Goal: Complete Application Form: Complete application form

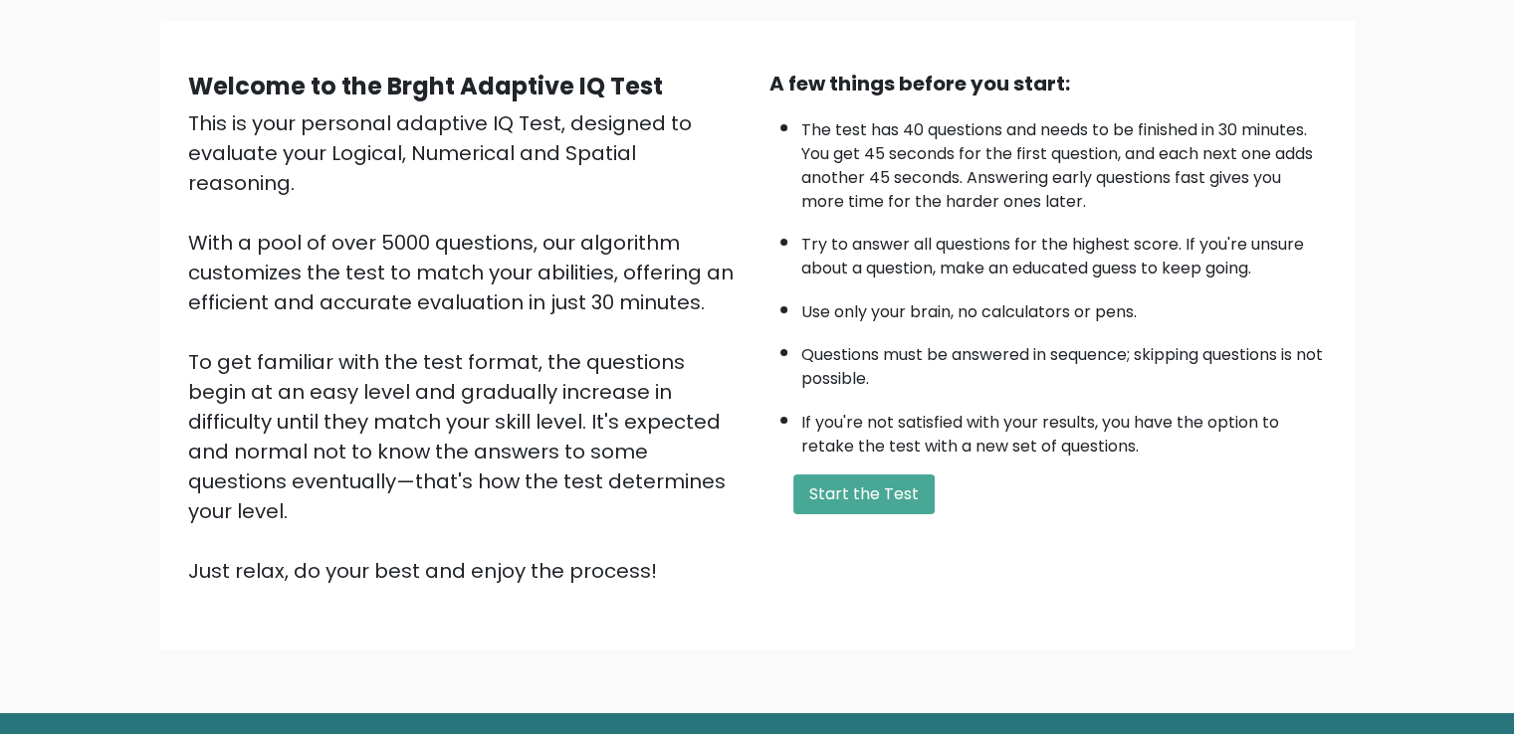
scroll to position [177, 0]
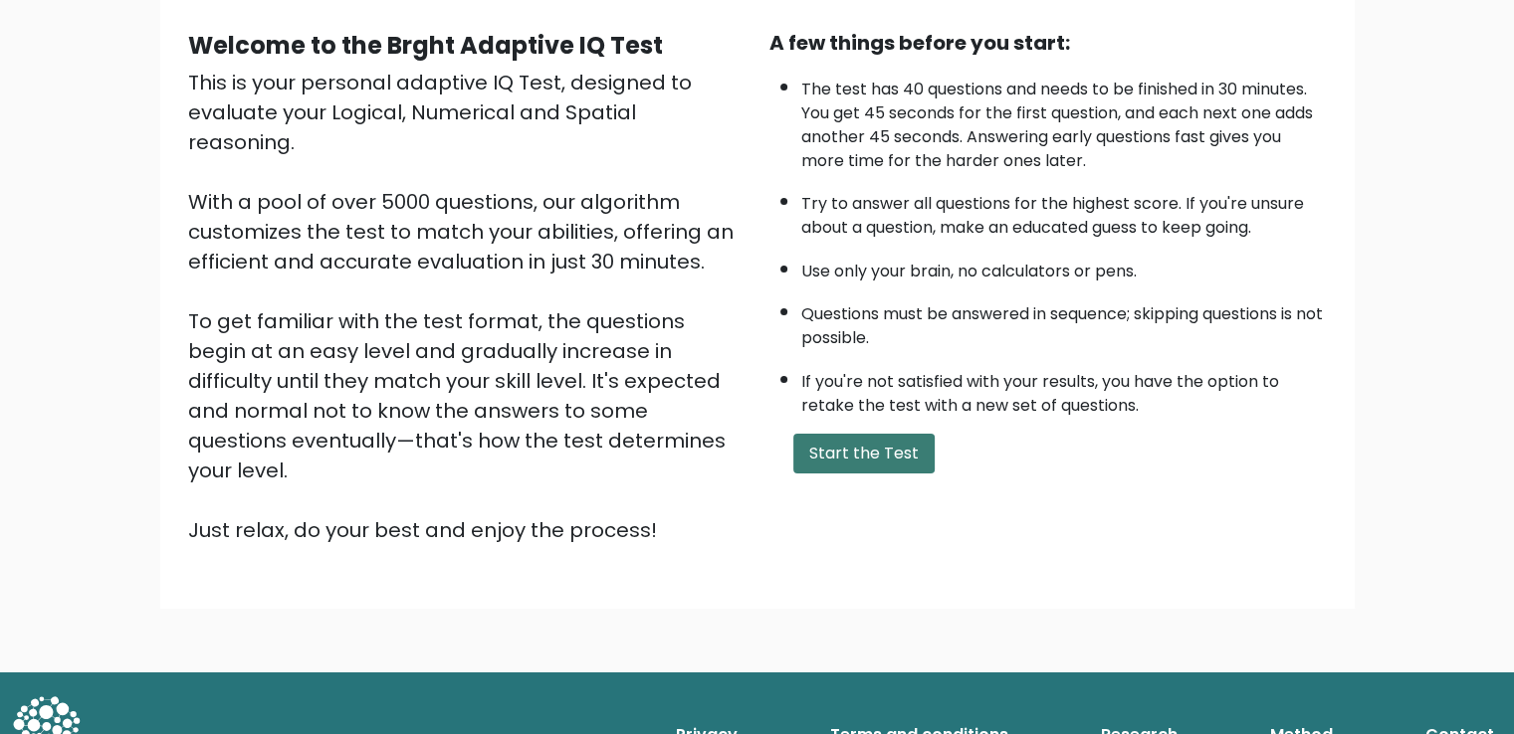
click at [888, 456] on button "Start the Test" at bounding box center [863, 454] width 141 height 40
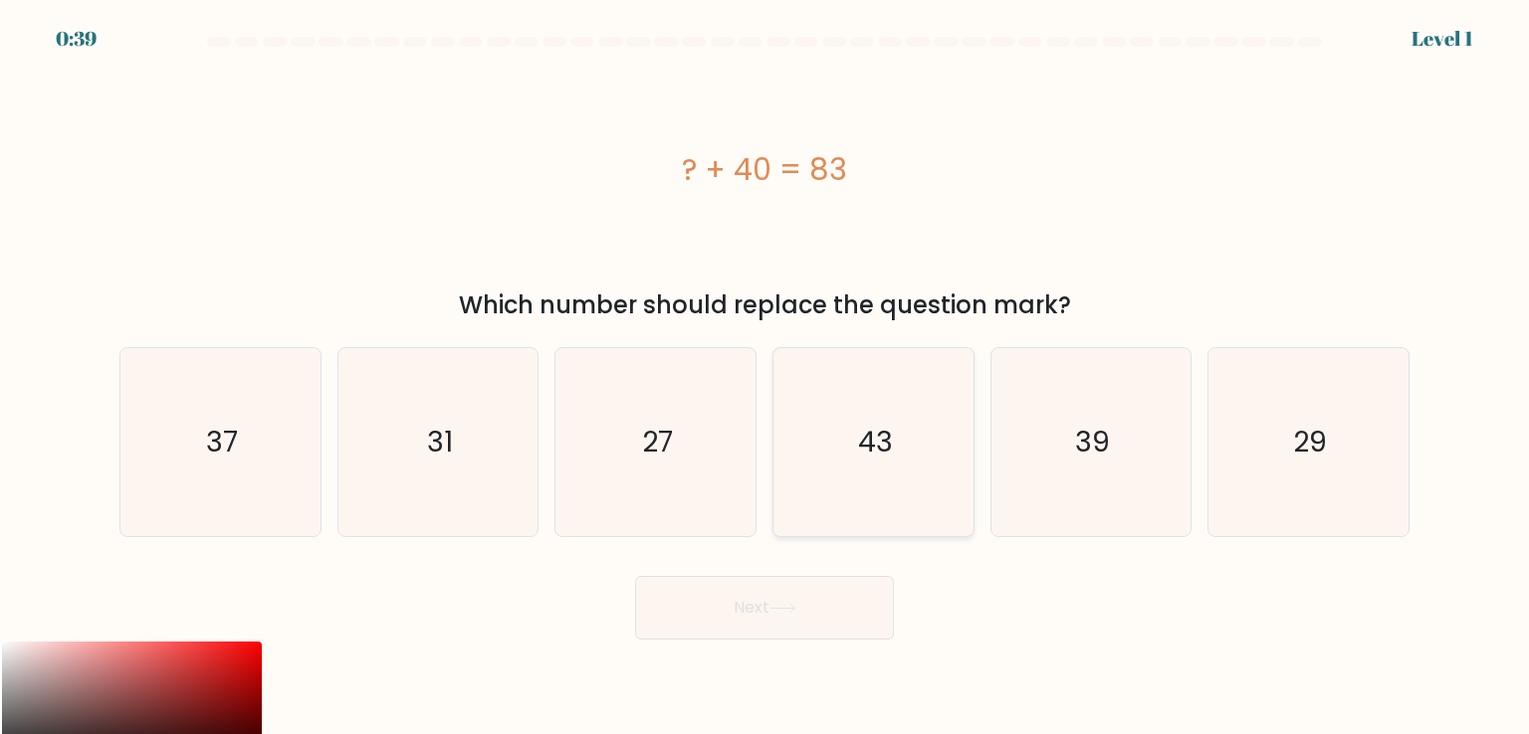
click at [856, 461] on icon "43" at bounding box center [872, 441] width 187 height 187
click at [765, 377] on input "d. 43" at bounding box center [764, 372] width 1 height 10
radio input "true"
click at [747, 594] on button "Next" at bounding box center [764, 608] width 259 height 64
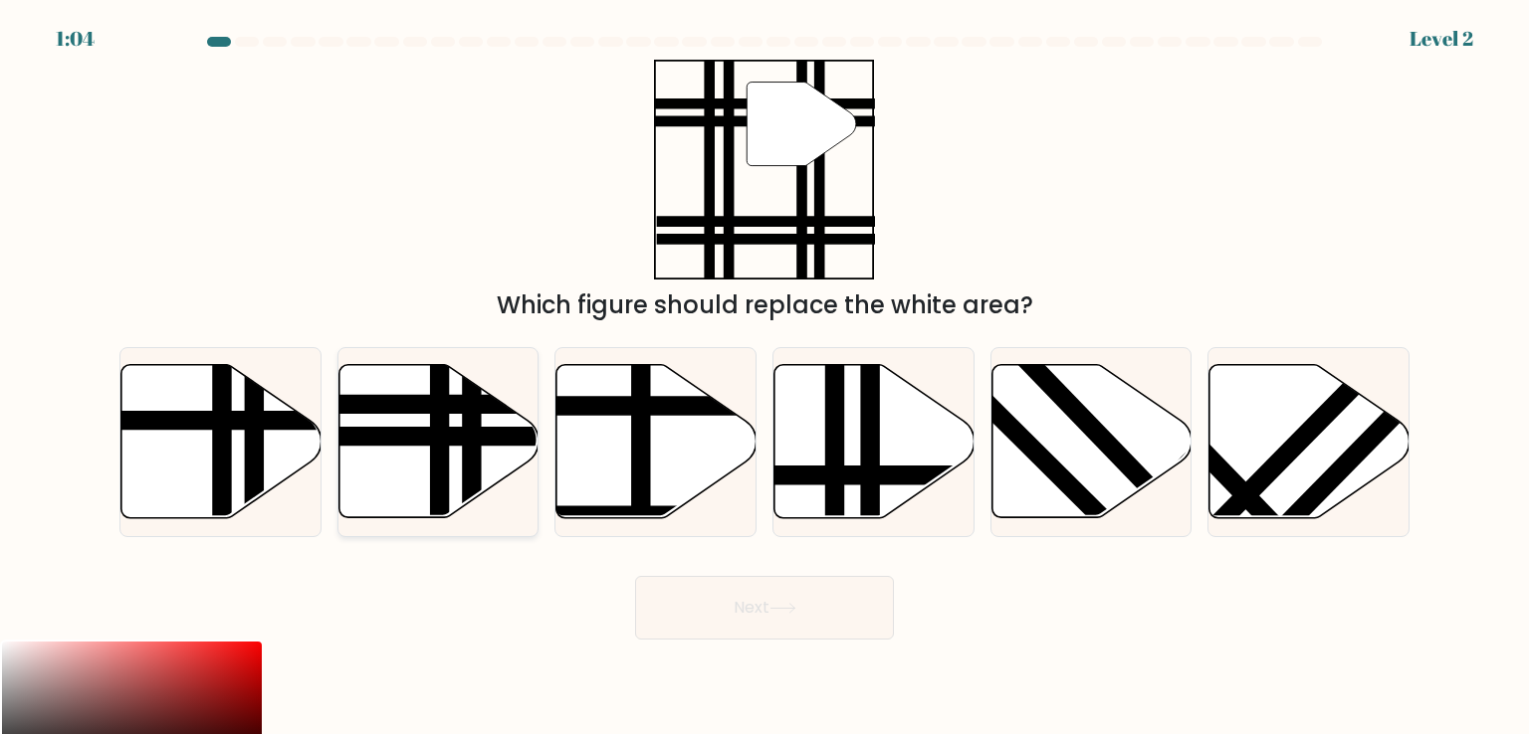
click at [407, 475] on icon at bounding box center [438, 441] width 200 height 153
click at [764, 377] on input "b." at bounding box center [764, 372] width 1 height 10
radio input "true"
click at [740, 582] on button "Next" at bounding box center [764, 608] width 259 height 64
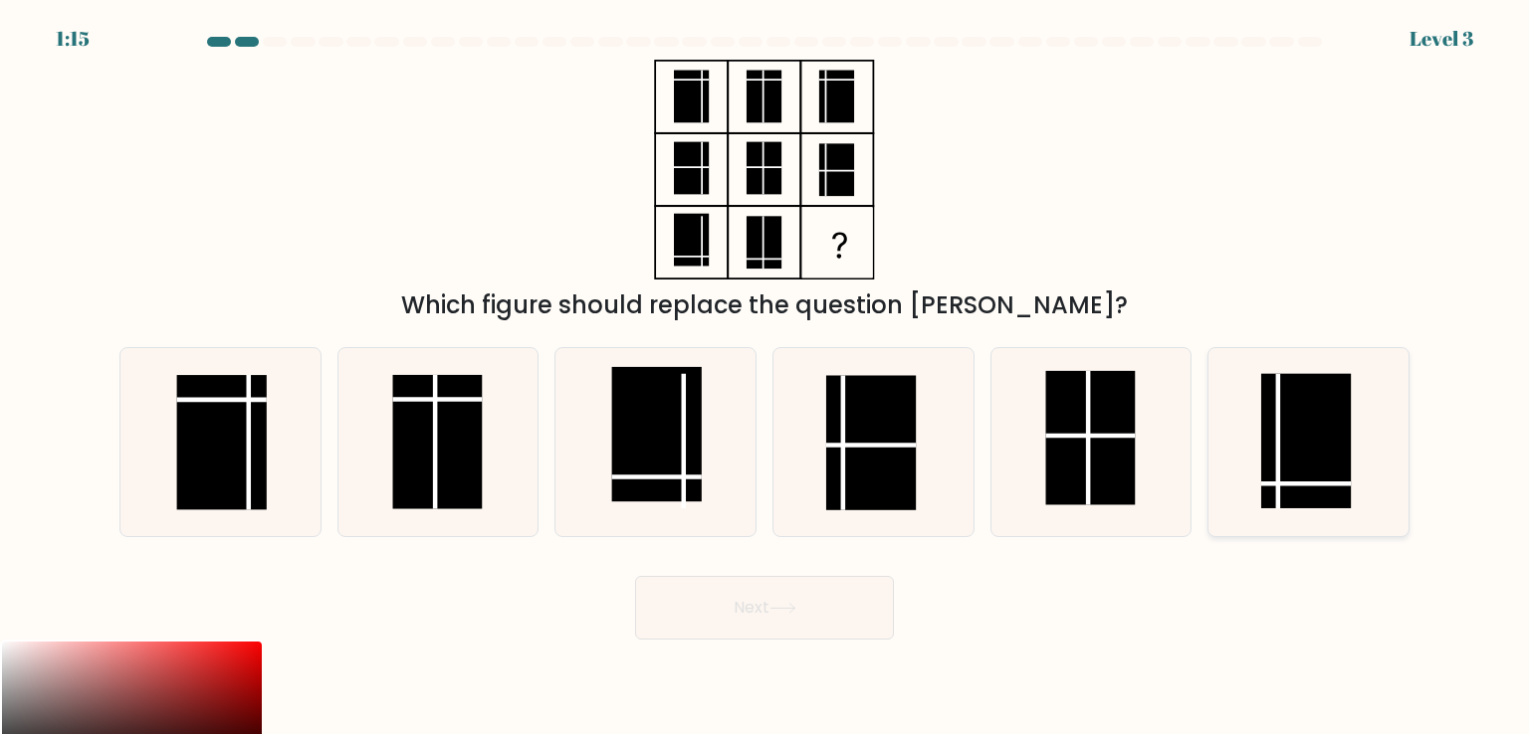
click at [1296, 484] on line at bounding box center [1306, 484] width 90 height 0
click at [765, 377] on input "f." at bounding box center [764, 372] width 1 height 10
radio input "true"
click at [793, 597] on button "Next" at bounding box center [764, 608] width 259 height 64
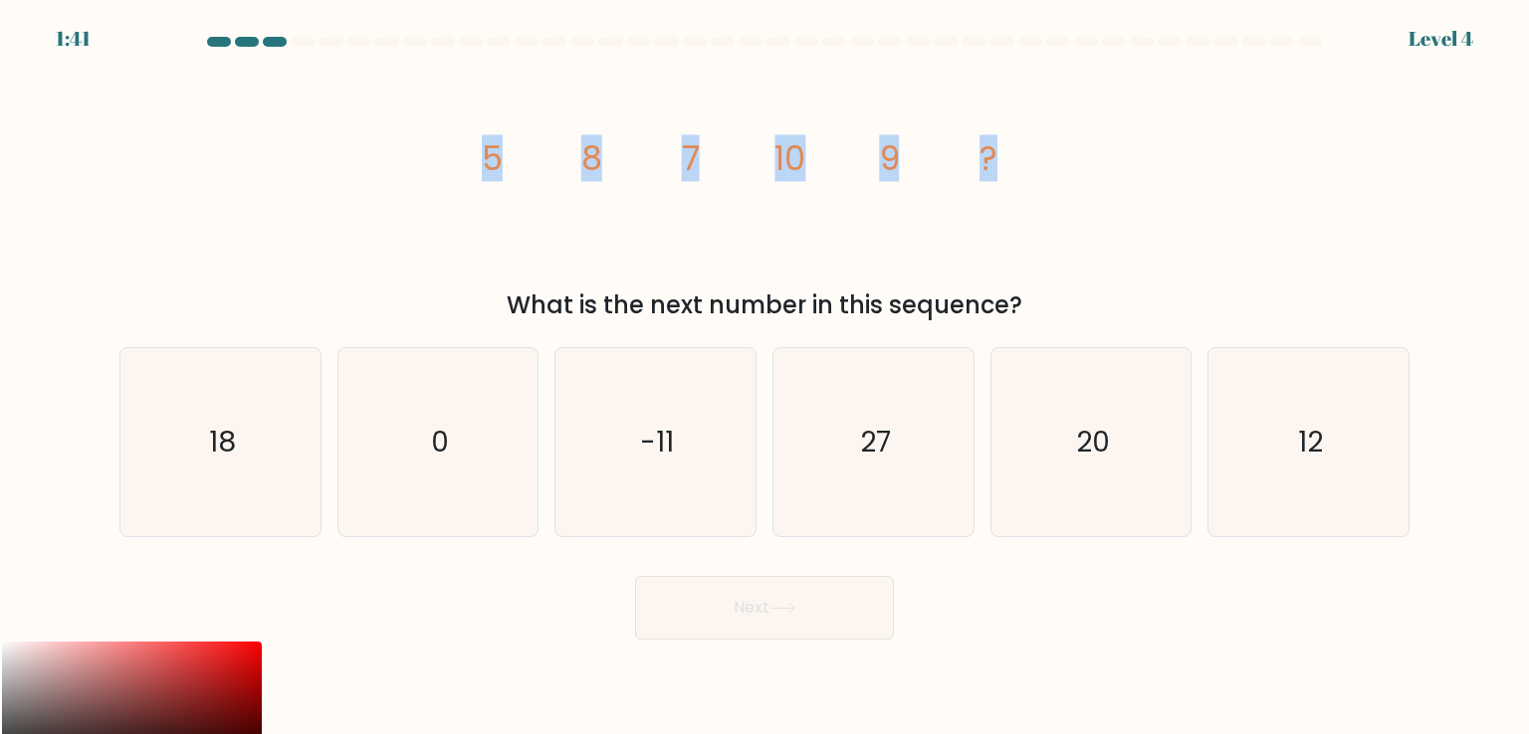
drag, startPoint x: 1011, startPoint y: 168, endPoint x: 418, endPoint y: 172, distance: 593.2
click at [418, 172] on div "image/svg+xml 5 8 7 10 9 ? What is the next number in this sequence?" at bounding box center [764, 192] width 1314 height 264
click at [884, 246] on icon "image/svg+xml 5 8 7 10 9 ?" at bounding box center [764, 170] width 597 height 220
drag, startPoint x: 1047, startPoint y: 312, endPoint x: 478, endPoint y: 168, distance: 587.3
click at [478, 168] on div "image/svg+xml 5 8 7 10 9 ? What is the next number in this sequence?" at bounding box center [764, 192] width 1314 height 264
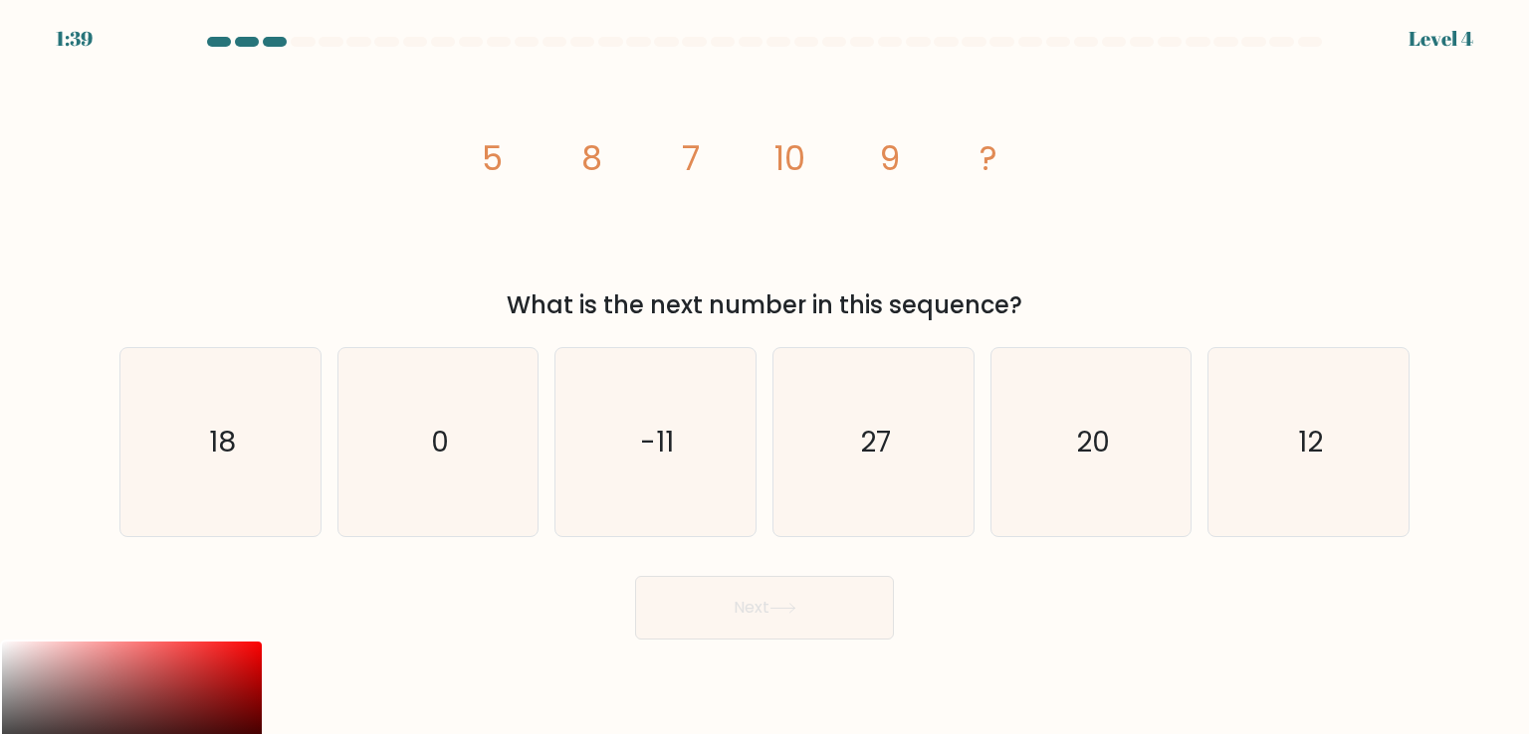
copy div "5 8 7 10 9 ? What is the next number in this sequence?"
click at [1325, 470] on icon "12" at bounding box center [1307, 441] width 187 height 187
click at [765, 377] on input "f. 12" at bounding box center [764, 372] width 1 height 10
radio input "true"
click at [808, 618] on button "Next" at bounding box center [764, 608] width 259 height 64
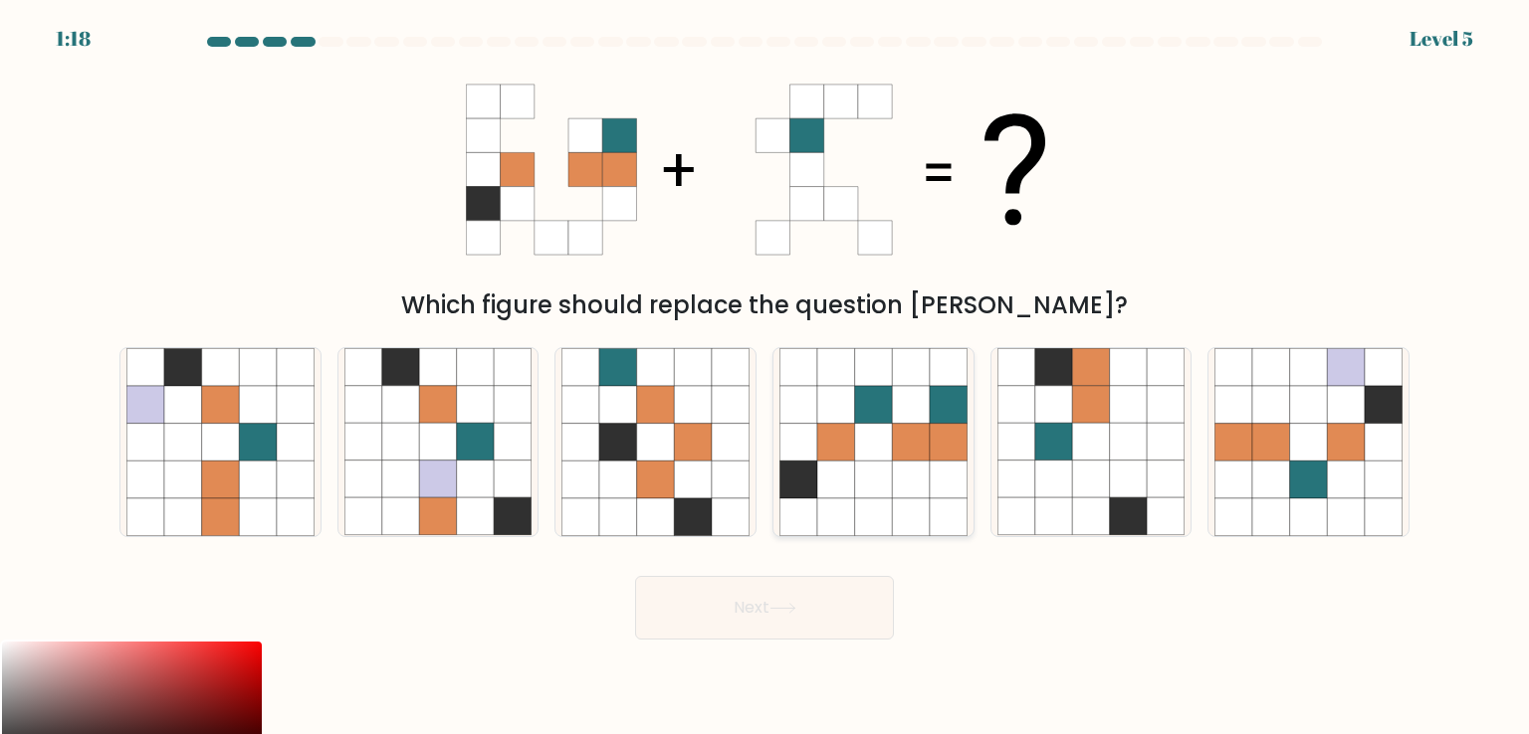
click at [895, 409] on icon at bounding box center [911, 405] width 38 height 38
click at [765, 377] on input "d." at bounding box center [764, 372] width 1 height 10
radio input "true"
click at [800, 620] on button "Next" at bounding box center [764, 608] width 259 height 64
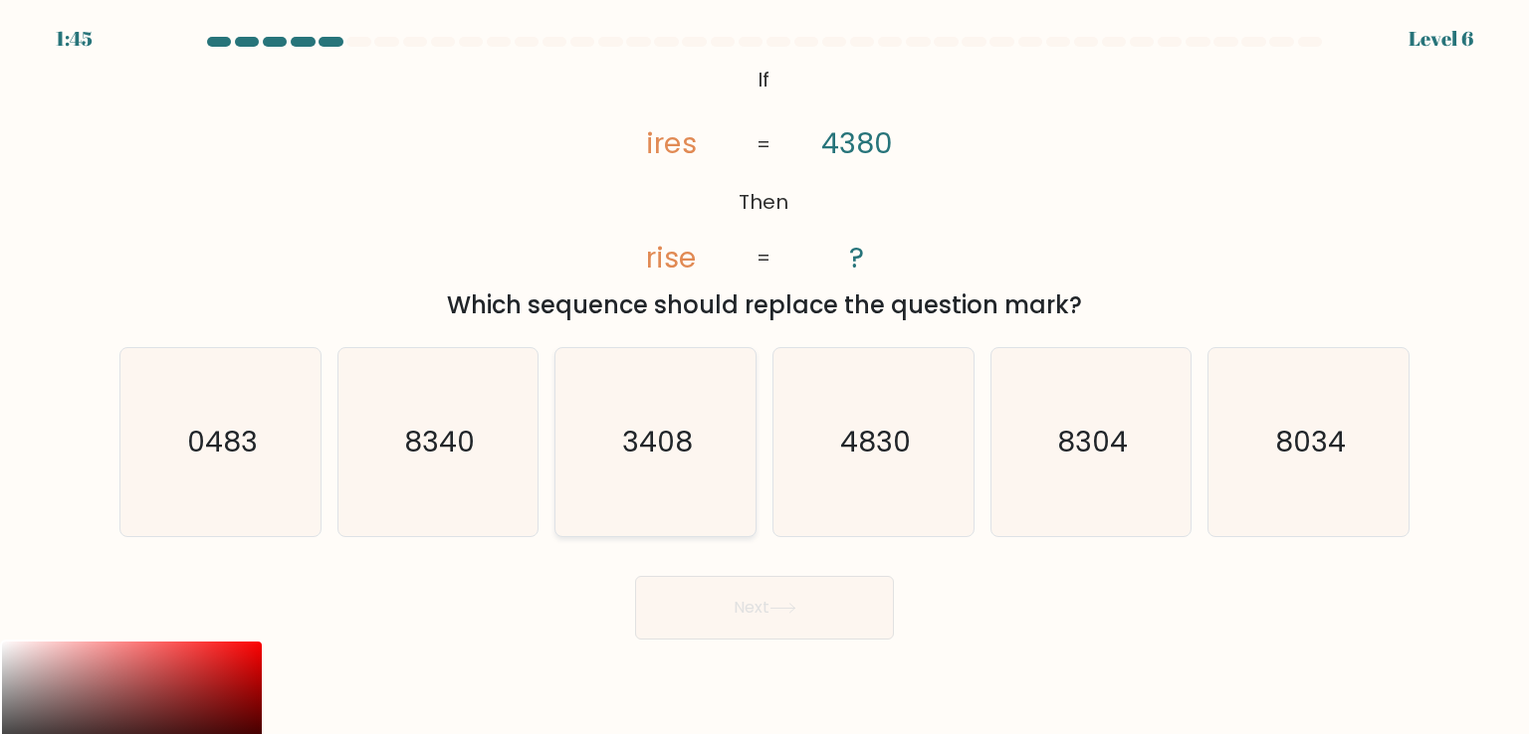
click at [670, 474] on icon "3408" at bounding box center [654, 441] width 187 height 187
click at [764, 377] on input "c. 3408" at bounding box center [764, 372] width 1 height 10
radio input "true"
click at [789, 618] on button "Next" at bounding box center [764, 608] width 259 height 64
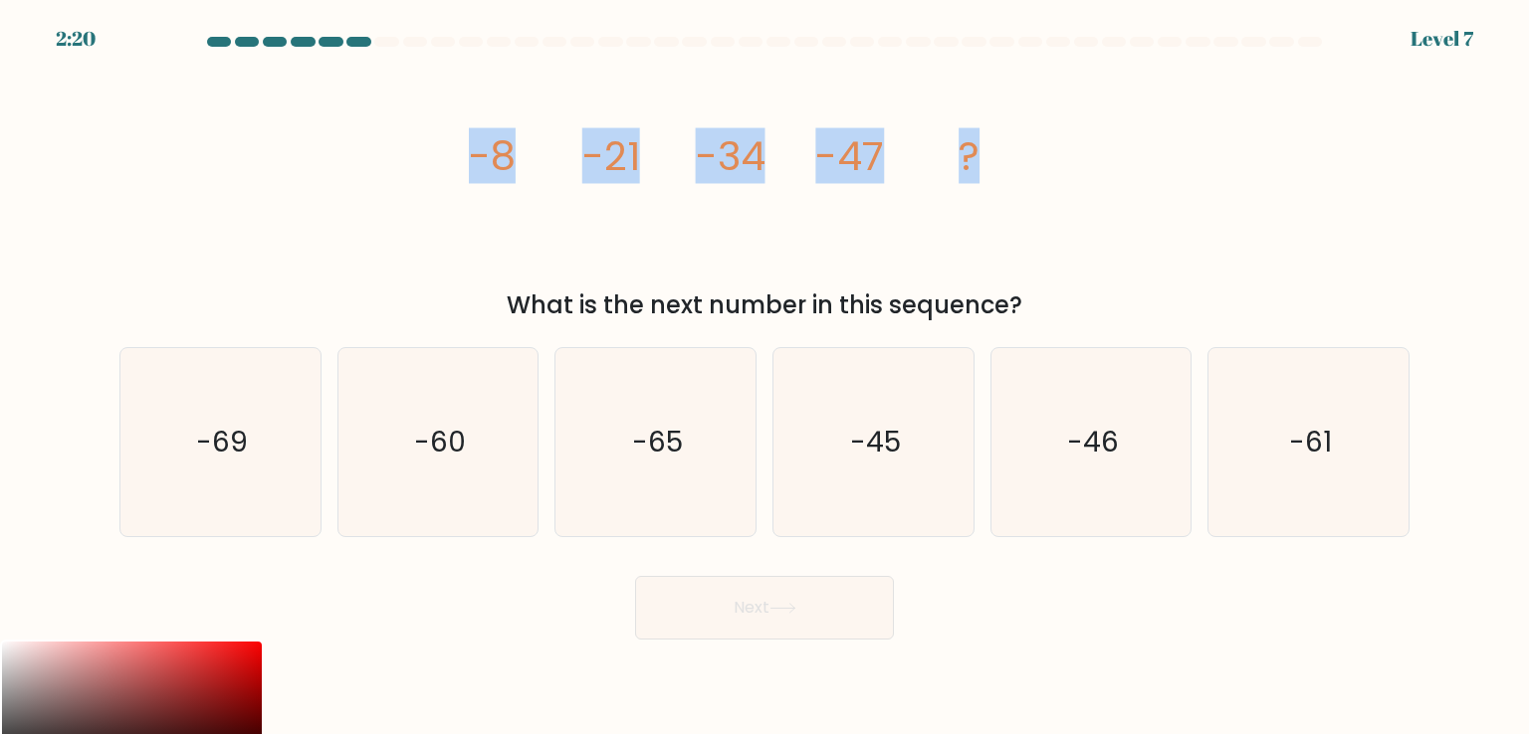
drag, startPoint x: 691, startPoint y: 145, endPoint x: 669, endPoint y: 236, distance: 93.2
click at [415, 200] on div "image/svg+xml -8 -21 -34 -47 ? What is the next number in this sequence?" at bounding box center [764, 192] width 1314 height 264
drag, startPoint x: 1009, startPoint y: 300, endPoint x: 472, endPoint y: 144, distance: 559.4
click at [472, 144] on div "image/svg+xml -8 -21 -34 -47 ? What is the next number in this sequence?" at bounding box center [764, 192] width 1314 height 264
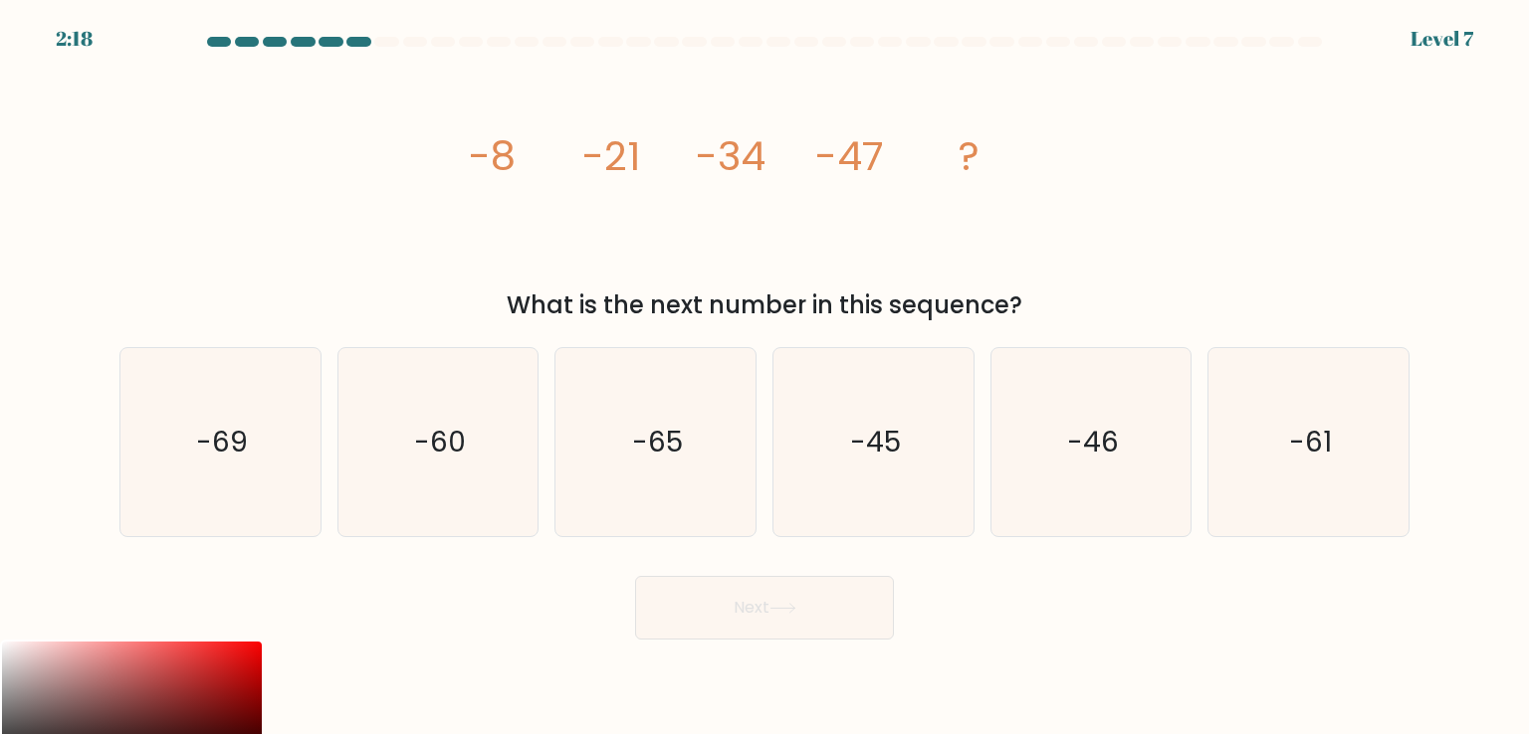
click at [1024, 299] on div "What is the next number in this sequence?" at bounding box center [764, 306] width 1266 height 36
drag, startPoint x: 901, startPoint y: 312, endPoint x: 462, endPoint y: 164, distance: 463.3
click at [462, 164] on div "image/svg+xml -8 -21 -34 -47 ? What is the next number in this sequence?" at bounding box center [764, 192] width 1314 height 264
copy div "-8 -21 -34 -47 ? What is the next number in this sequence"
click at [418, 470] on icon "-60" at bounding box center [437, 441] width 187 height 187
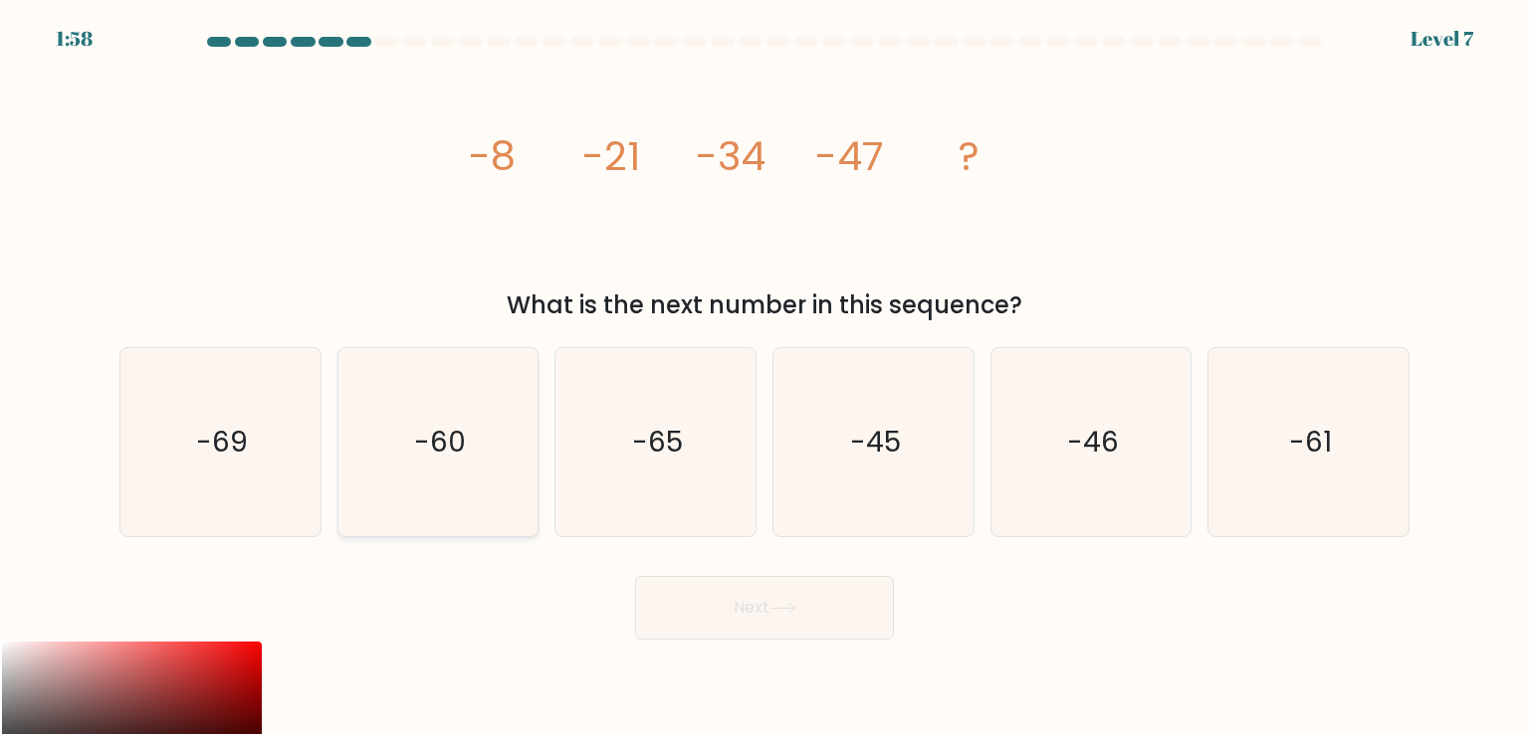
click at [764, 377] on input "b. -60" at bounding box center [764, 372] width 1 height 10
radio input "true"
click at [763, 620] on button "Next" at bounding box center [764, 608] width 259 height 64
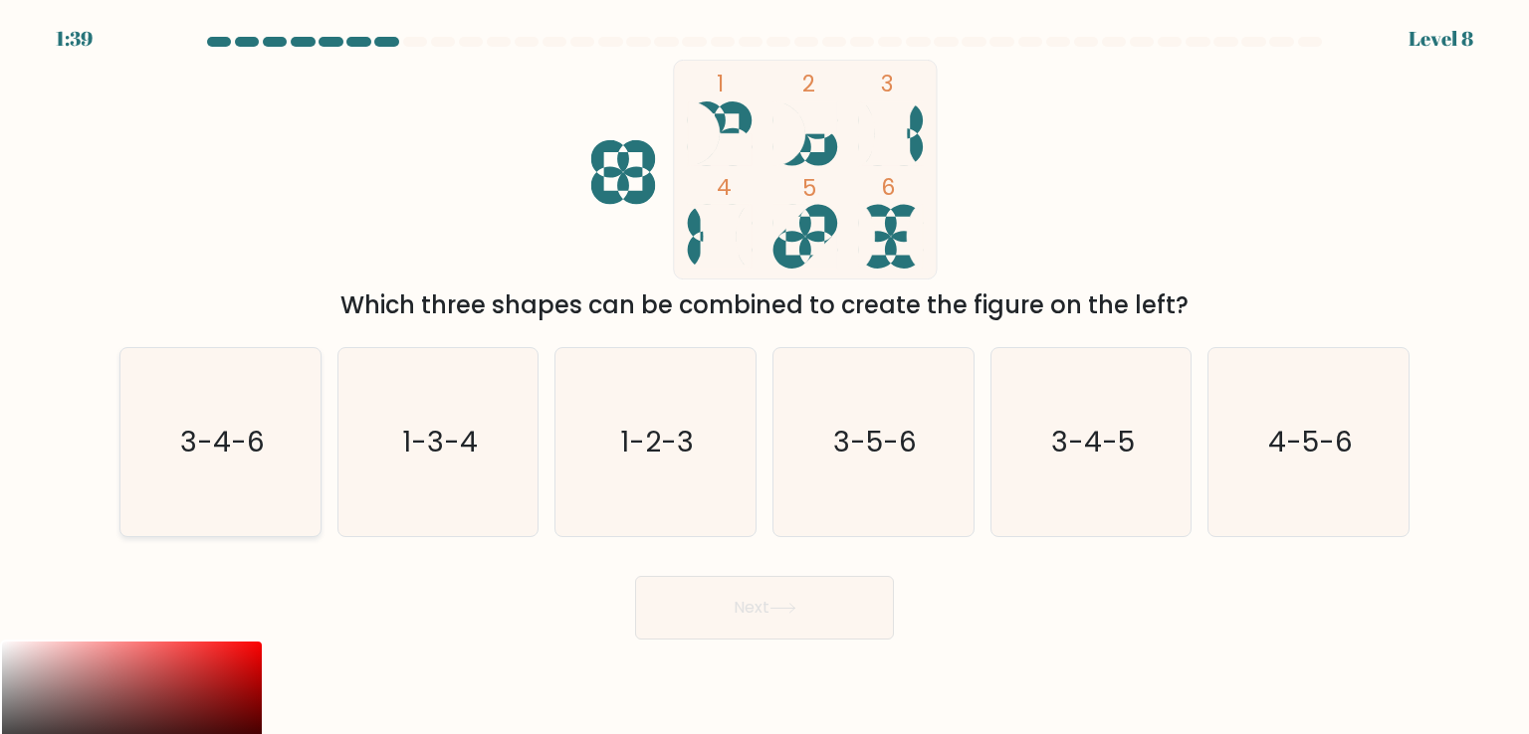
click at [272, 456] on icon "3-4-6" at bounding box center [219, 441] width 187 height 187
click at [764, 377] on input "a. 3-4-6" at bounding box center [764, 372] width 1 height 10
radio input "true"
click at [766, 615] on button "Next" at bounding box center [764, 608] width 259 height 64
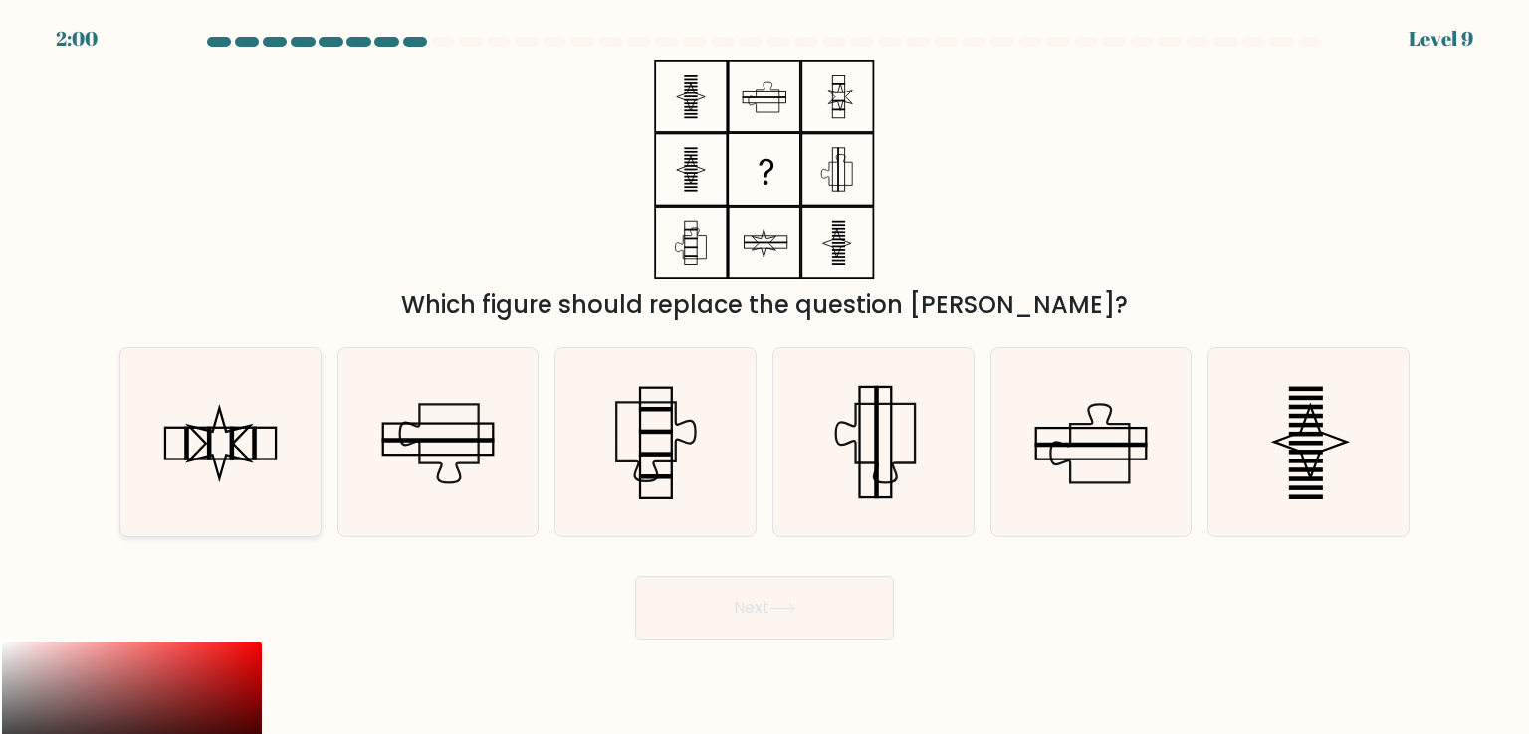
click at [256, 449] on rect at bounding box center [254, 444] width 5 height 34
click at [764, 377] on input "a." at bounding box center [764, 372] width 1 height 10
radio input "true"
click at [746, 614] on button "Next" at bounding box center [764, 608] width 259 height 64
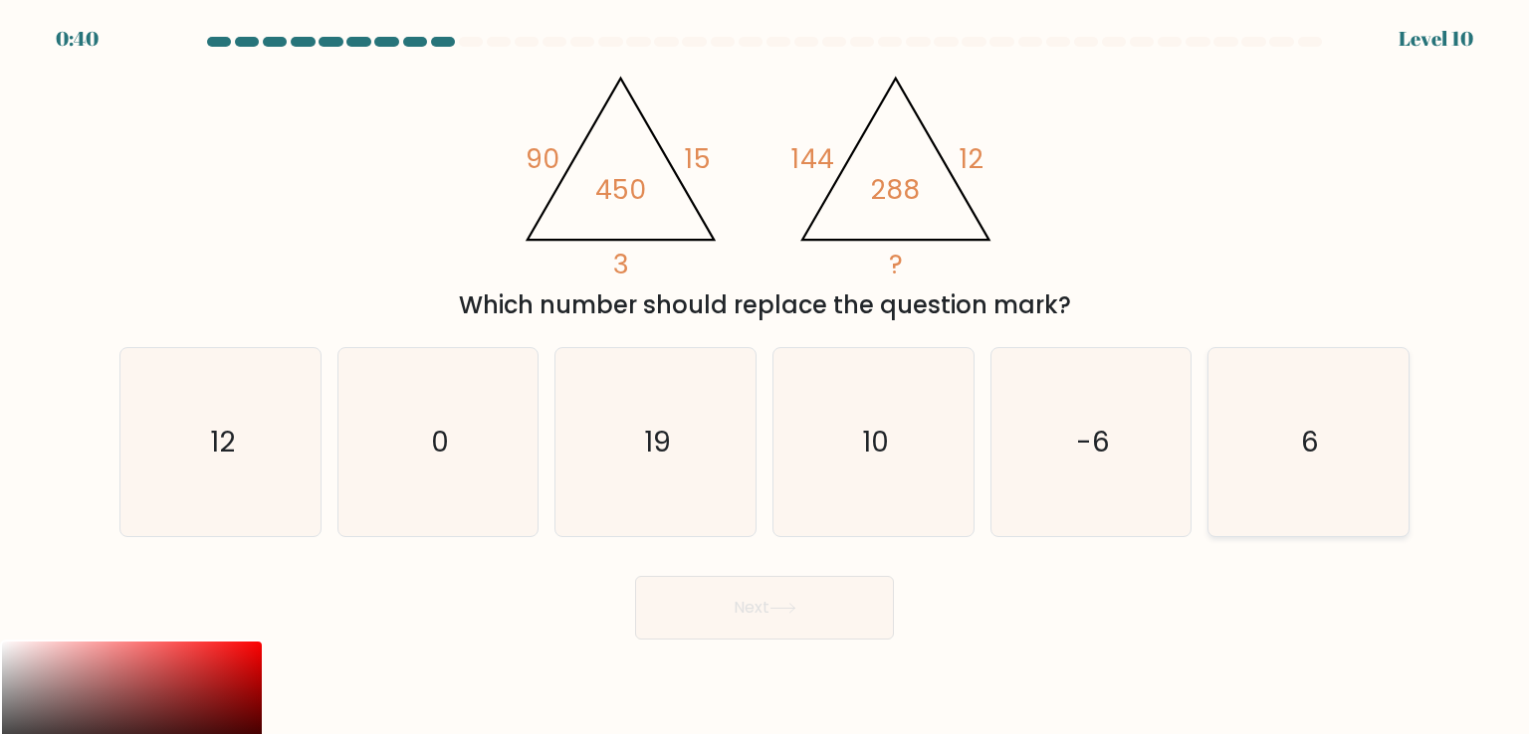
click at [1296, 449] on icon "6" at bounding box center [1307, 441] width 187 height 187
click at [765, 377] on input "f. 6" at bounding box center [764, 372] width 1 height 10
radio input "true"
click at [742, 608] on button "Next" at bounding box center [764, 608] width 259 height 64
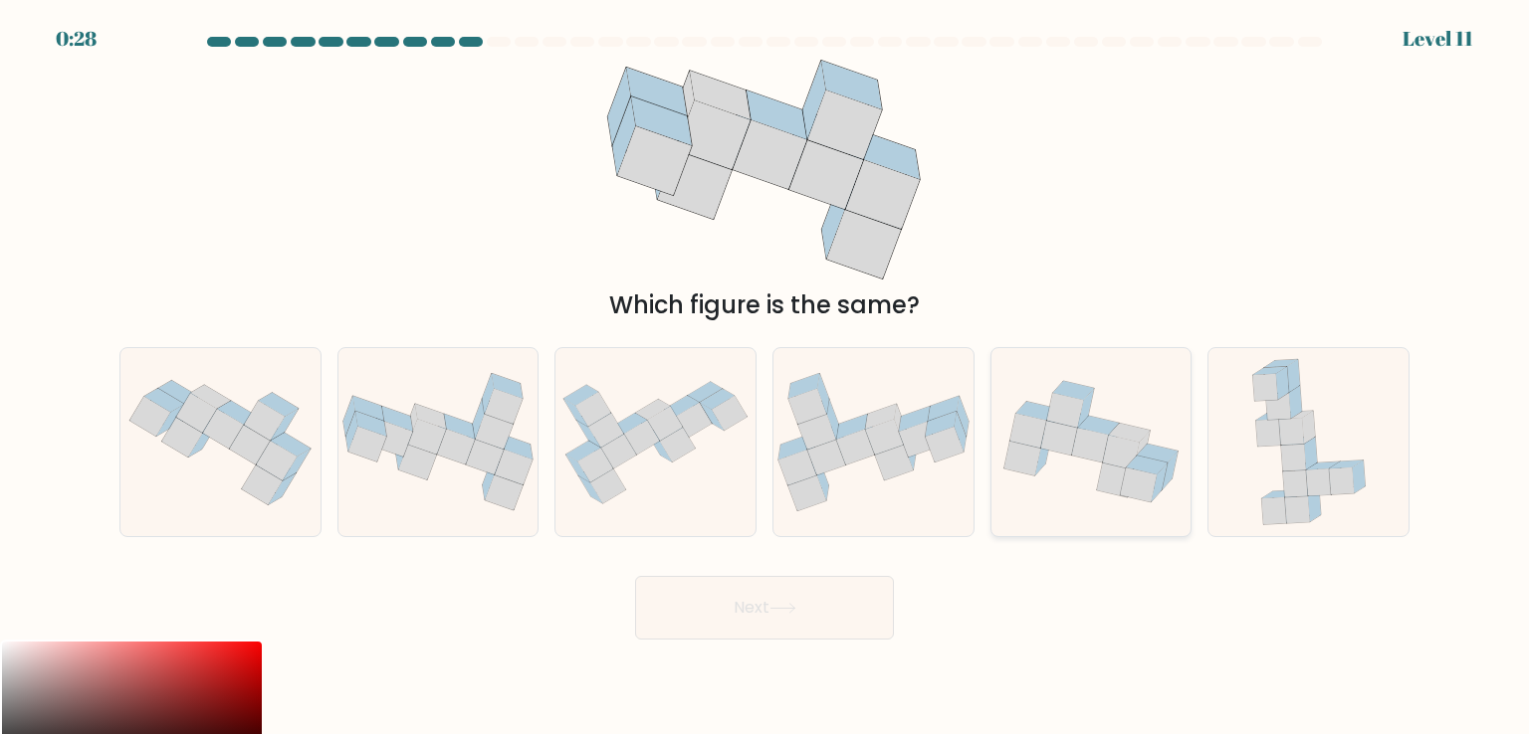
click at [1043, 402] on icon at bounding box center [1091, 441] width 200 height 147
click at [765, 377] on input "e." at bounding box center [764, 372] width 1 height 10
radio input "true"
click at [694, 613] on button "Next" at bounding box center [764, 608] width 259 height 64
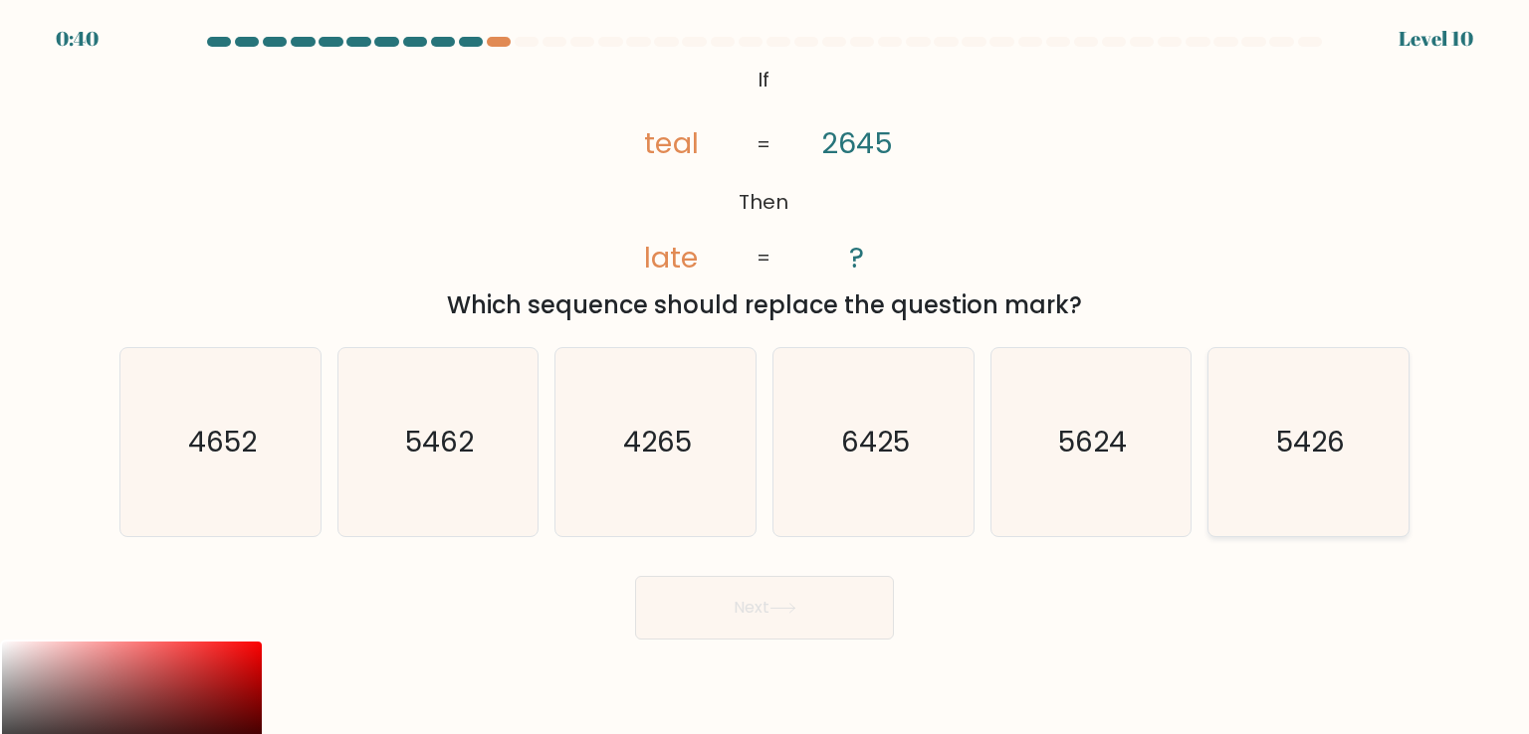
click at [1318, 501] on icon "5426" at bounding box center [1307, 441] width 187 height 187
click at [765, 377] on input "f. 5426" at bounding box center [764, 372] width 1 height 10
radio input "true"
click at [776, 612] on icon at bounding box center [782, 608] width 27 height 11
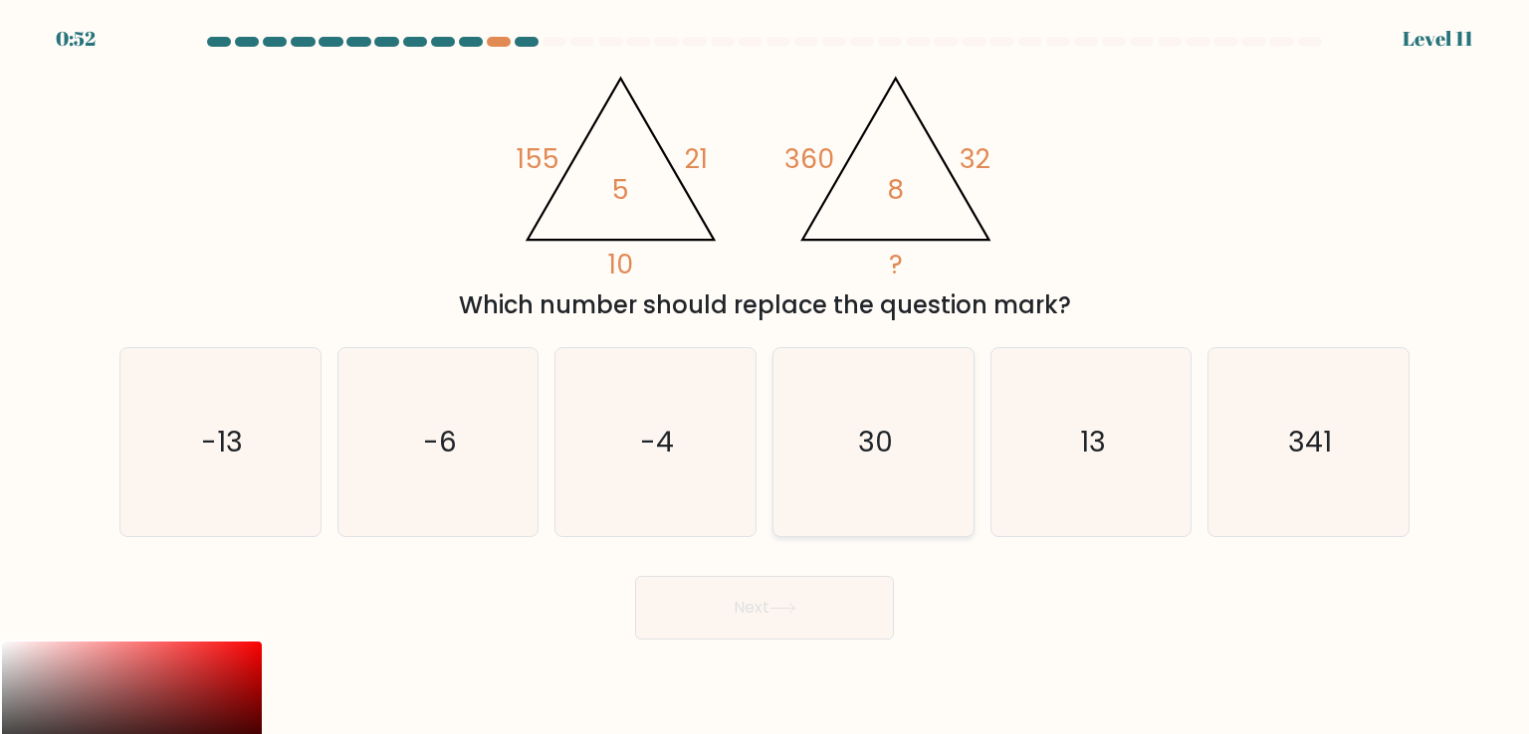
click at [881, 405] on icon "30" at bounding box center [872, 441] width 187 height 187
click at [765, 377] on input "d. 30" at bounding box center [764, 372] width 1 height 10
radio input "true"
click at [756, 600] on button "Next" at bounding box center [764, 608] width 259 height 64
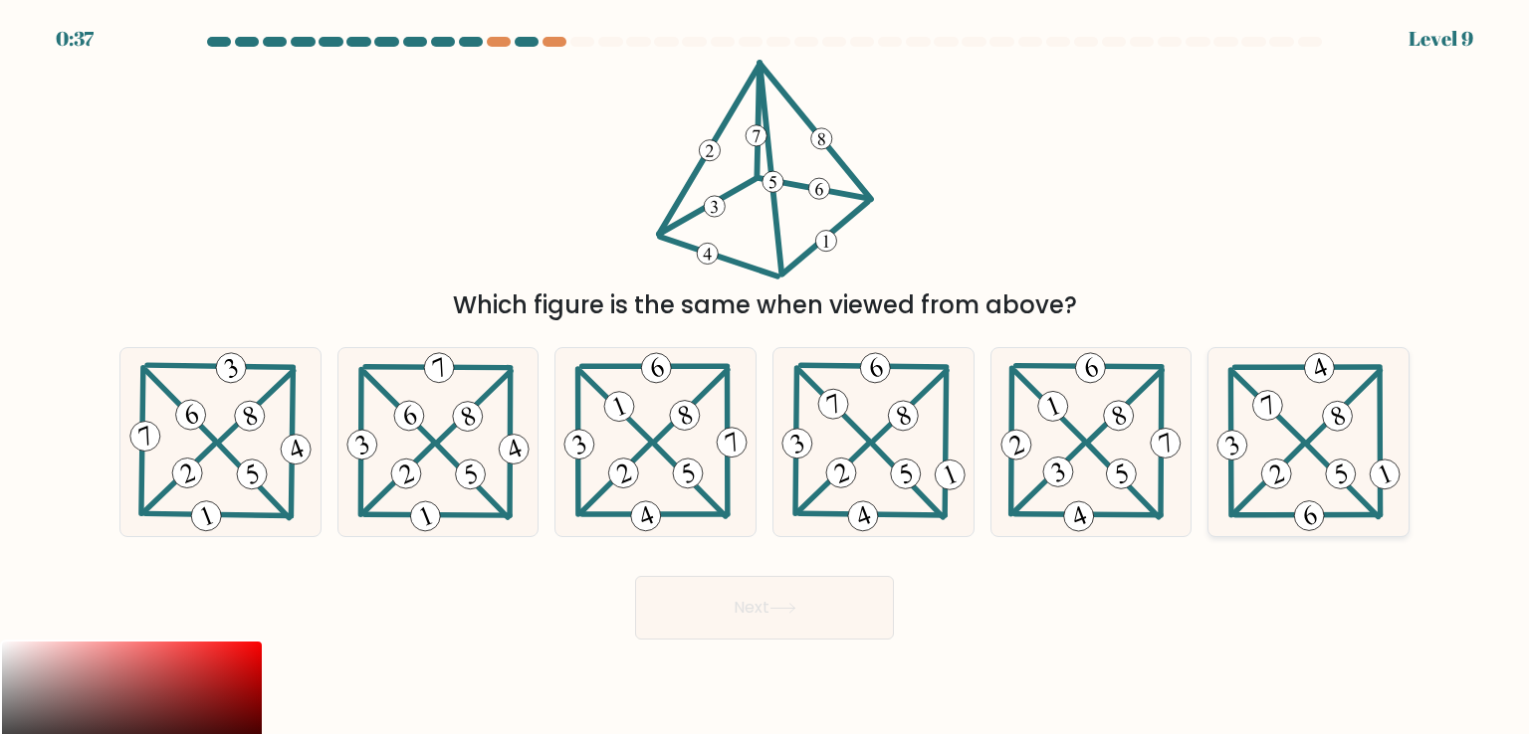
click at [1258, 460] on icon at bounding box center [1308, 441] width 192 height 187
click at [765, 377] on input "f." at bounding box center [764, 372] width 1 height 10
radio input "true"
click at [808, 615] on button "Next" at bounding box center [764, 608] width 259 height 64
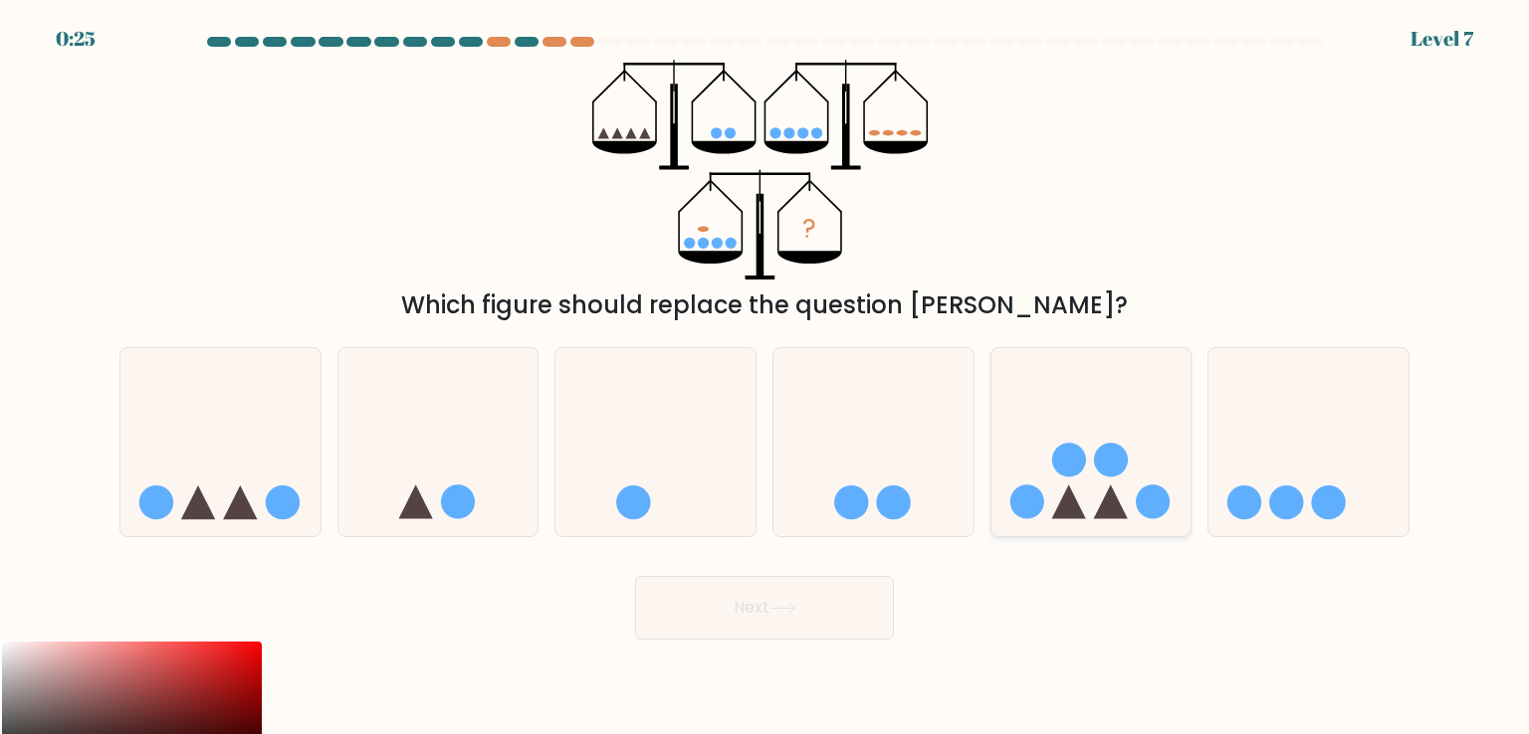
click at [1060, 431] on icon at bounding box center [1091, 441] width 200 height 165
click at [765, 377] on input "e." at bounding box center [764, 372] width 1 height 10
radio input "true"
click at [817, 606] on button "Next" at bounding box center [764, 608] width 259 height 64
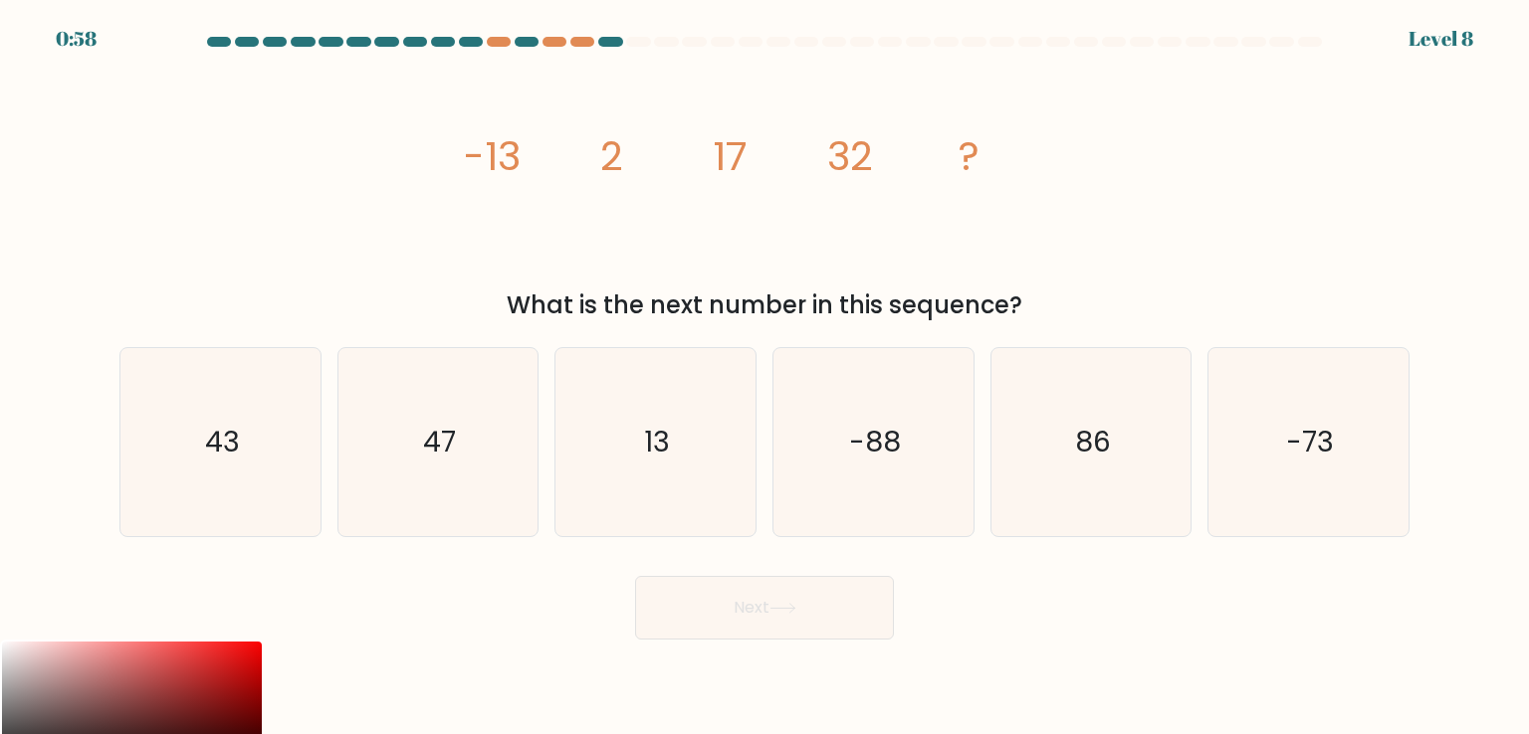
drag, startPoint x: 646, startPoint y: 233, endPoint x: 484, endPoint y: 162, distance: 176.9
click at [484, 162] on div "image/svg+xml -13 2 17 32 ? What is the next number in this sequence?" at bounding box center [764, 192] width 1314 height 264
click at [949, 245] on icon "image/svg+xml -13 2 17 32 ?" at bounding box center [764, 170] width 597 height 220
drag, startPoint x: 1027, startPoint y: 319, endPoint x: 352, endPoint y: 164, distance: 692.4
click at [352, 164] on div "image/svg+xml -13 2 17 32 ? What is the next number in this sequence?" at bounding box center [764, 192] width 1314 height 264
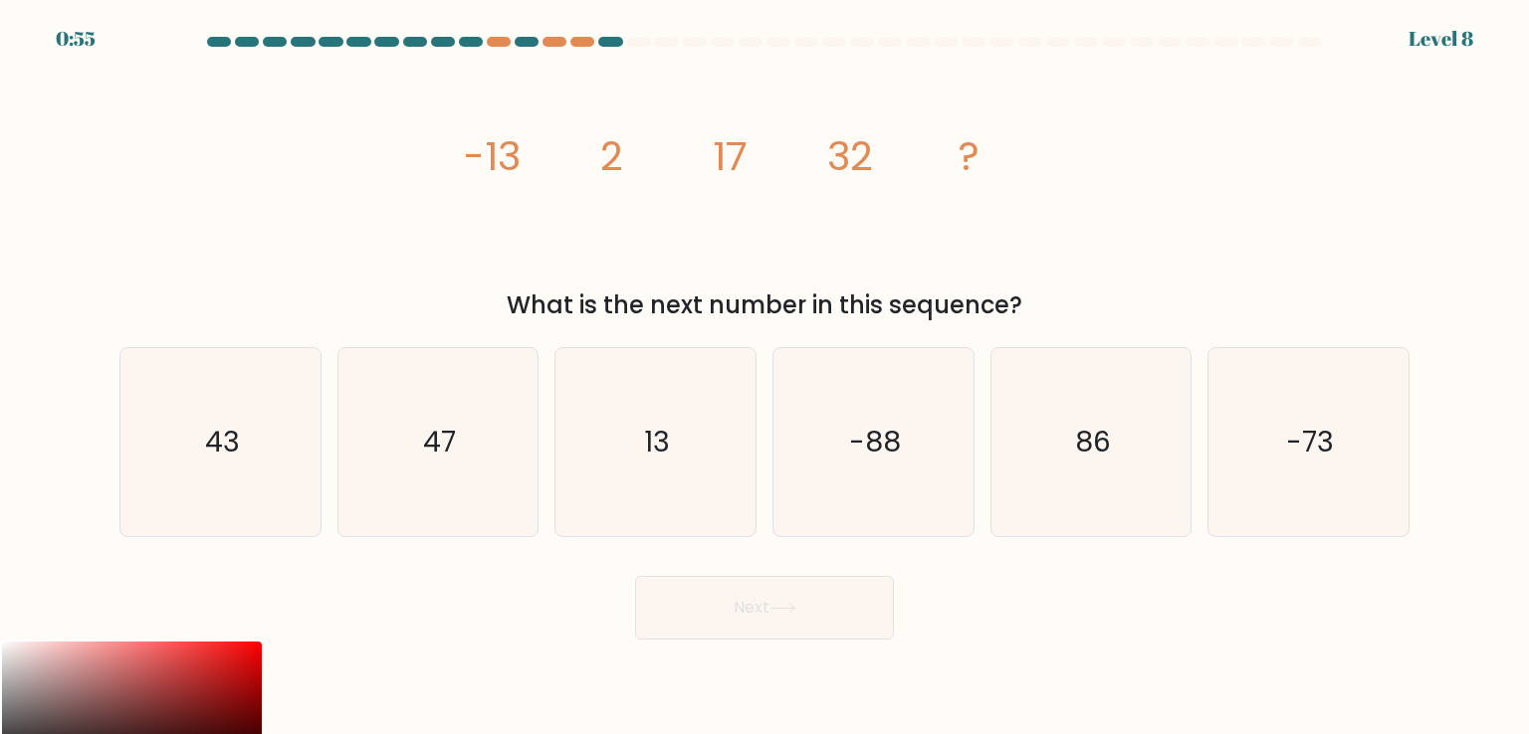
copy div "-13 2 17 32 ? What is the next number in this sequence?"
click at [446, 497] on icon "47" at bounding box center [437, 441] width 187 height 187
click at [764, 377] on input "b. 47" at bounding box center [764, 372] width 1 height 10
radio input "true"
click at [773, 619] on button "Next" at bounding box center [764, 608] width 259 height 64
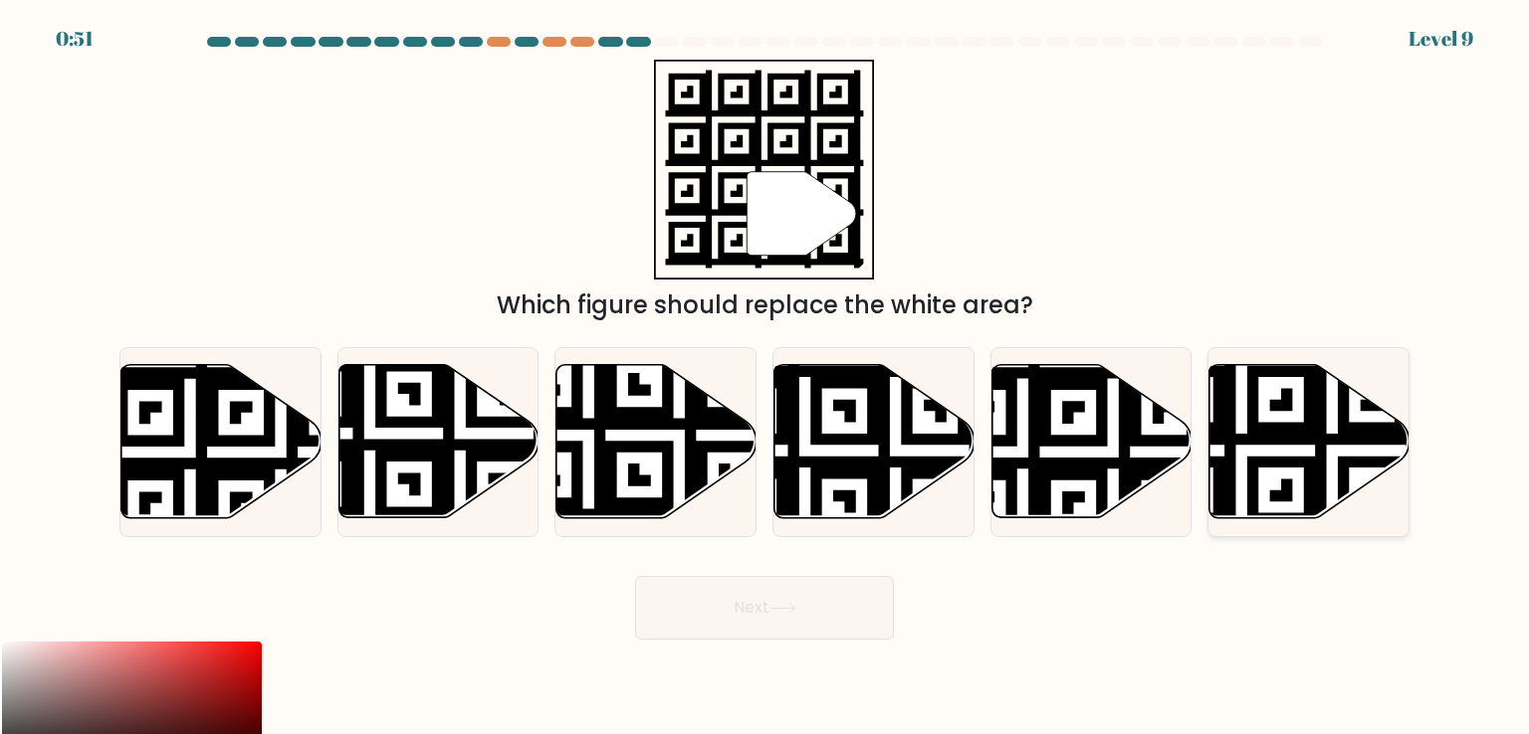
click at [1287, 429] on icon at bounding box center [1241, 360] width 362 height 362
click at [765, 377] on input "f." at bounding box center [764, 372] width 1 height 10
radio input "true"
click at [849, 621] on button "Next" at bounding box center [764, 608] width 259 height 64
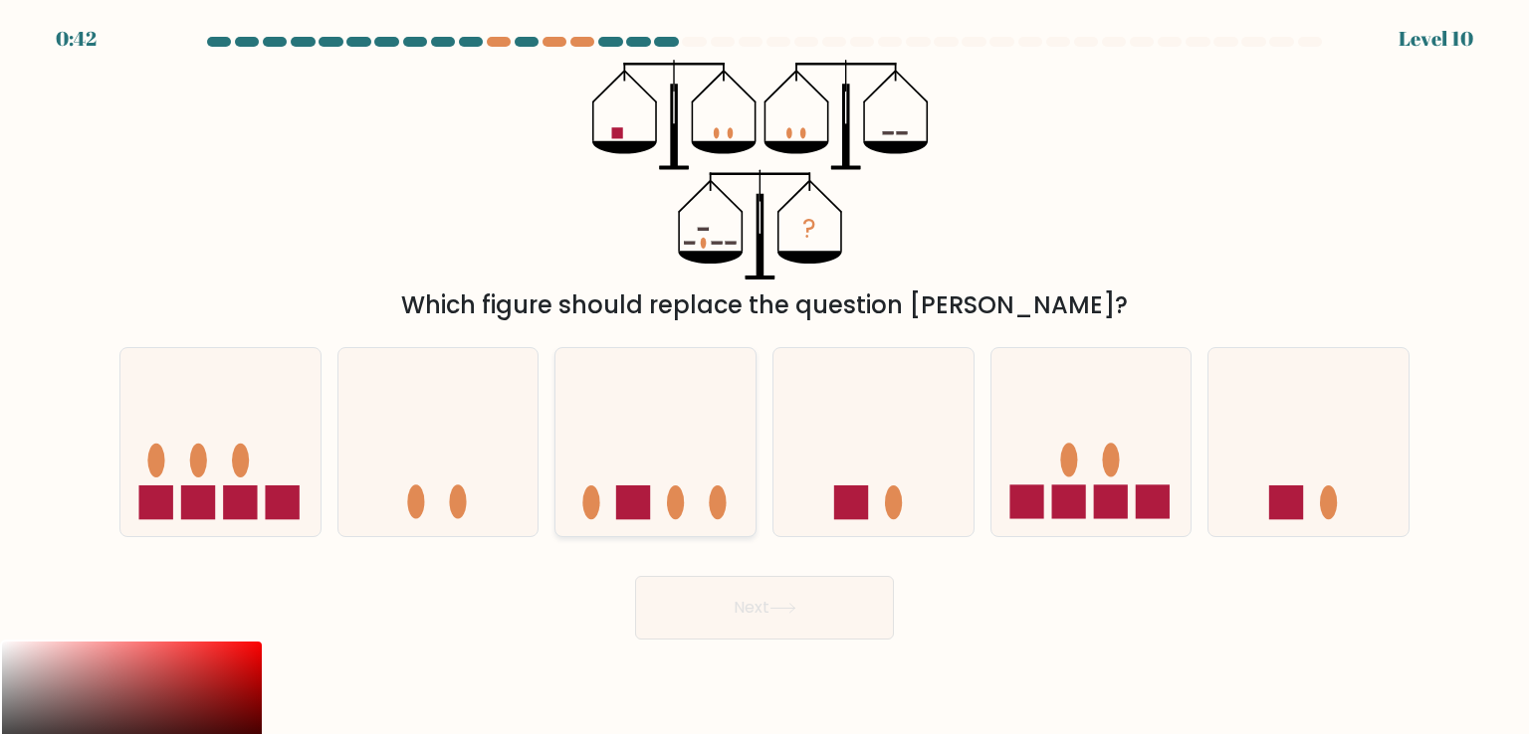
click at [635, 493] on rect at bounding box center [633, 503] width 34 height 34
click at [764, 377] on input "c." at bounding box center [764, 372] width 1 height 10
radio input "true"
click at [772, 599] on button "Next" at bounding box center [764, 608] width 259 height 64
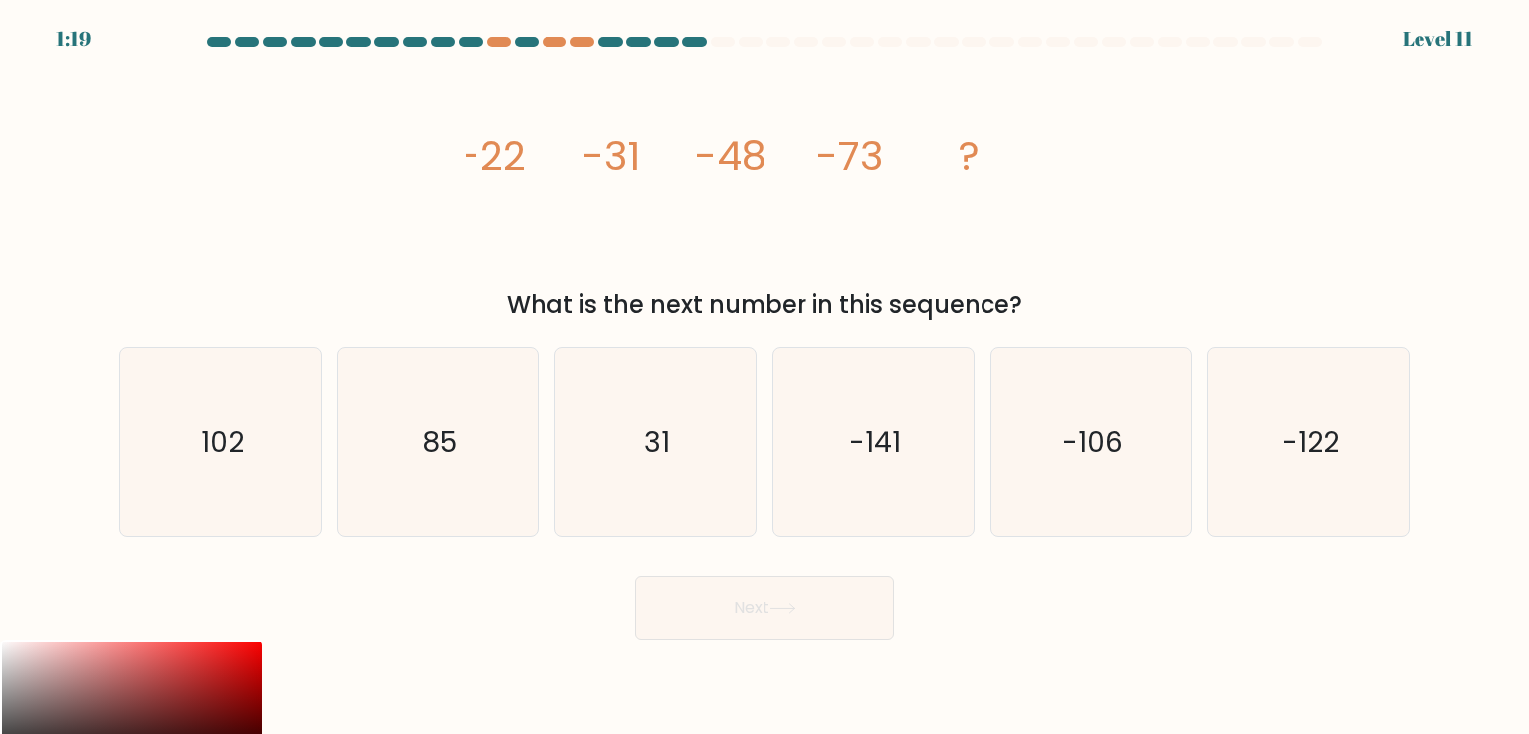
drag, startPoint x: 748, startPoint y: 256, endPoint x: 446, endPoint y: 172, distance: 313.9
click at [446, 172] on div "image/svg+xml -22 -31 -48 -73 ? What is the next number in this sequence?" at bounding box center [764, 192] width 1314 height 264
copy div "-22 -31 -48 -73 ? What is the next number in this sequence?"
click at [1072, 486] on icon "-106" at bounding box center [1090, 441] width 187 height 187
click at [765, 377] on input "e. -106" at bounding box center [764, 372] width 1 height 10
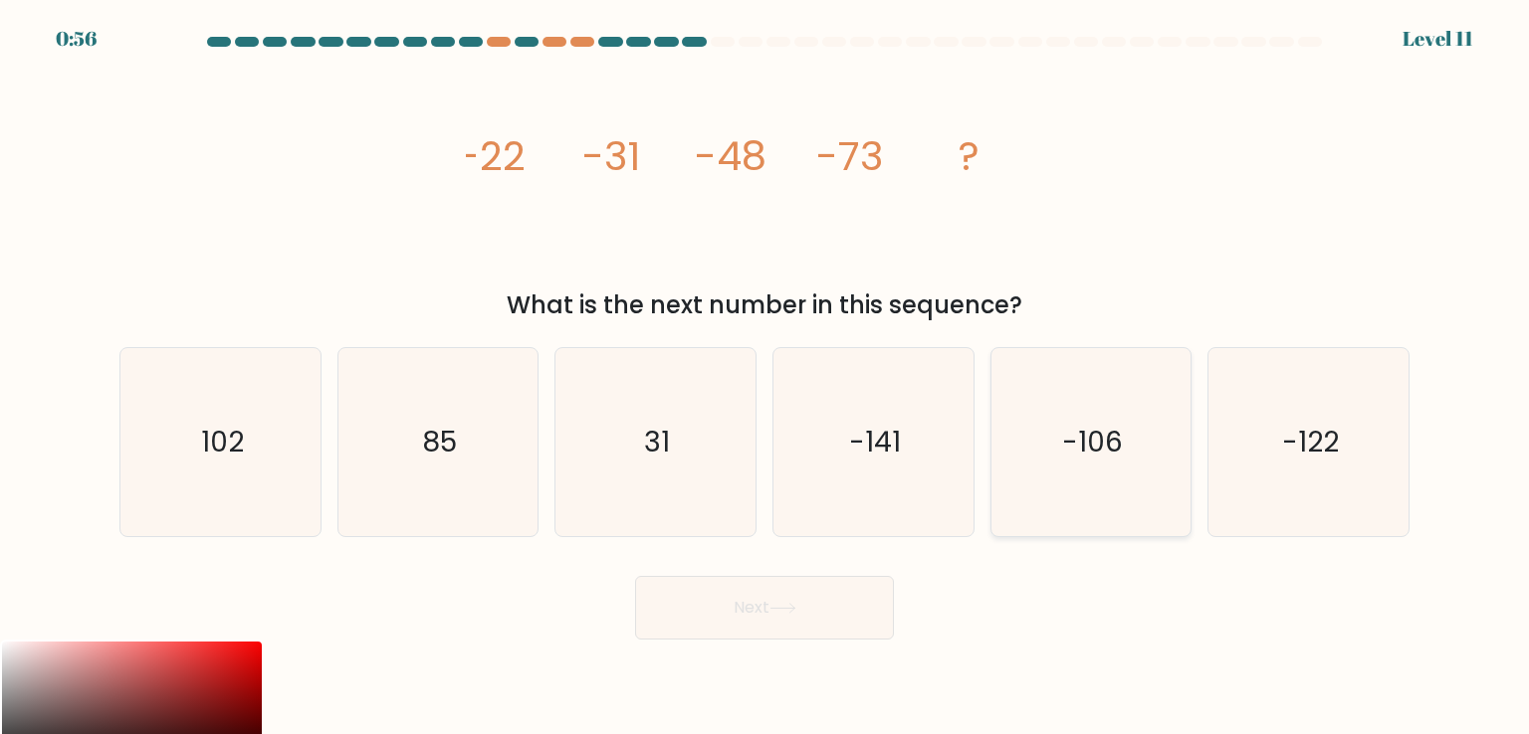
radio input "true"
click at [692, 595] on button "Next" at bounding box center [764, 608] width 259 height 64
click at [780, 614] on button "Next" at bounding box center [764, 608] width 259 height 64
click at [808, 598] on button "Next" at bounding box center [764, 608] width 259 height 64
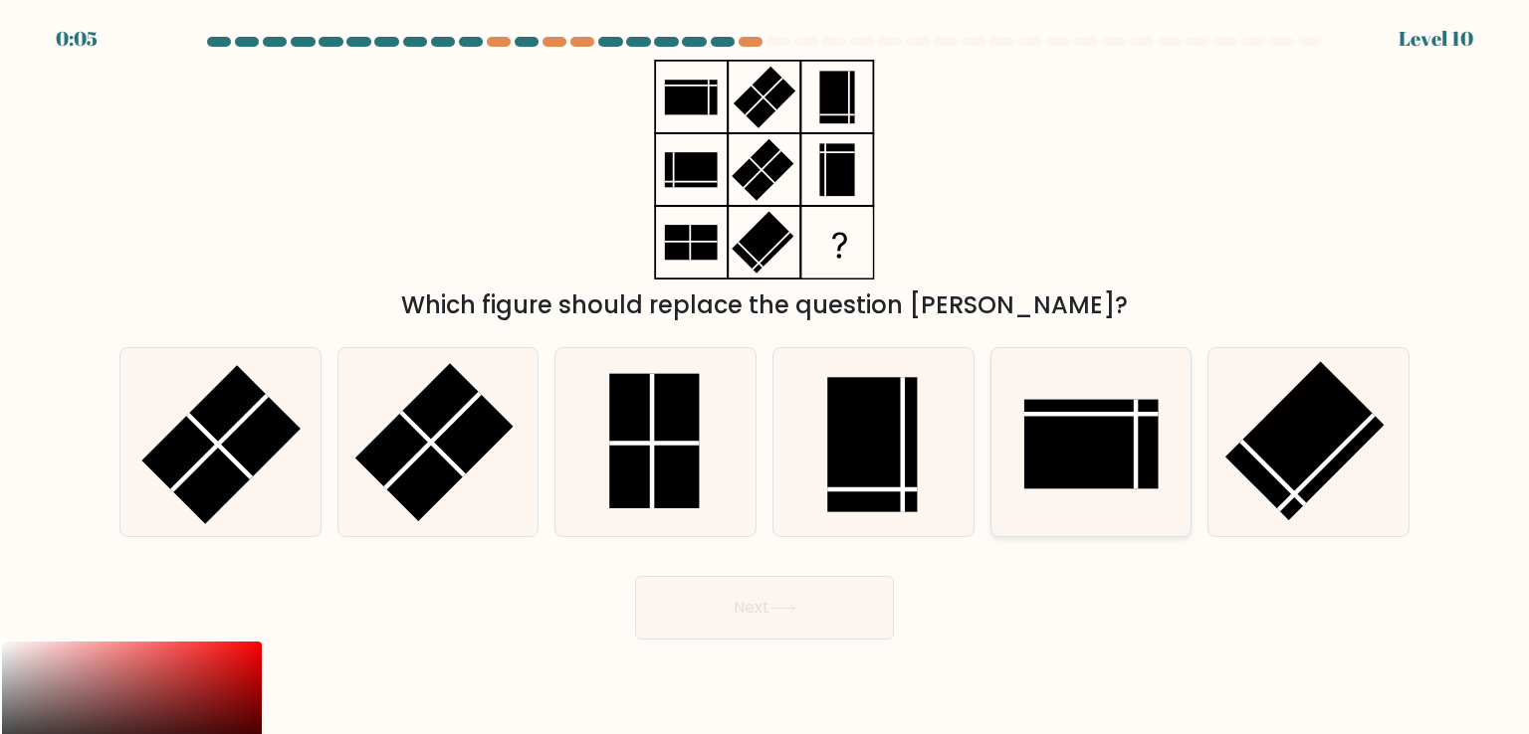
click at [1057, 415] on line at bounding box center [1091, 415] width 134 height 0
click at [765, 377] on input "e." at bounding box center [764, 372] width 1 height 10
radio input "true"
click at [753, 623] on button "Next" at bounding box center [764, 608] width 259 height 64
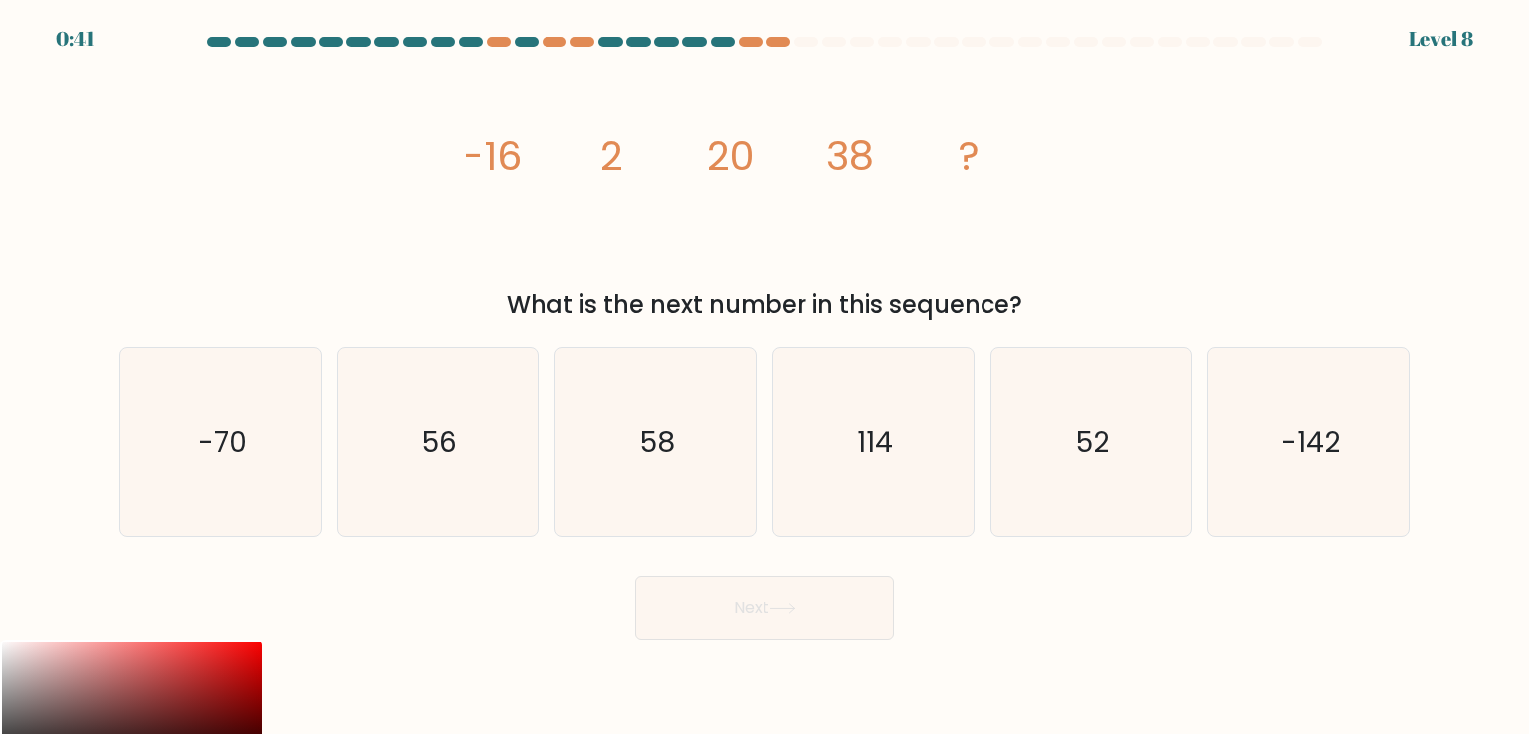
drag, startPoint x: 910, startPoint y: 306, endPoint x: 466, endPoint y: 158, distance: 467.7
click at [466, 158] on div "image/svg+xml -16 2 20 38 ? What is the next number in this sequence?" at bounding box center [764, 192] width 1314 height 264
copy div "-16 2 20 38 ? What is the next number in this sequence?"
click at [442, 532] on icon "56" at bounding box center [437, 441] width 187 height 187
click at [764, 377] on input "b. 56" at bounding box center [764, 372] width 1 height 10
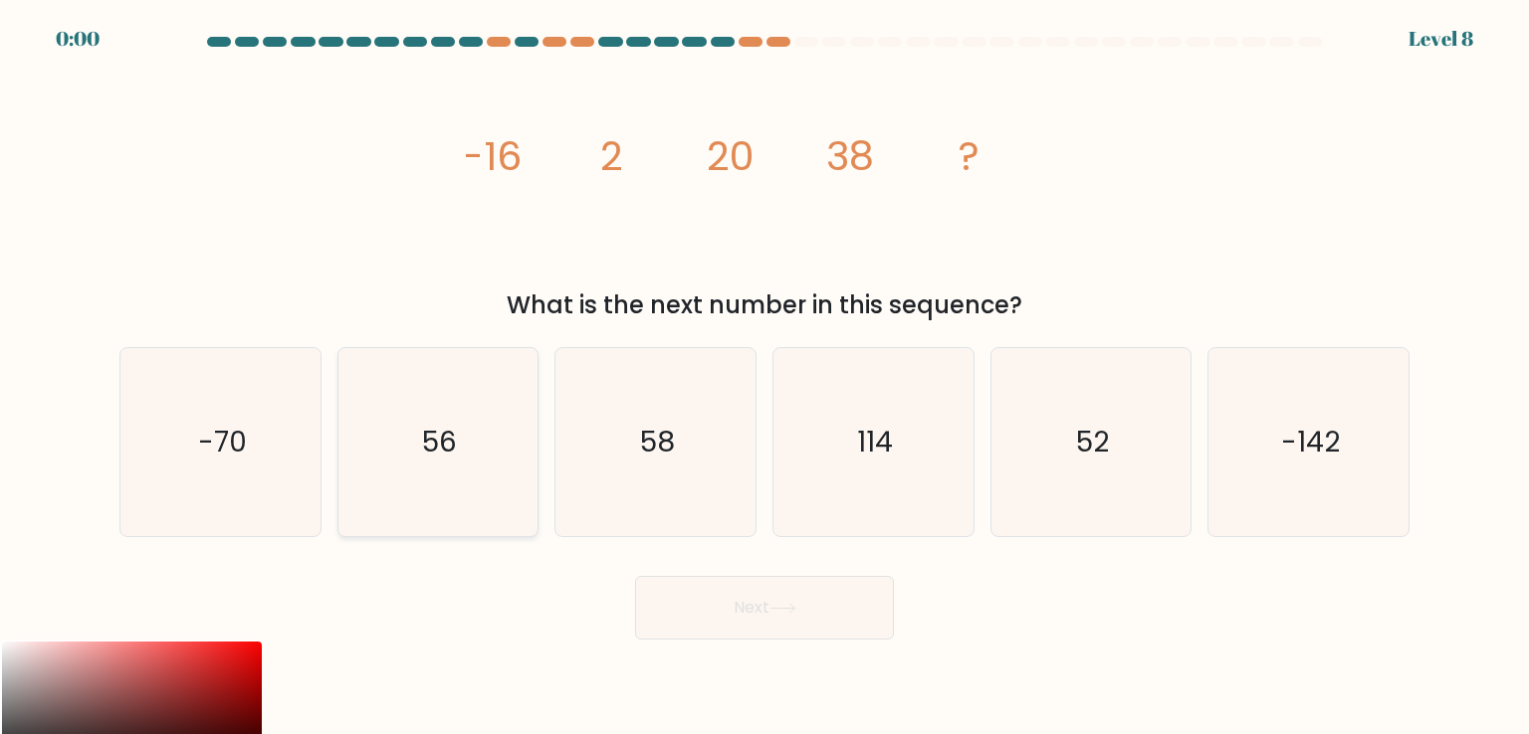
radio input "true"
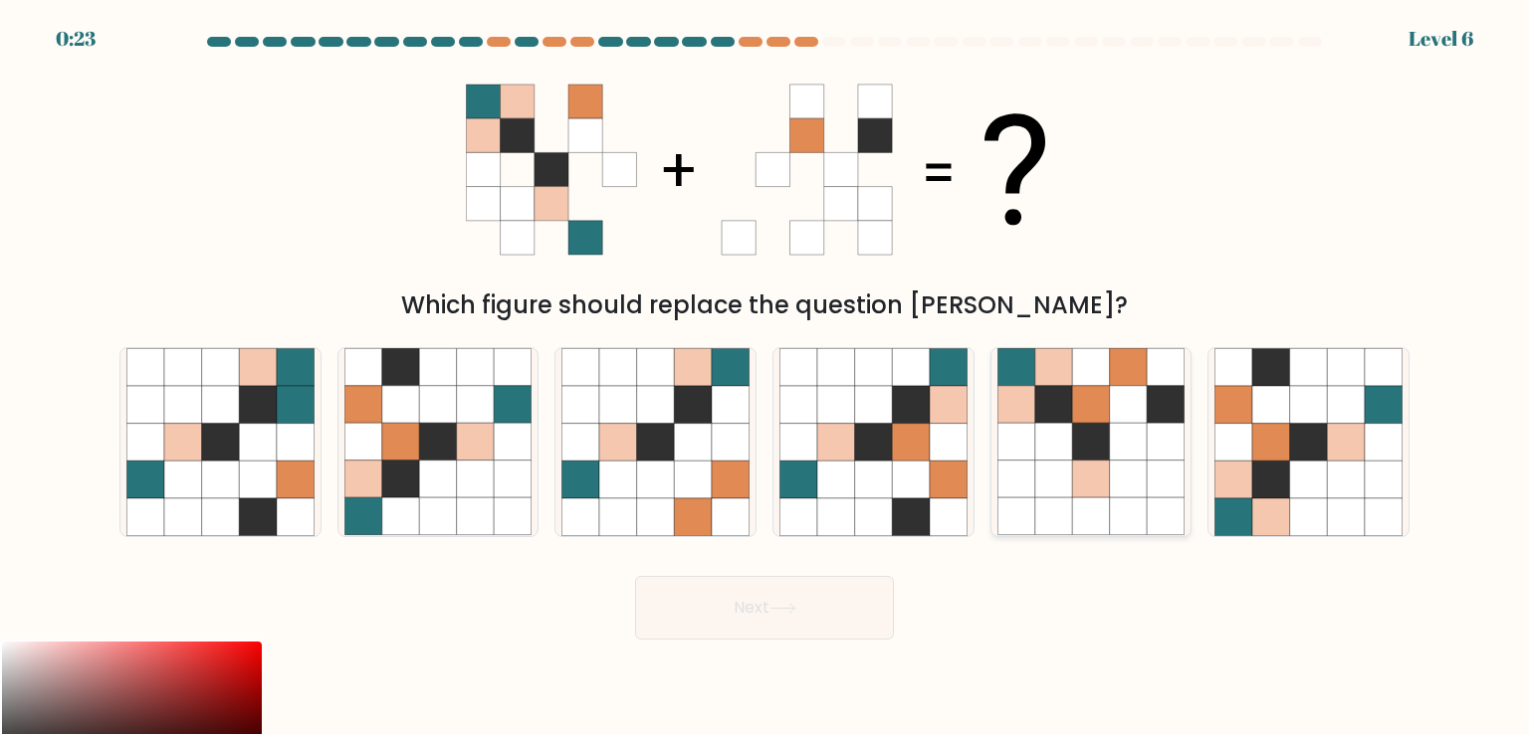
click at [1068, 425] on icon at bounding box center [1054, 443] width 38 height 38
click at [765, 377] on input "e." at bounding box center [764, 372] width 1 height 10
radio input "true"
click at [741, 609] on button "Next" at bounding box center [764, 608] width 259 height 64
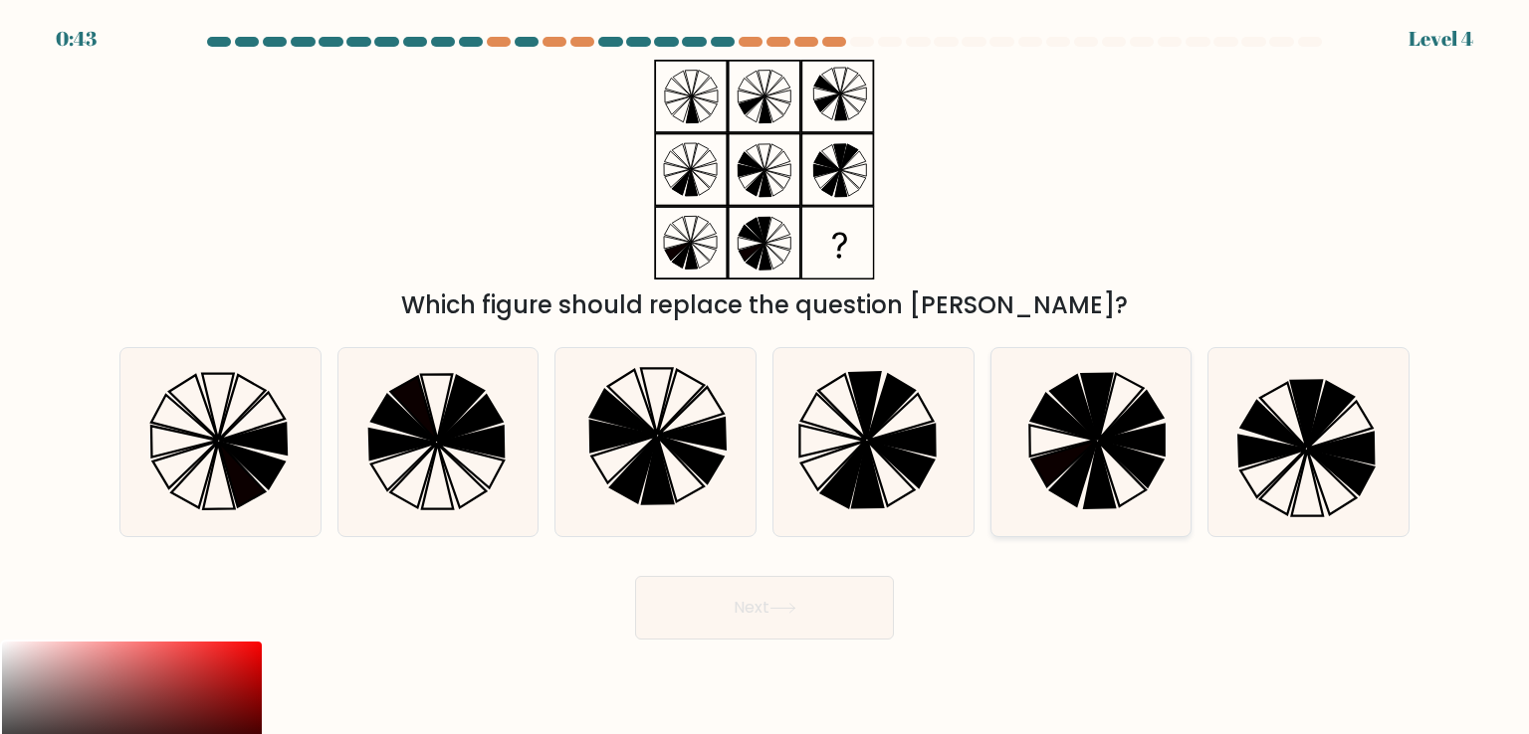
click at [1108, 463] on icon at bounding box center [1090, 441] width 187 height 187
click at [765, 377] on input "e." at bounding box center [764, 372] width 1 height 10
radio input "true"
click at [835, 600] on button "Next" at bounding box center [764, 608] width 259 height 64
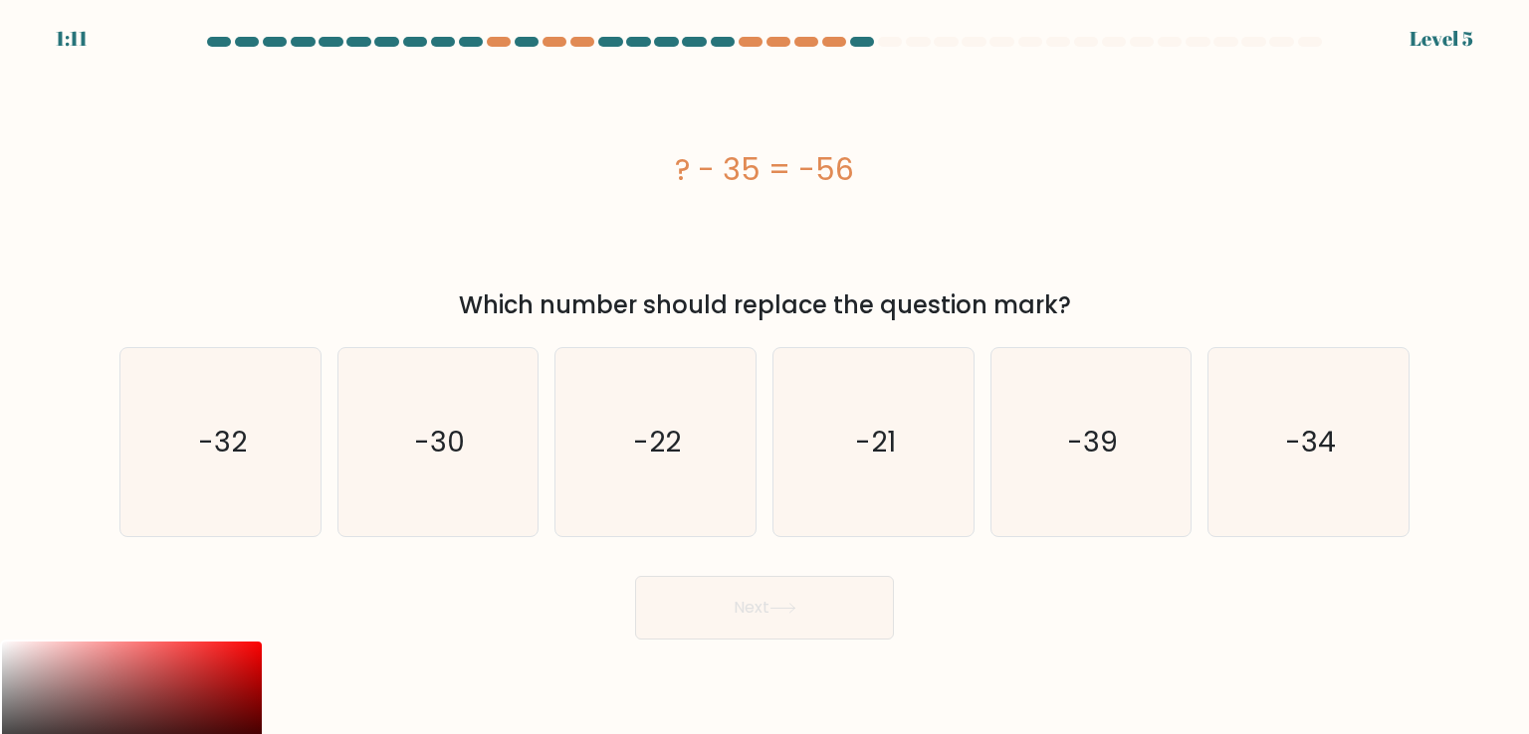
drag, startPoint x: 818, startPoint y: 294, endPoint x: 673, endPoint y: 193, distance: 176.7
click at [673, 193] on div "? - 35 = -56 Which number should replace the question mark?" at bounding box center [764, 192] width 1314 height 264
copy div "? - 35 = -56 Which number should replace the question mark"
click at [882, 456] on text "-21" at bounding box center [875, 442] width 41 height 40
click at [765, 377] on input "d. -21" at bounding box center [764, 372] width 1 height 10
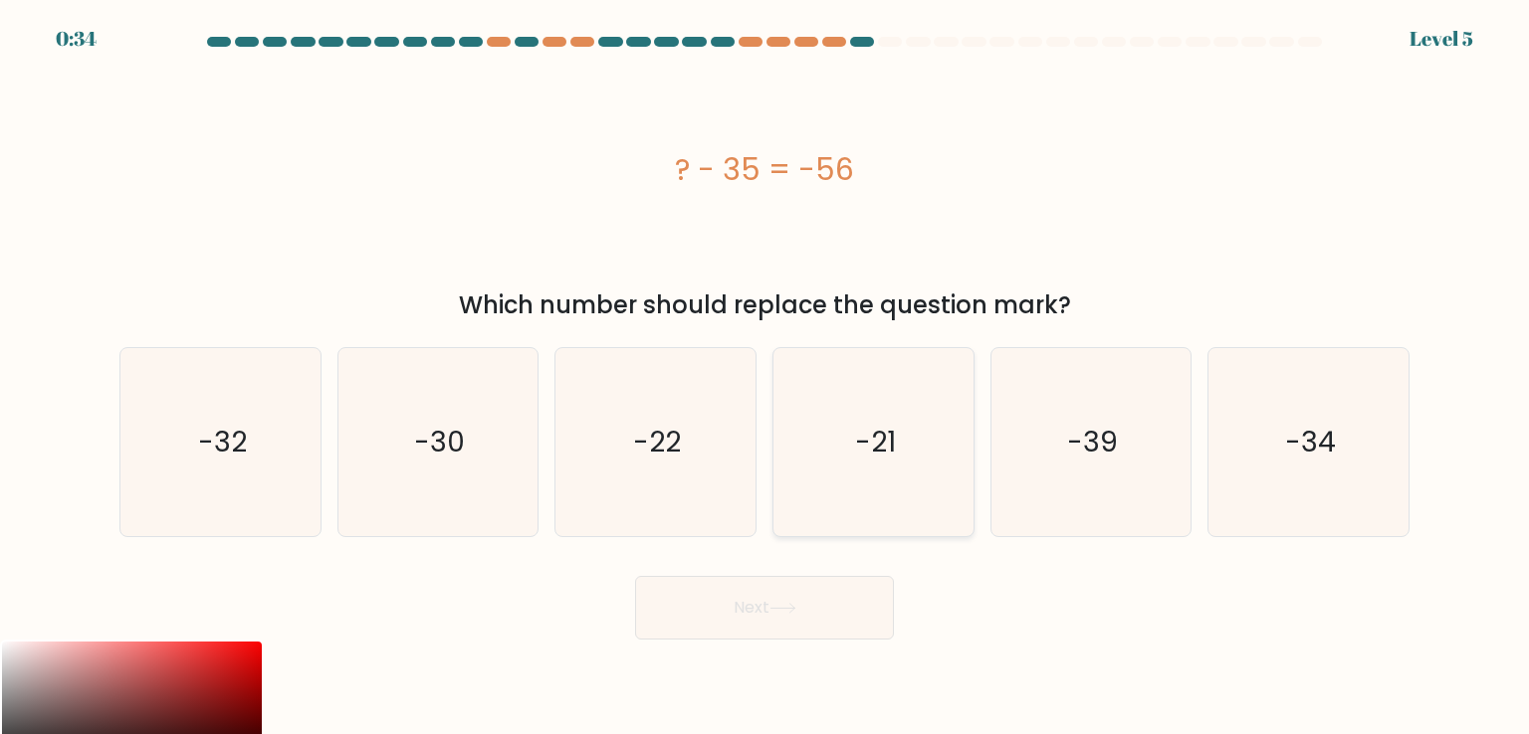
radio input "true"
click at [808, 611] on button "Next" at bounding box center [764, 608] width 259 height 64
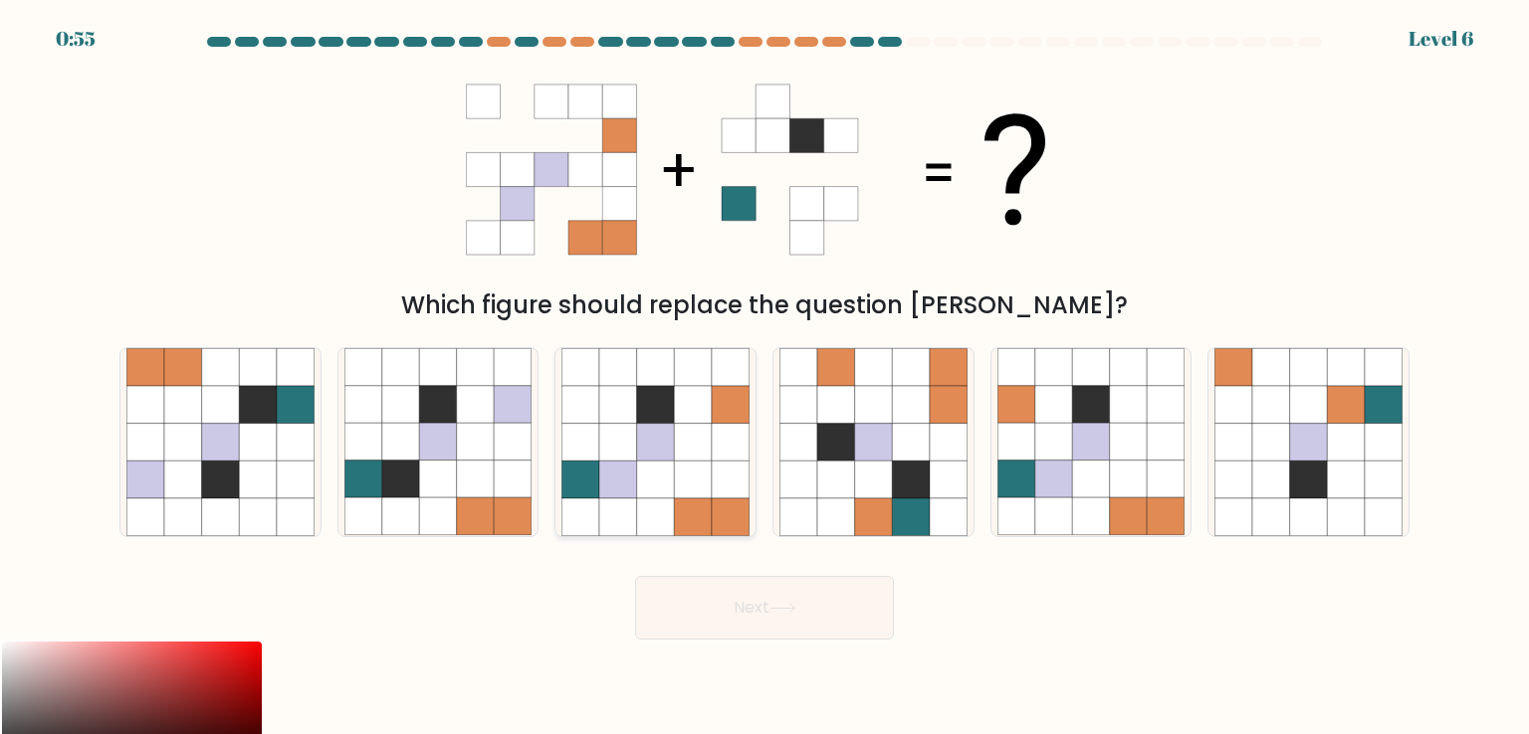
click at [677, 386] on icon at bounding box center [693, 405] width 38 height 38
click at [764, 377] on input "c." at bounding box center [764, 372] width 1 height 10
radio input "true"
click at [767, 600] on button "Next" at bounding box center [764, 608] width 259 height 64
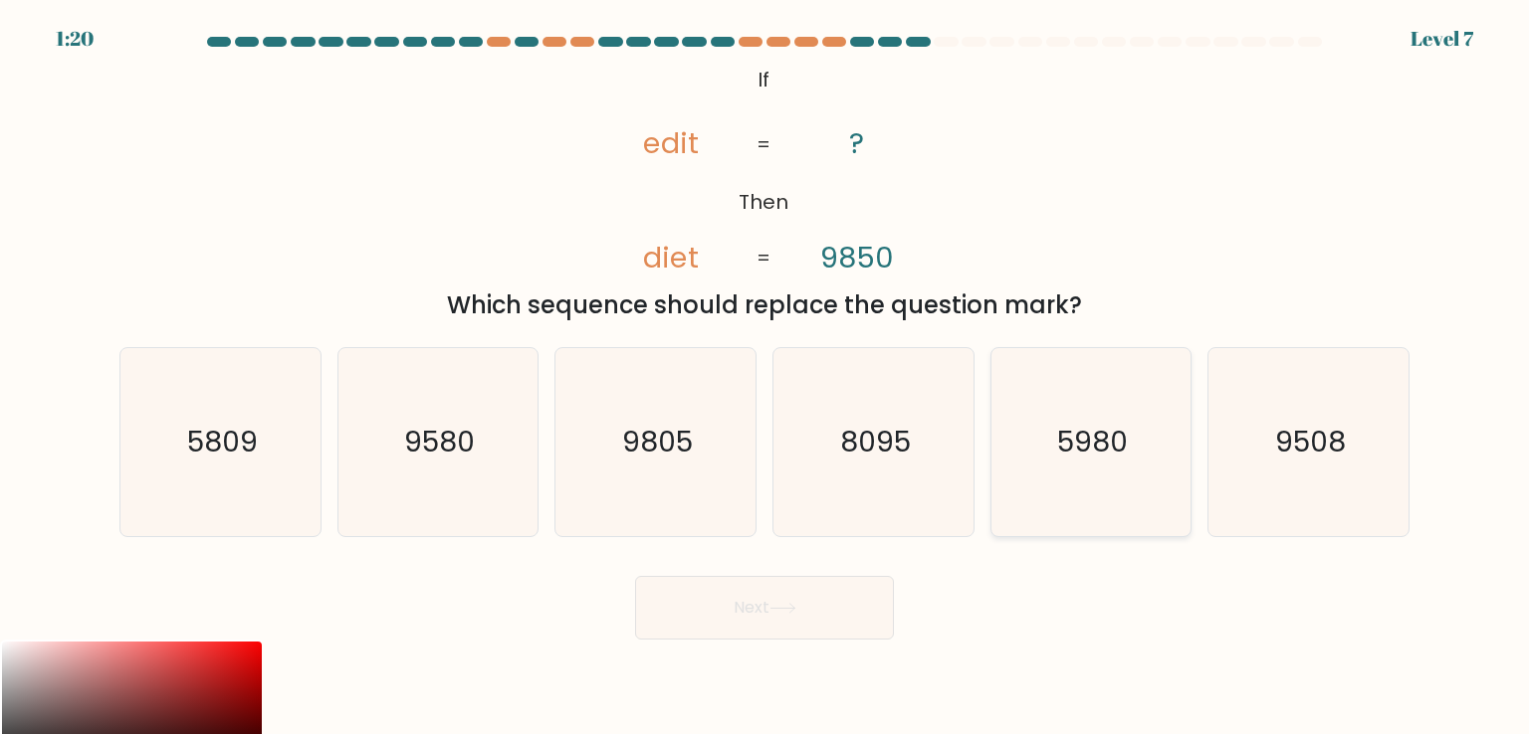
click at [1062, 451] on text "5980" at bounding box center [1092, 442] width 71 height 40
click at [765, 377] on input "e. 5980" at bounding box center [764, 372] width 1 height 10
radio input "true"
click at [754, 608] on button "Next" at bounding box center [764, 608] width 259 height 64
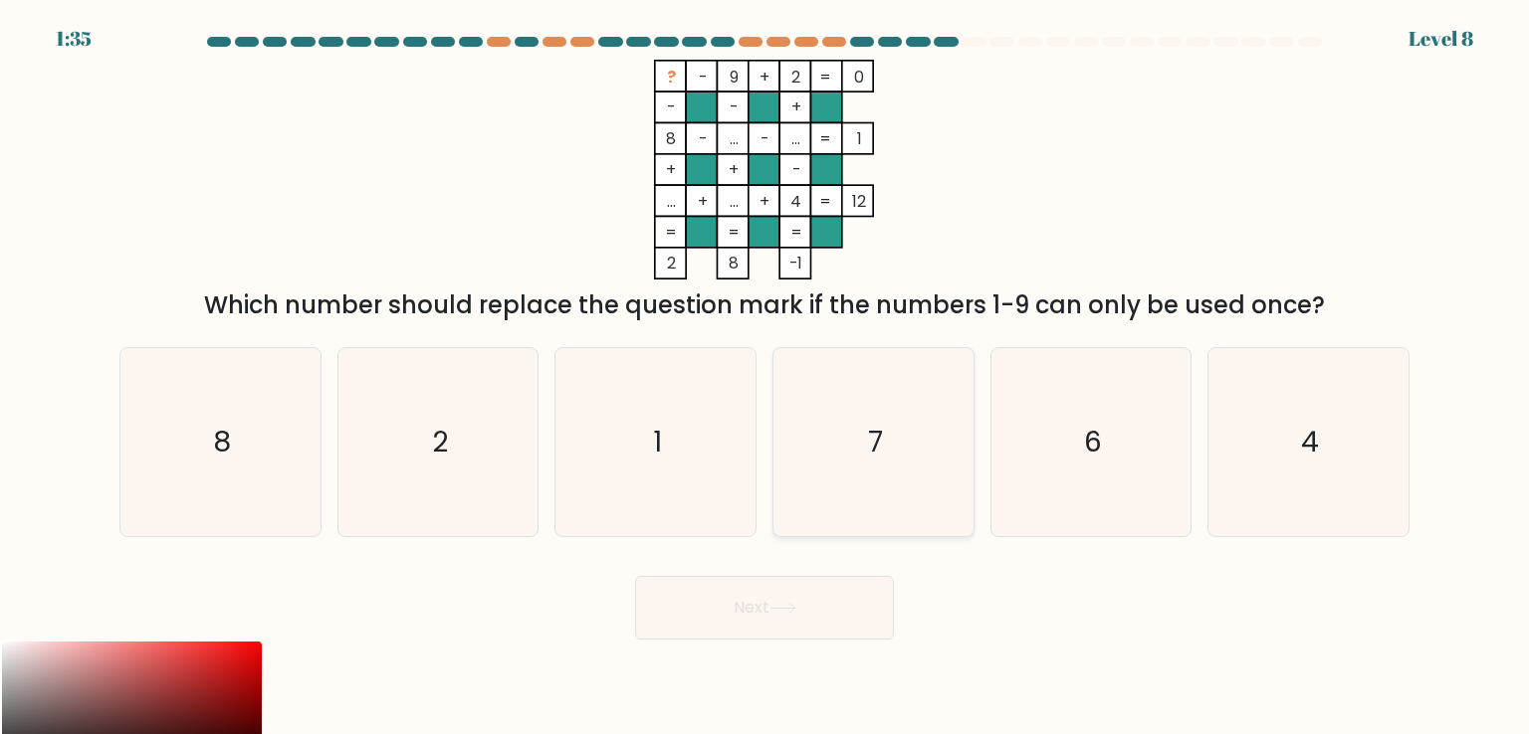
click at [883, 435] on icon "7" at bounding box center [872, 441] width 187 height 187
click at [765, 377] on input "d. 7" at bounding box center [764, 372] width 1 height 10
radio input "true"
click at [764, 605] on button "Next" at bounding box center [764, 608] width 259 height 64
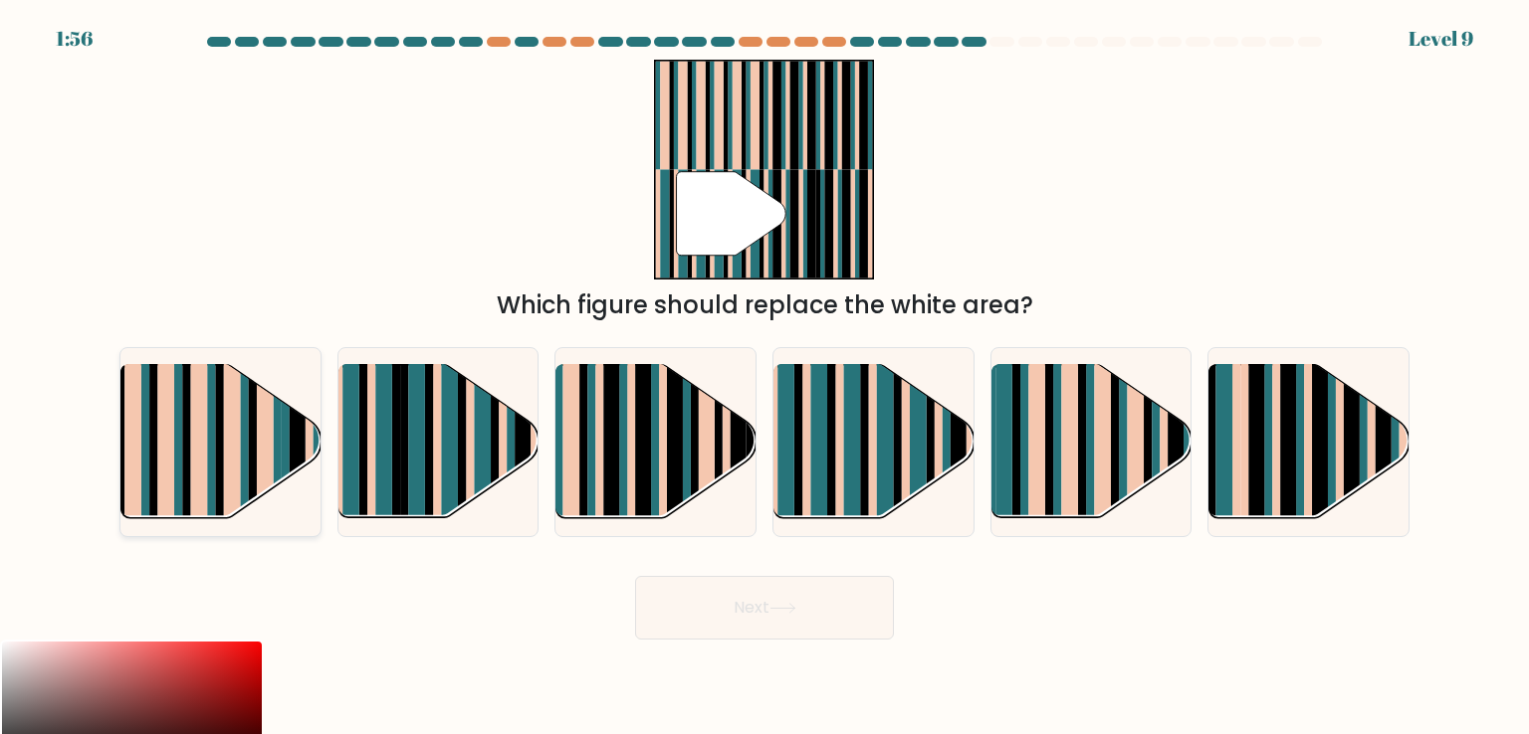
click at [207, 475] on rect at bounding box center [199, 426] width 17 height 198
click at [764, 377] on input "a." at bounding box center [764, 372] width 1 height 10
radio input "true"
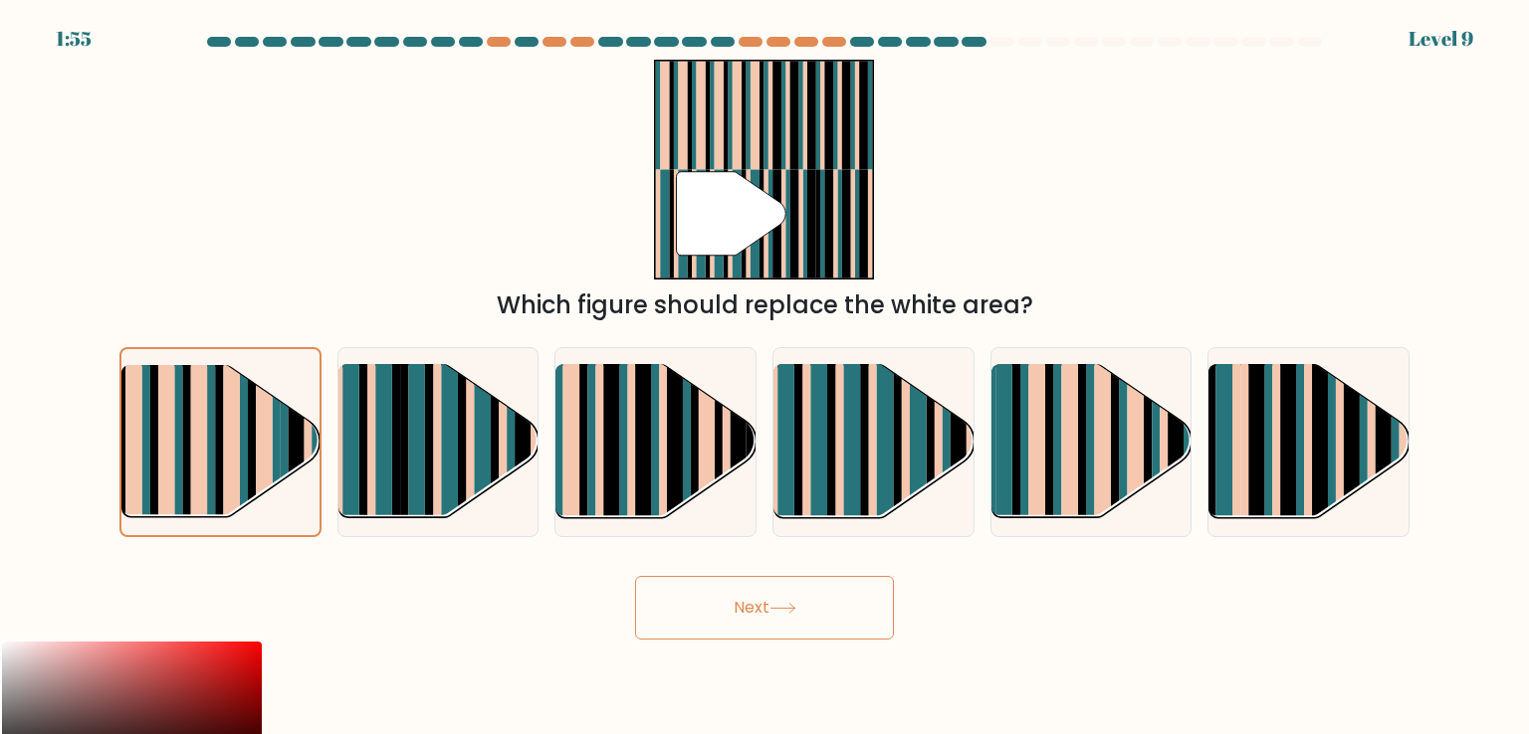
click at [808, 618] on button "Next" at bounding box center [764, 608] width 259 height 64
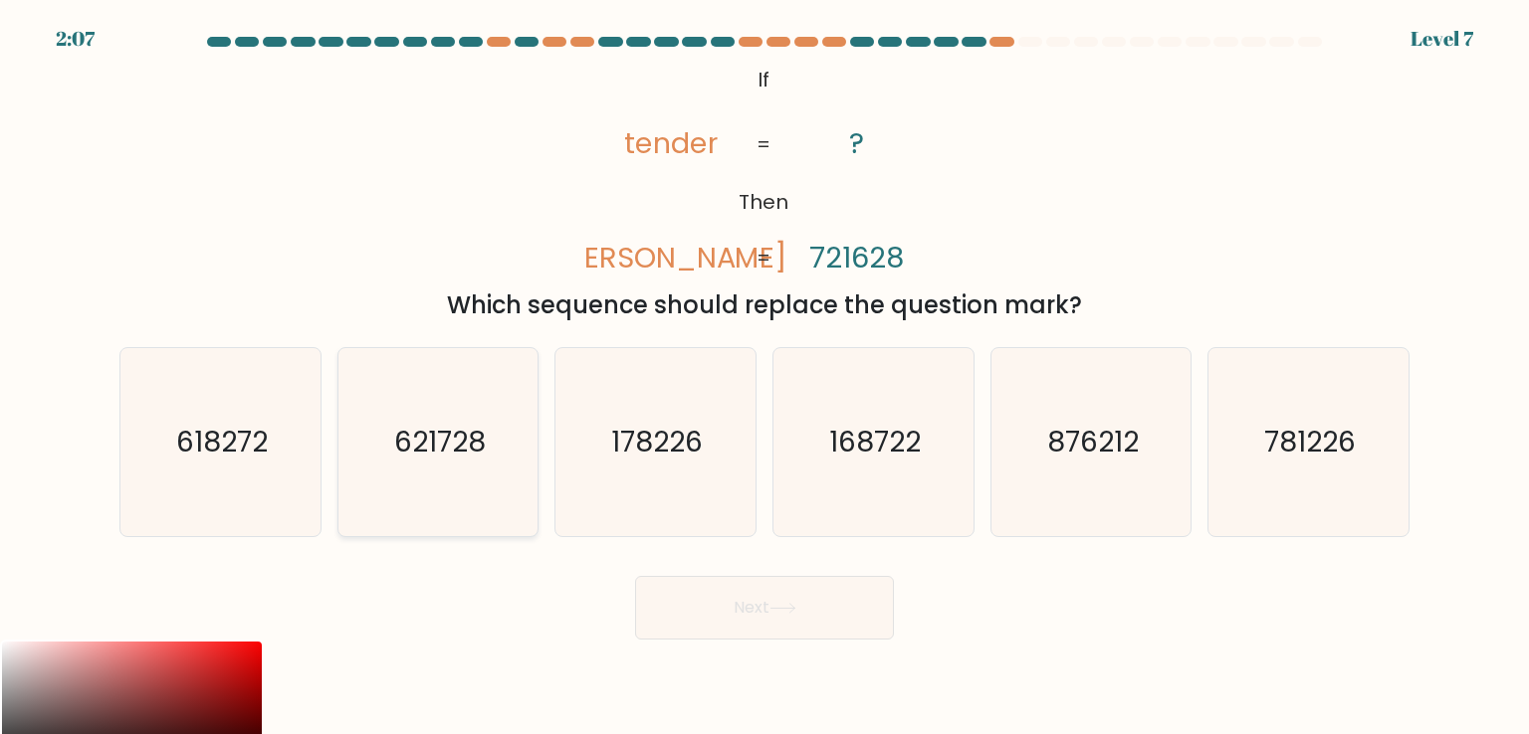
click at [428, 456] on text "621728" at bounding box center [440, 442] width 92 height 40
click at [764, 377] on input "b. 621728" at bounding box center [764, 372] width 1 height 10
radio input "true"
click at [736, 606] on button "Next" at bounding box center [764, 608] width 259 height 64
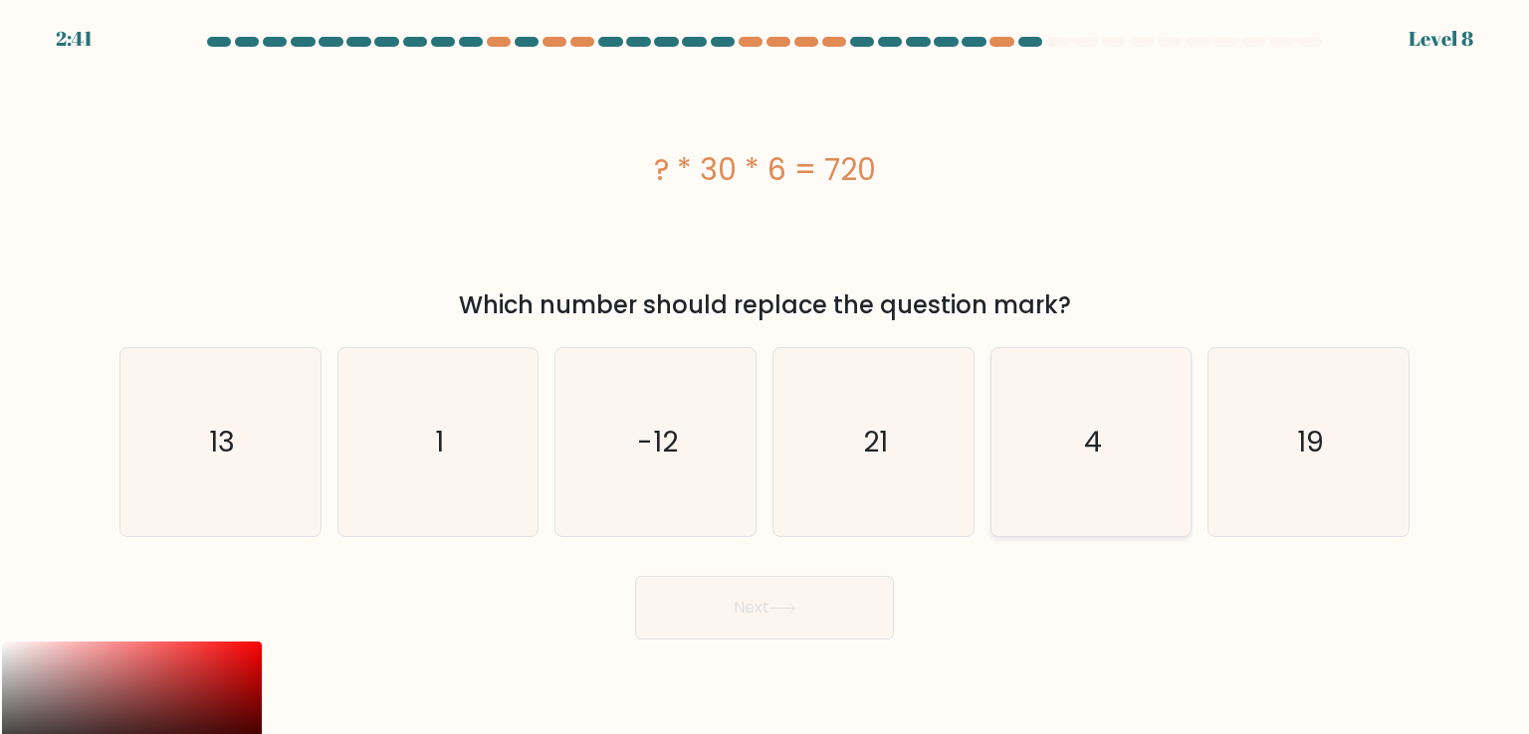
click at [1109, 455] on icon "4" at bounding box center [1090, 441] width 187 height 187
click at [765, 377] on input "e. 4" at bounding box center [764, 372] width 1 height 10
radio input "true"
click at [728, 598] on button "Next" at bounding box center [764, 608] width 259 height 64
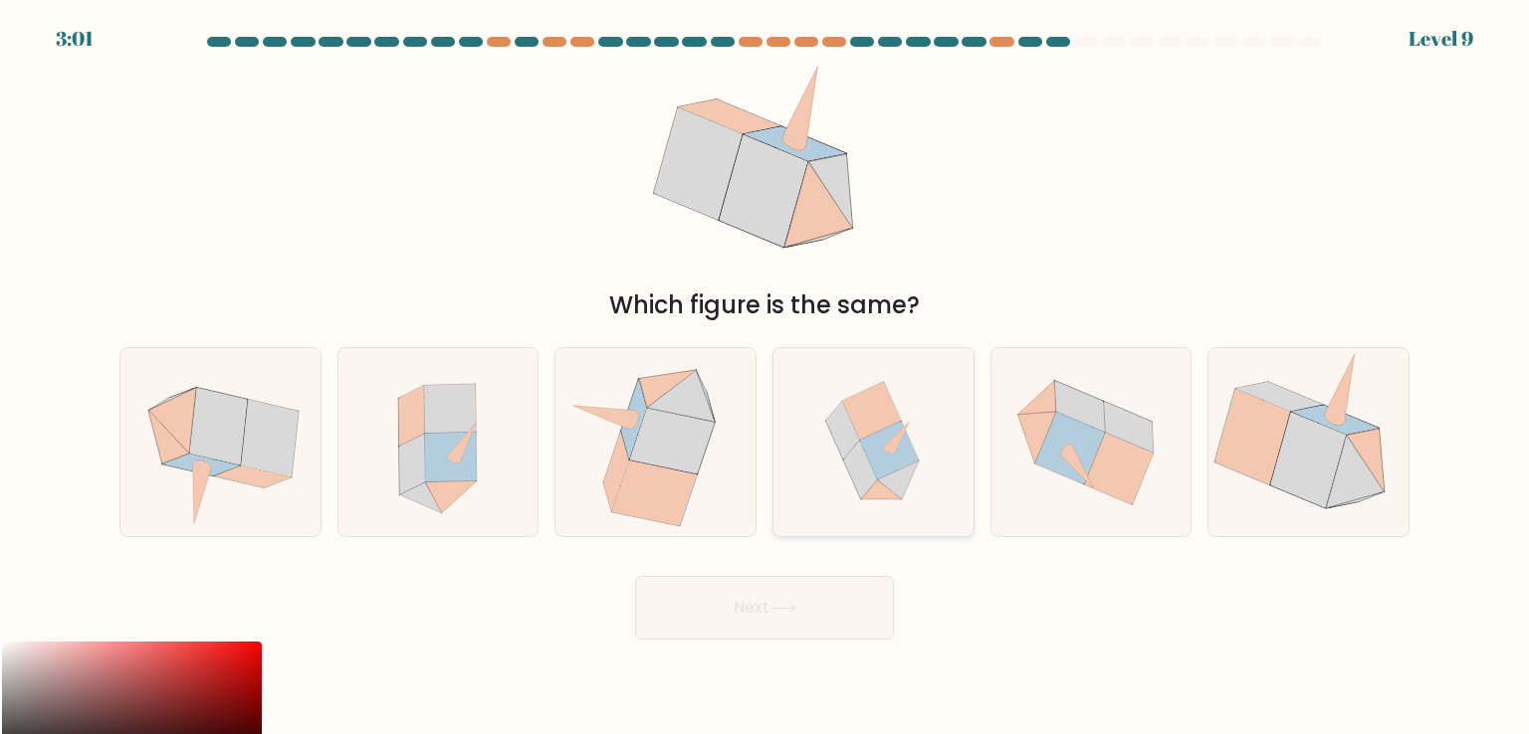
click at [885, 472] on icon at bounding box center [889, 451] width 59 height 59
click at [765, 377] on input "d." at bounding box center [764, 372] width 1 height 10
radio input "true"
click at [772, 600] on button "Next" at bounding box center [764, 608] width 259 height 64
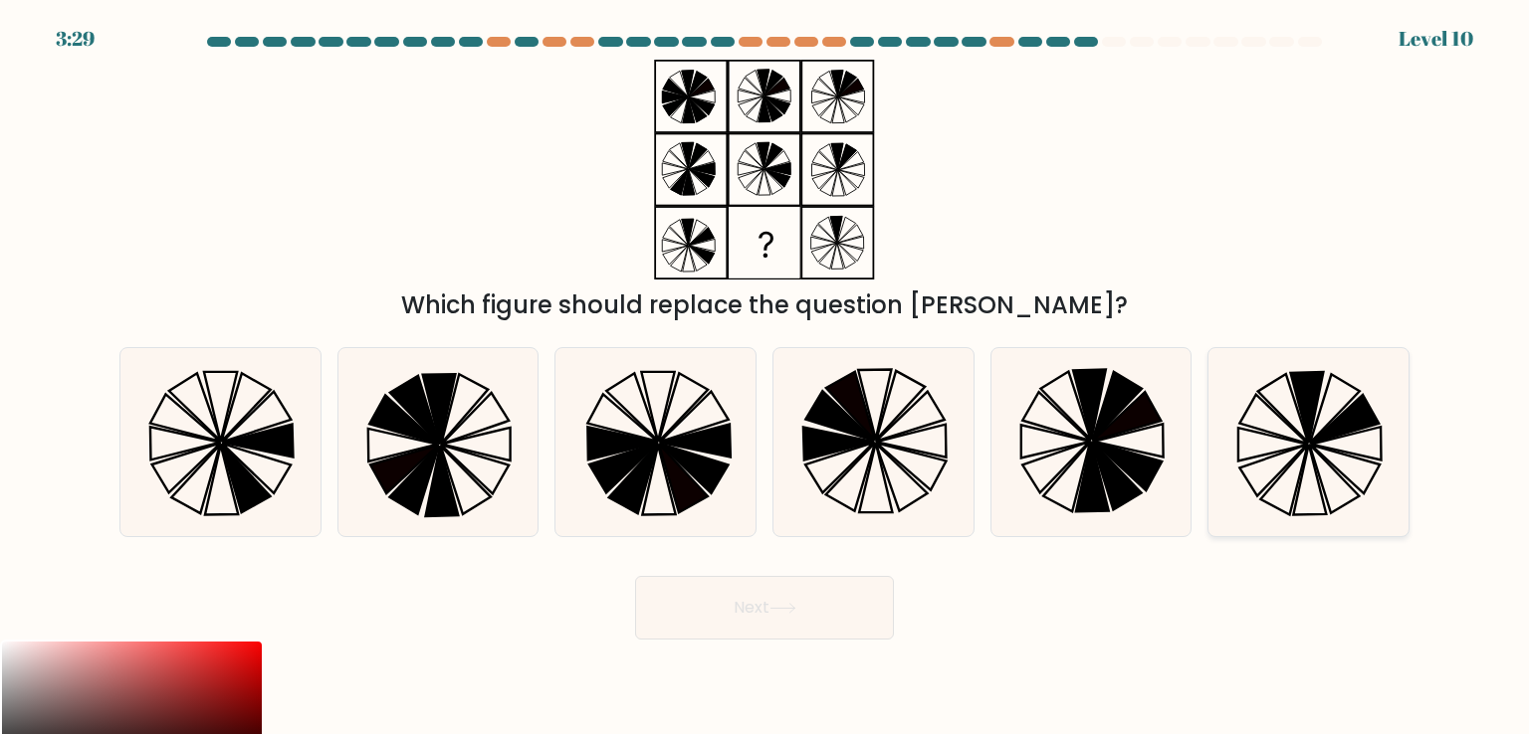
click at [1312, 439] on icon at bounding box center [1335, 409] width 50 height 69
click at [765, 377] on input "f." at bounding box center [764, 372] width 1 height 10
radio input "true"
click at [828, 589] on button "Next" at bounding box center [764, 608] width 259 height 64
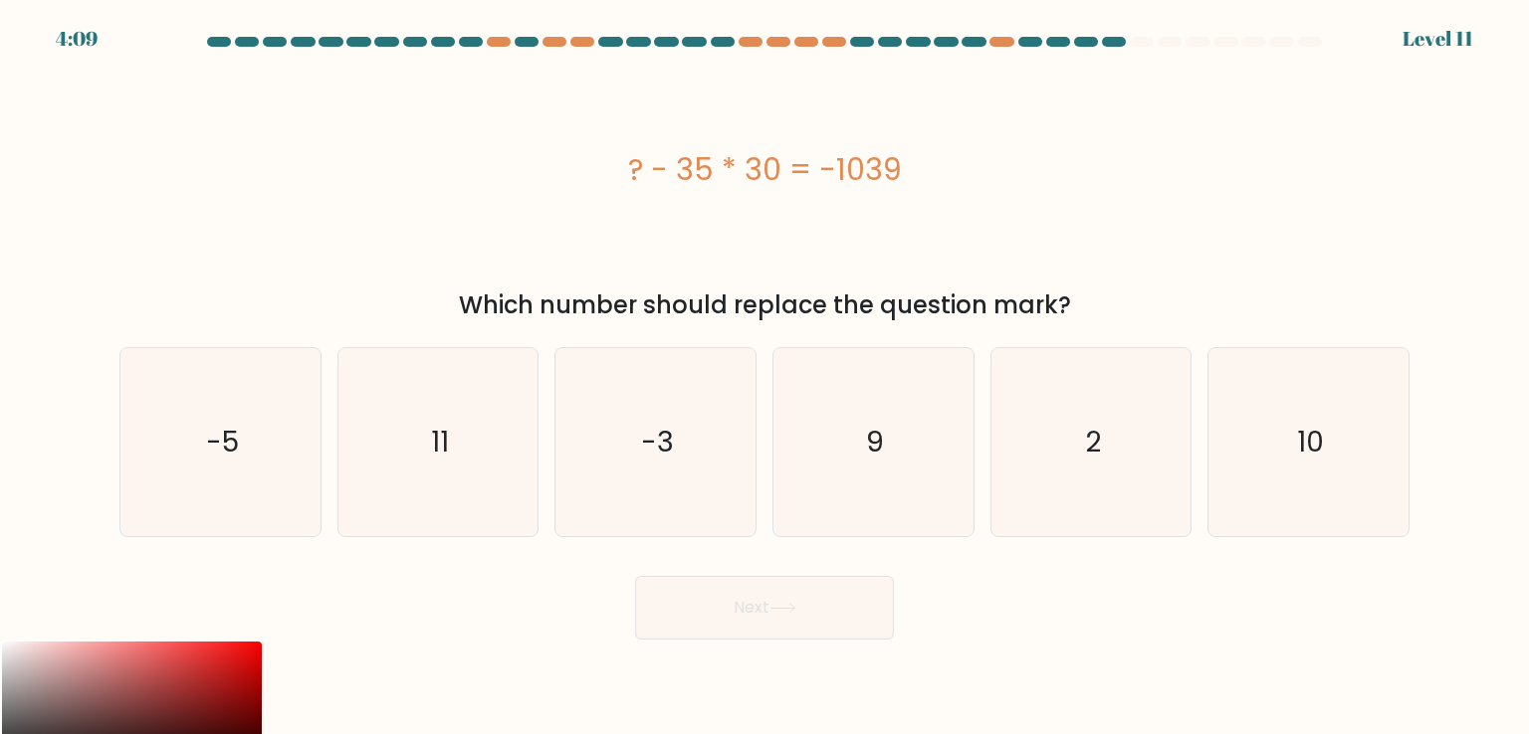
drag, startPoint x: 912, startPoint y: 168, endPoint x: 629, endPoint y: 185, distance: 283.1
click at [629, 185] on div "? - 35 * 30 = -1039" at bounding box center [764, 169] width 1290 height 45
copy div "? - 35 * 30 = -1039"
drag, startPoint x: 1055, startPoint y: 297, endPoint x: 601, endPoint y: 168, distance: 471.6
click at [601, 168] on div "? - 35 * 30 = -1039 Which number should replace the question mark?" at bounding box center [764, 192] width 1314 height 264
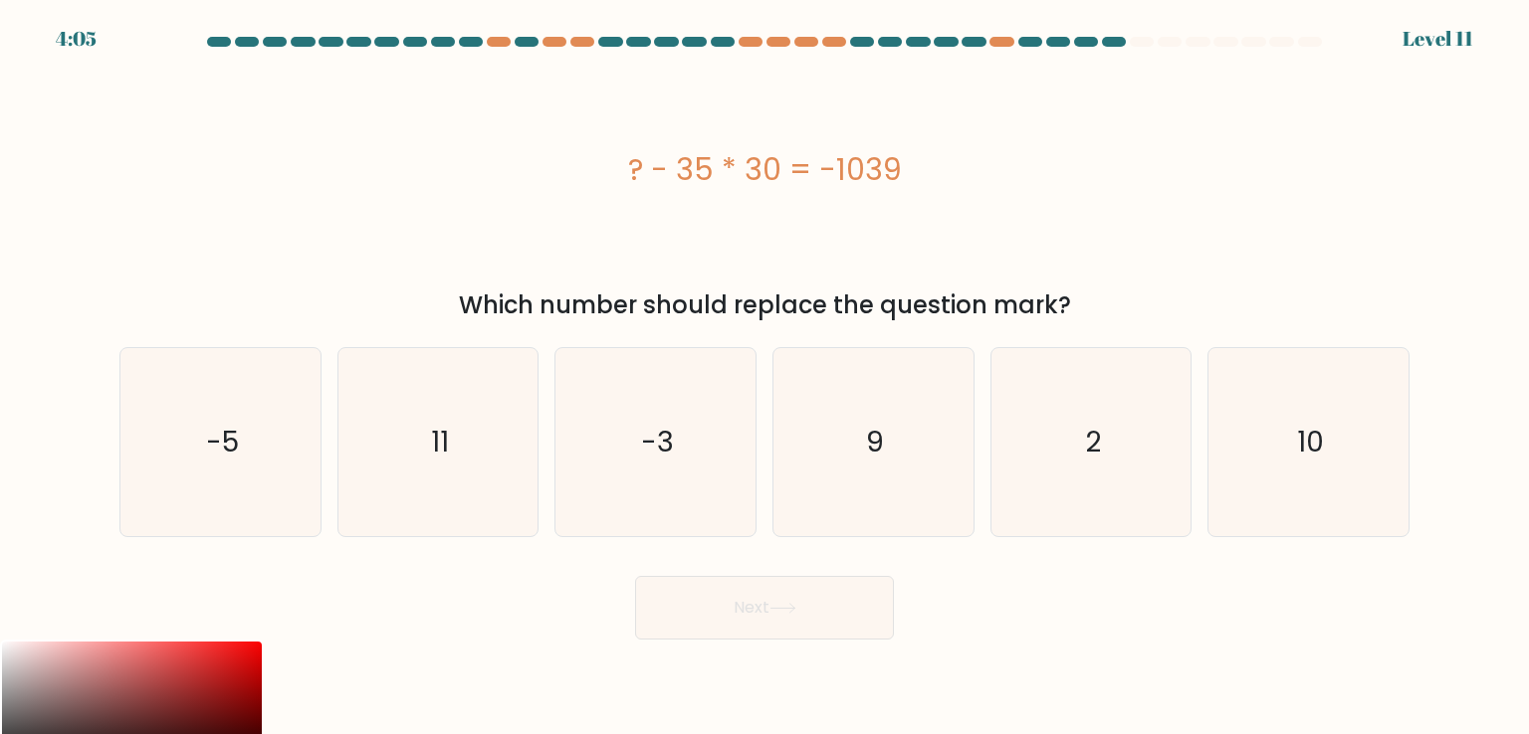
copy div "? - 35 * 30 = -1039 Which number should replace the question mark?"
click at [424, 443] on icon "11" at bounding box center [437, 441] width 187 height 187
click at [764, 377] on input "b. 11" at bounding box center [764, 372] width 1 height 10
radio input "true"
click at [757, 588] on button "Next" at bounding box center [764, 608] width 259 height 64
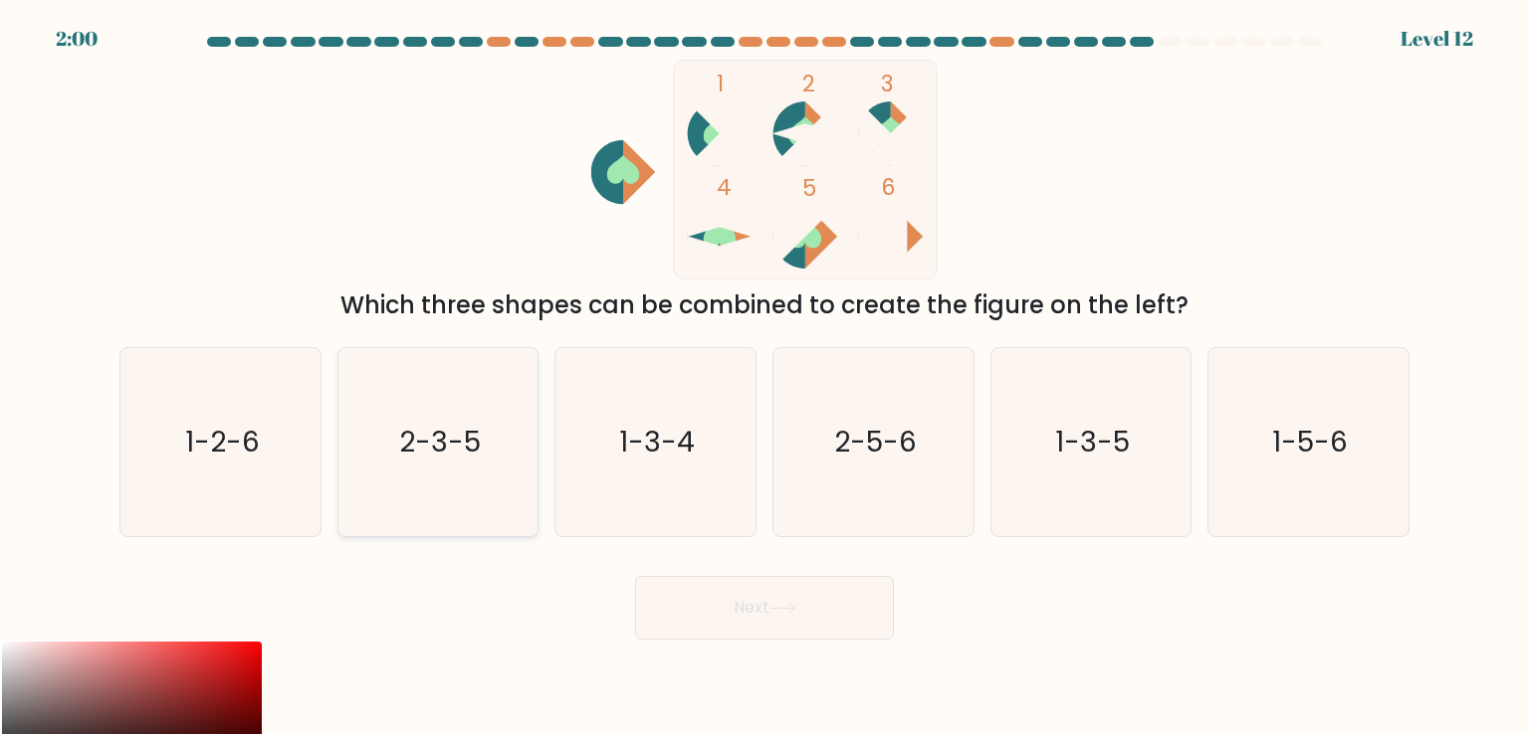
click at [434, 463] on icon "2-3-5" at bounding box center [437, 441] width 187 height 187
click at [764, 377] on input "b. 2-3-5" at bounding box center [764, 372] width 1 height 10
radio input "true"
drag, startPoint x: 797, startPoint y: 608, endPoint x: 800, endPoint y: 597, distance: 11.3
click at [796, 607] on icon at bounding box center [782, 608] width 27 height 11
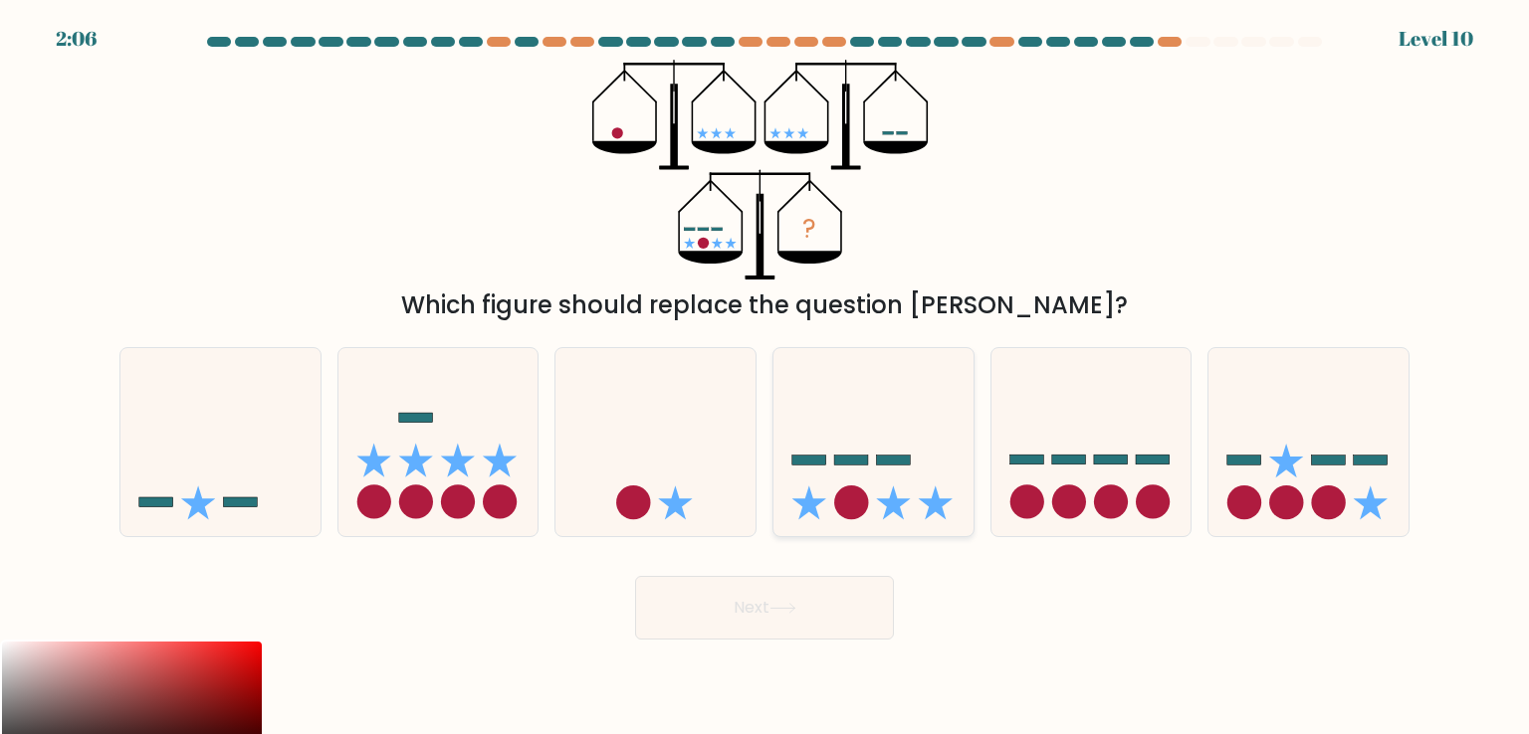
click at [893, 464] on rect at bounding box center [893, 461] width 34 height 10
click at [765, 377] on input "d." at bounding box center [764, 372] width 1 height 10
radio input "true"
click at [755, 610] on button "Next" at bounding box center [764, 608] width 259 height 64
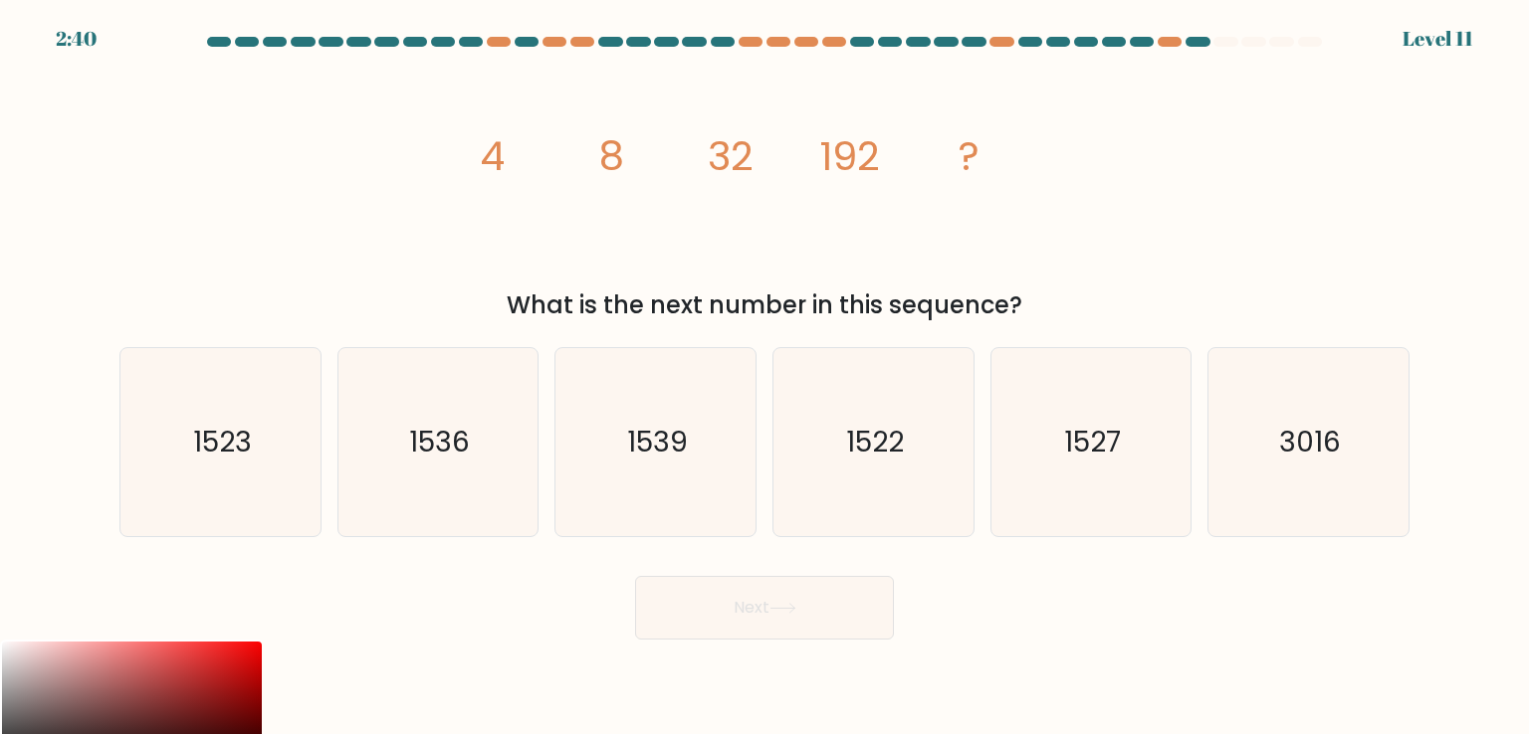
drag, startPoint x: 995, startPoint y: 304, endPoint x: 386, endPoint y: 153, distance: 627.3
click at [386, 153] on div "image/svg+xml 4 8 32 192 ? What is the next number in this sequence?" at bounding box center [764, 192] width 1314 height 264
copy div "4 8 32 192 ? What is the next number in this sequence?"
click at [490, 489] on icon "1536" at bounding box center [437, 441] width 187 height 187
click at [764, 377] on input "b. 1536" at bounding box center [764, 372] width 1 height 10
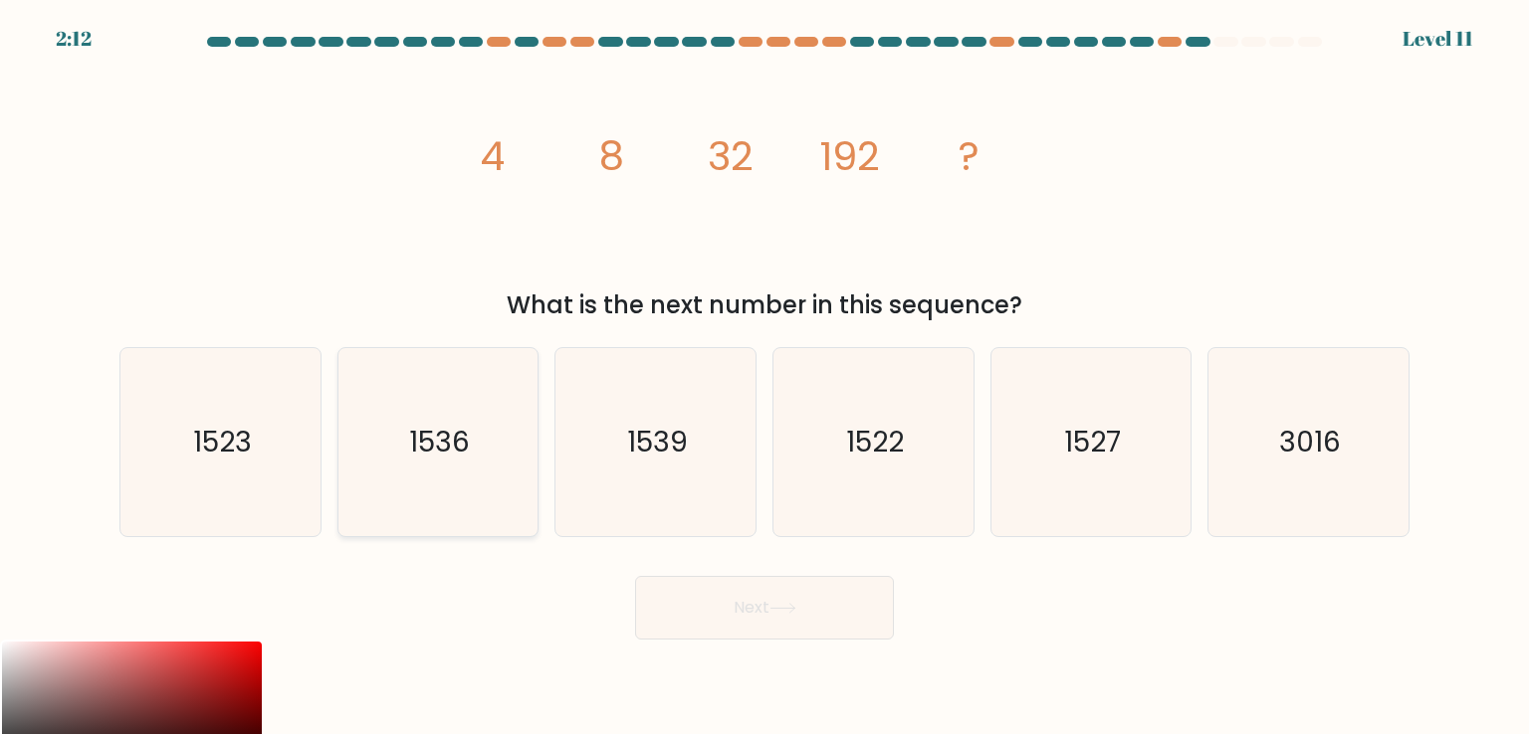
radio input "true"
click at [839, 605] on button "Next" at bounding box center [764, 608] width 259 height 64
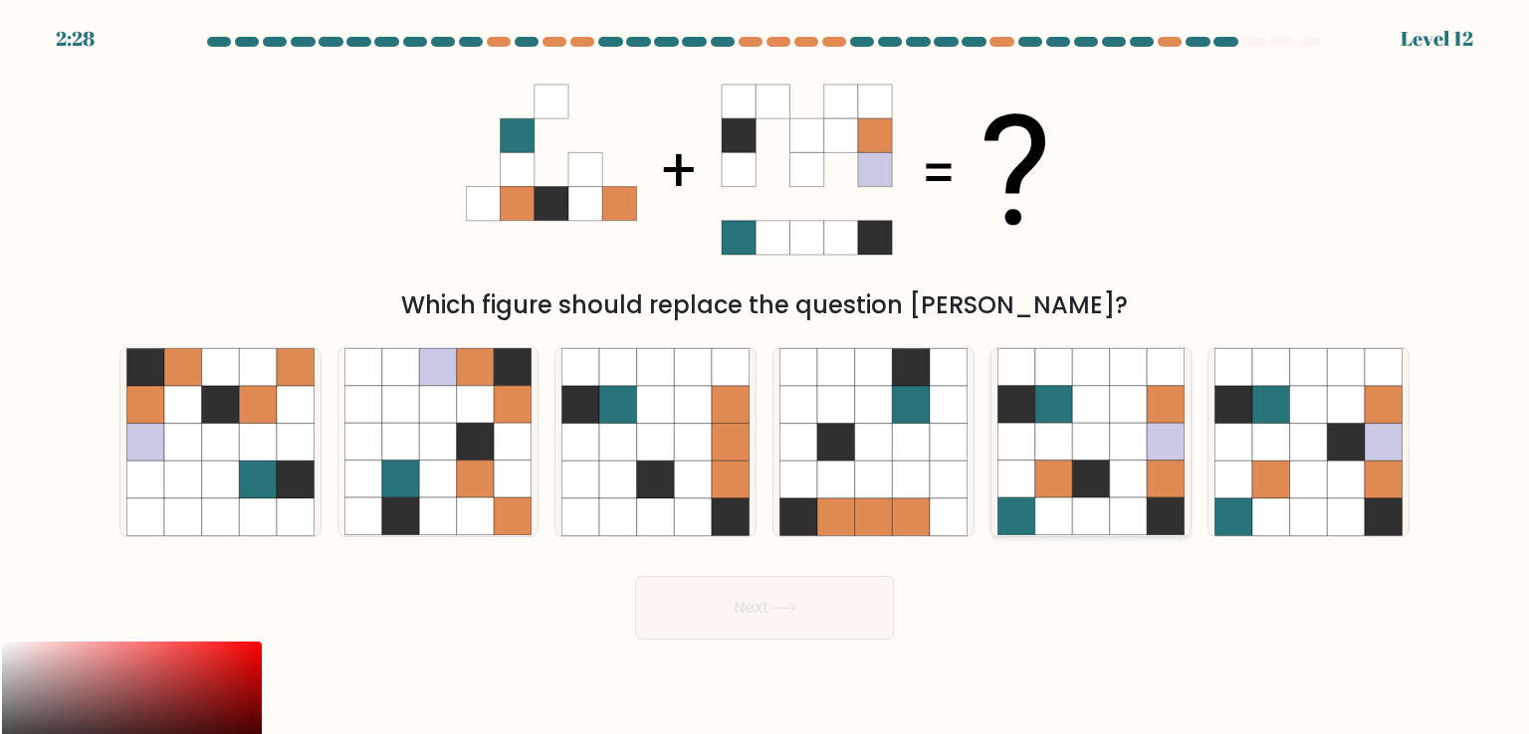
click at [1083, 496] on icon at bounding box center [1091, 480] width 38 height 38
click at [765, 377] on input "e." at bounding box center [764, 372] width 1 height 10
radio input "true"
click at [726, 617] on button "Next" at bounding box center [764, 608] width 259 height 64
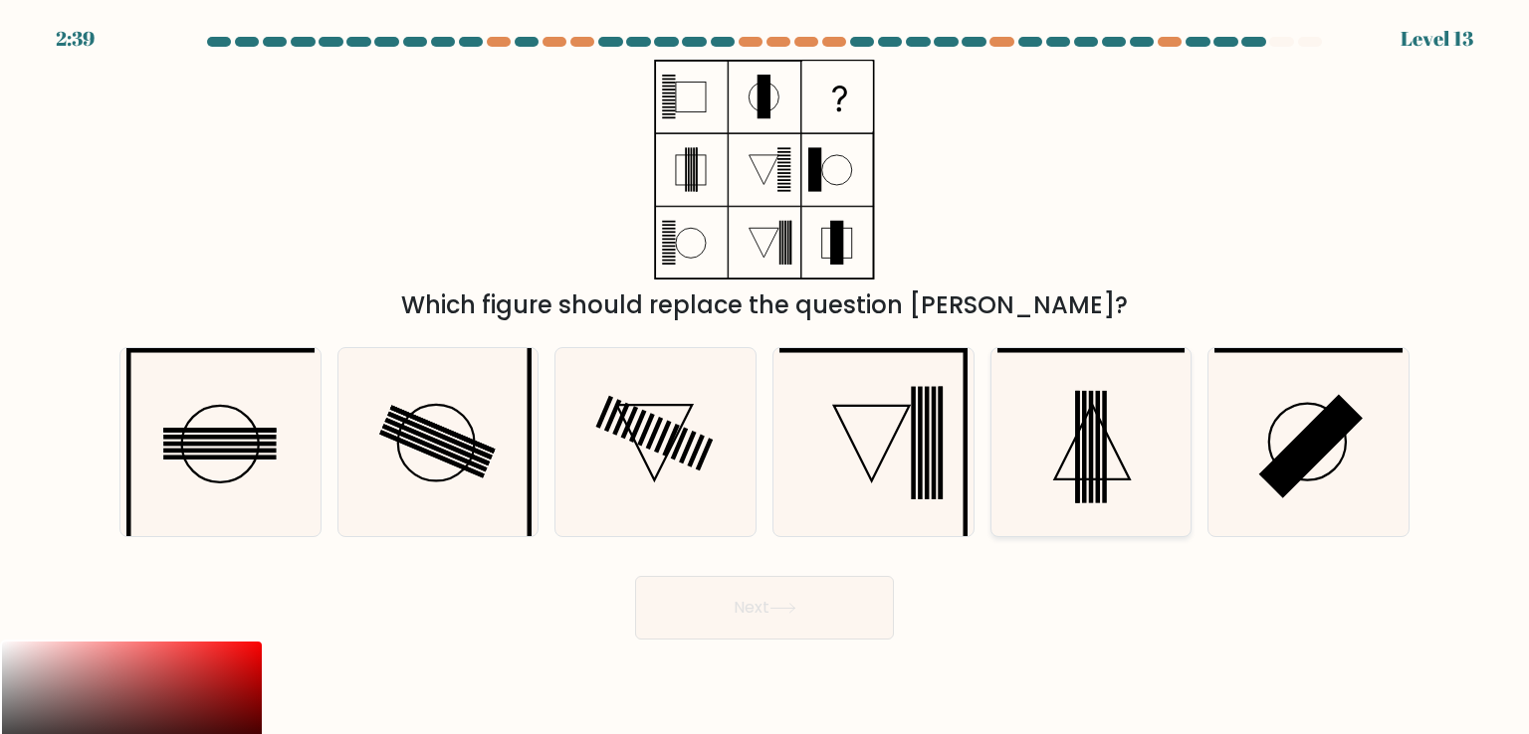
click at [1057, 455] on icon at bounding box center [1090, 441] width 187 height 187
click at [765, 377] on input "e." at bounding box center [764, 372] width 1 height 10
radio input "true"
click at [748, 596] on button "Next" at bounding box center [764, 608] width 259 height 64
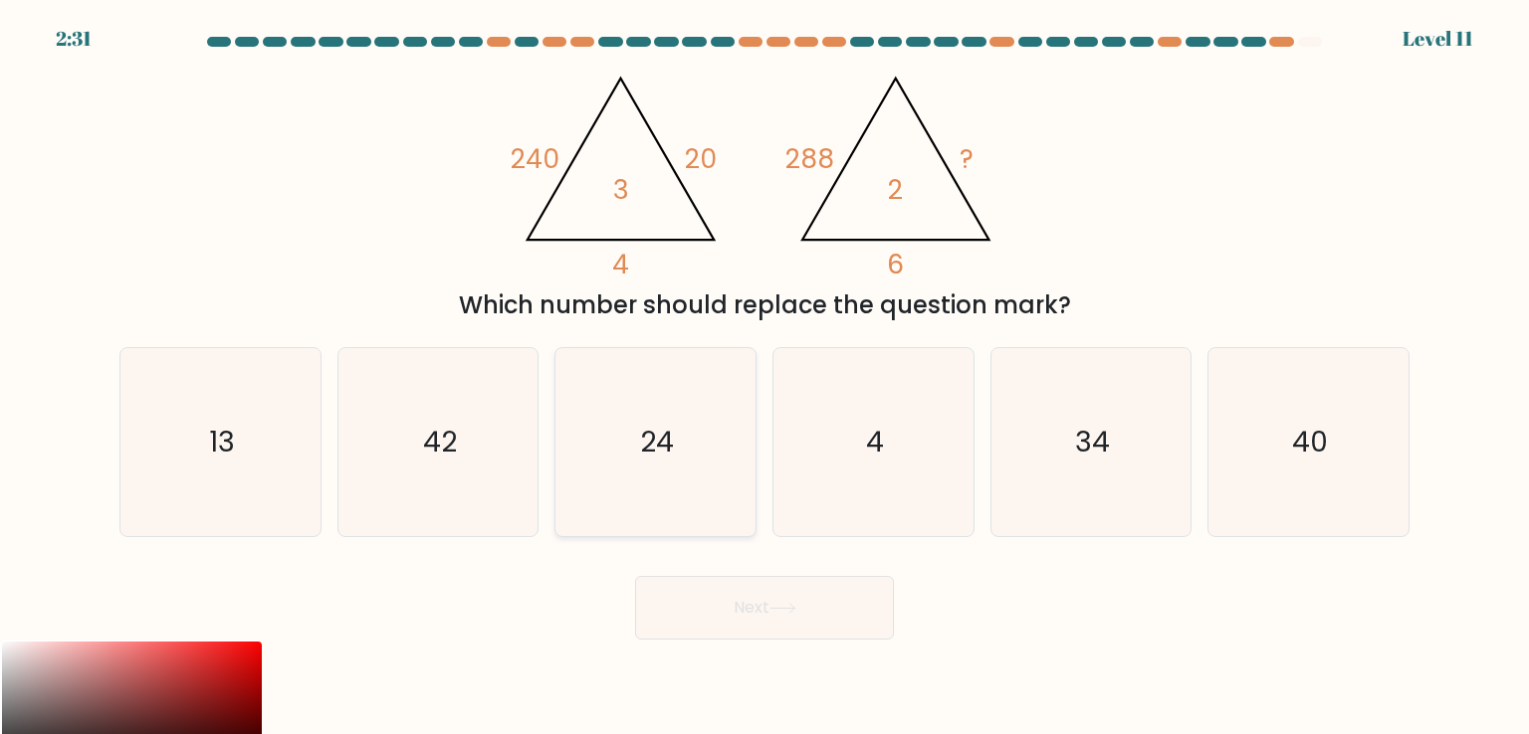
click at [615, 466] on icon "24" at bounding box center [654, 441] width 187 height 187
click at [764, 377] on input "c. 24" at bounding box center [764, 372] width 1 height 10
radio input "true"
click at [768, 631] on button "Next" at bounding box center [764, 608] width 259 height 64
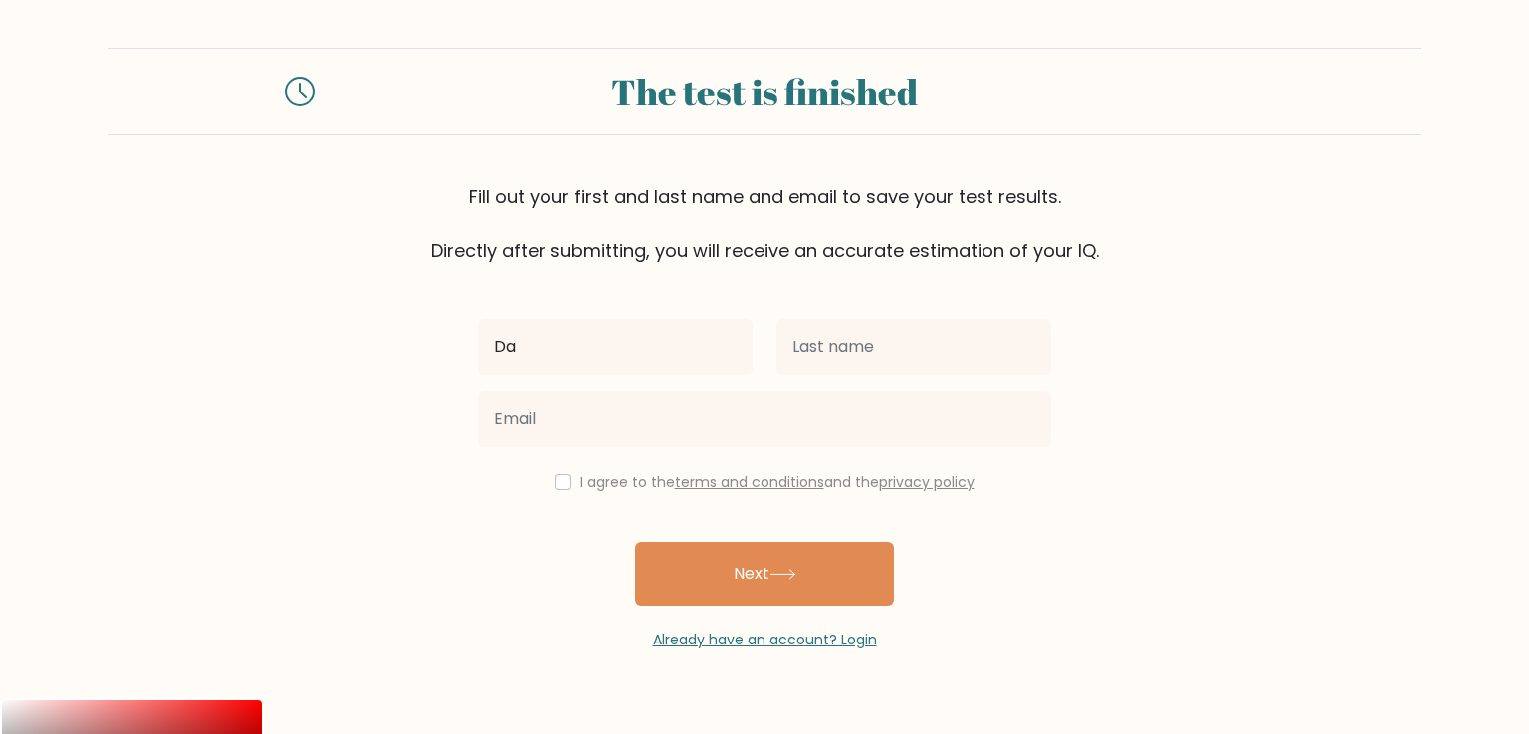
type input "[PERSON_NAME]"
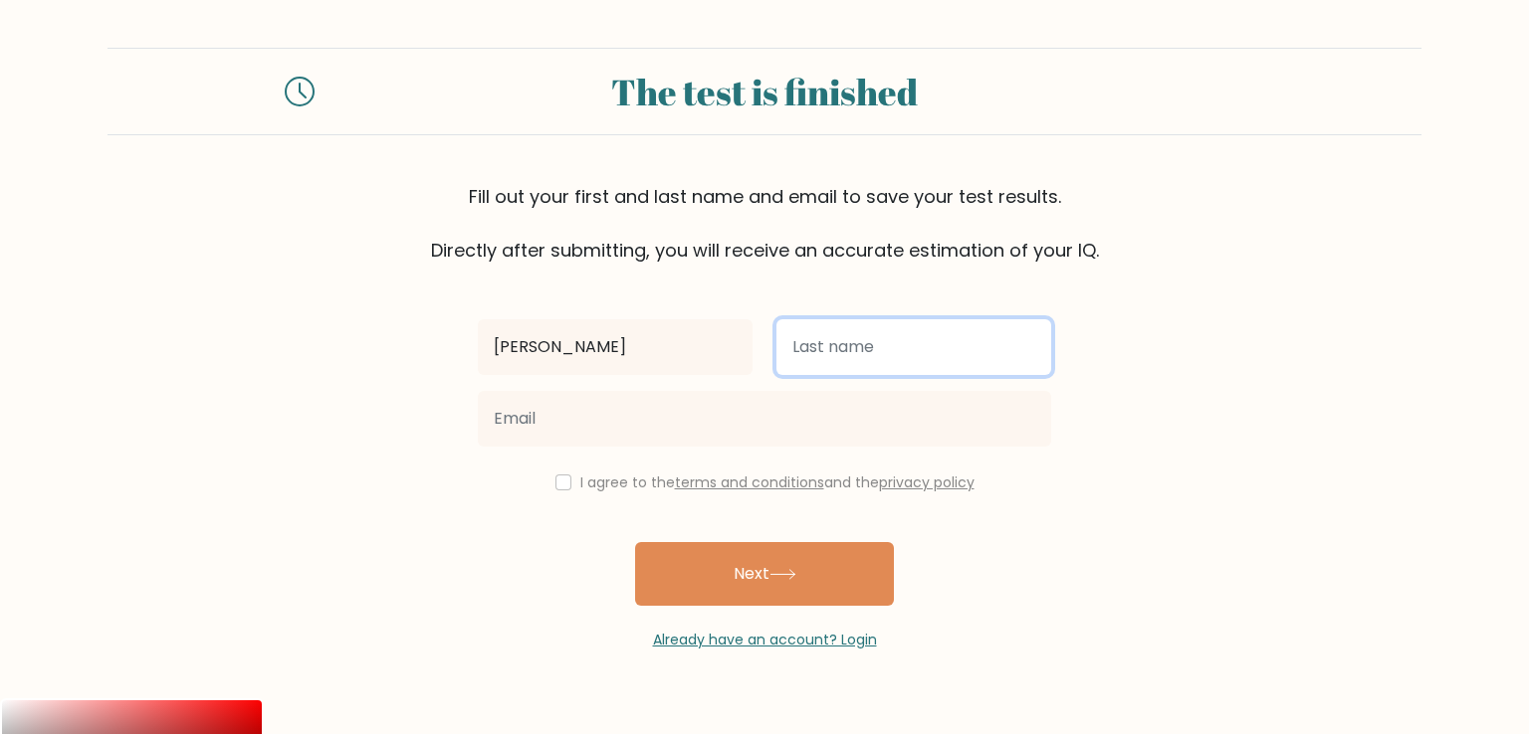
click at [826, 343] on input "text" at bounding box center [913, 347] width 275 height 56
type input "Kiswili"
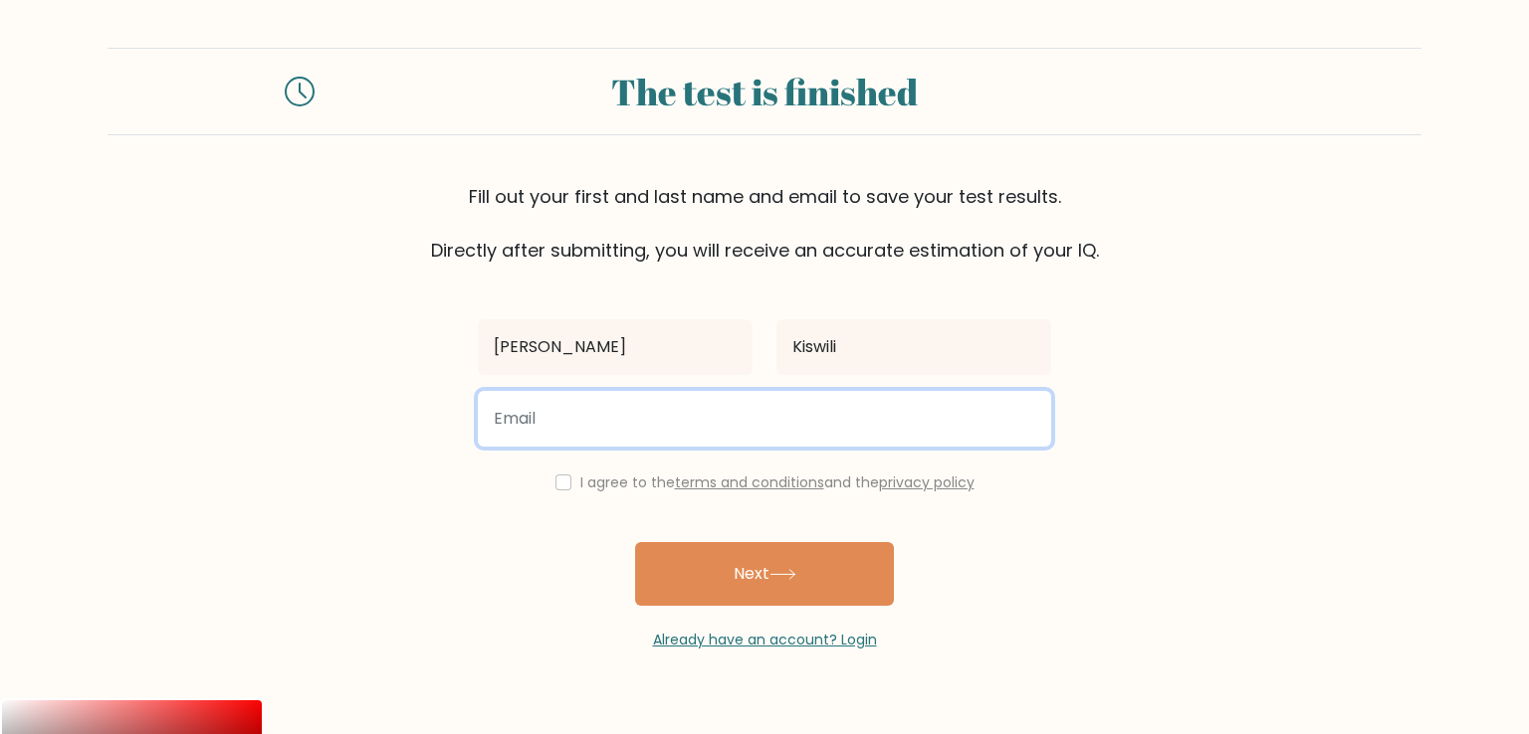
click at [522, 428] on input "email" at bounding box center [764, 419] width 573 height 56
type input "[EMAIL_ADDRESS][DOMAIN_NAME]"
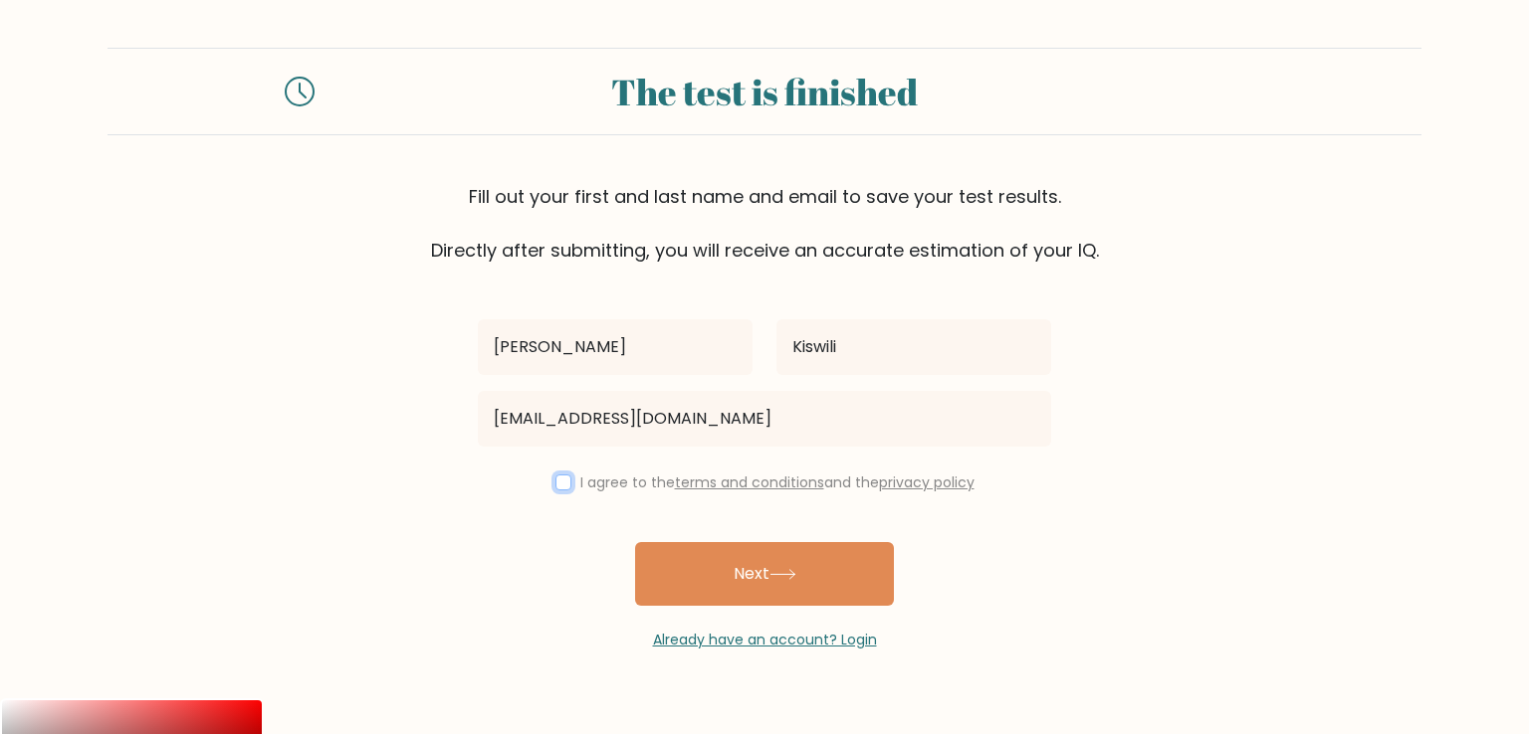
click at [555, 480] on input "checkbox" at bounding box center [563, 483] width 16 height 16
checkbox input "true"
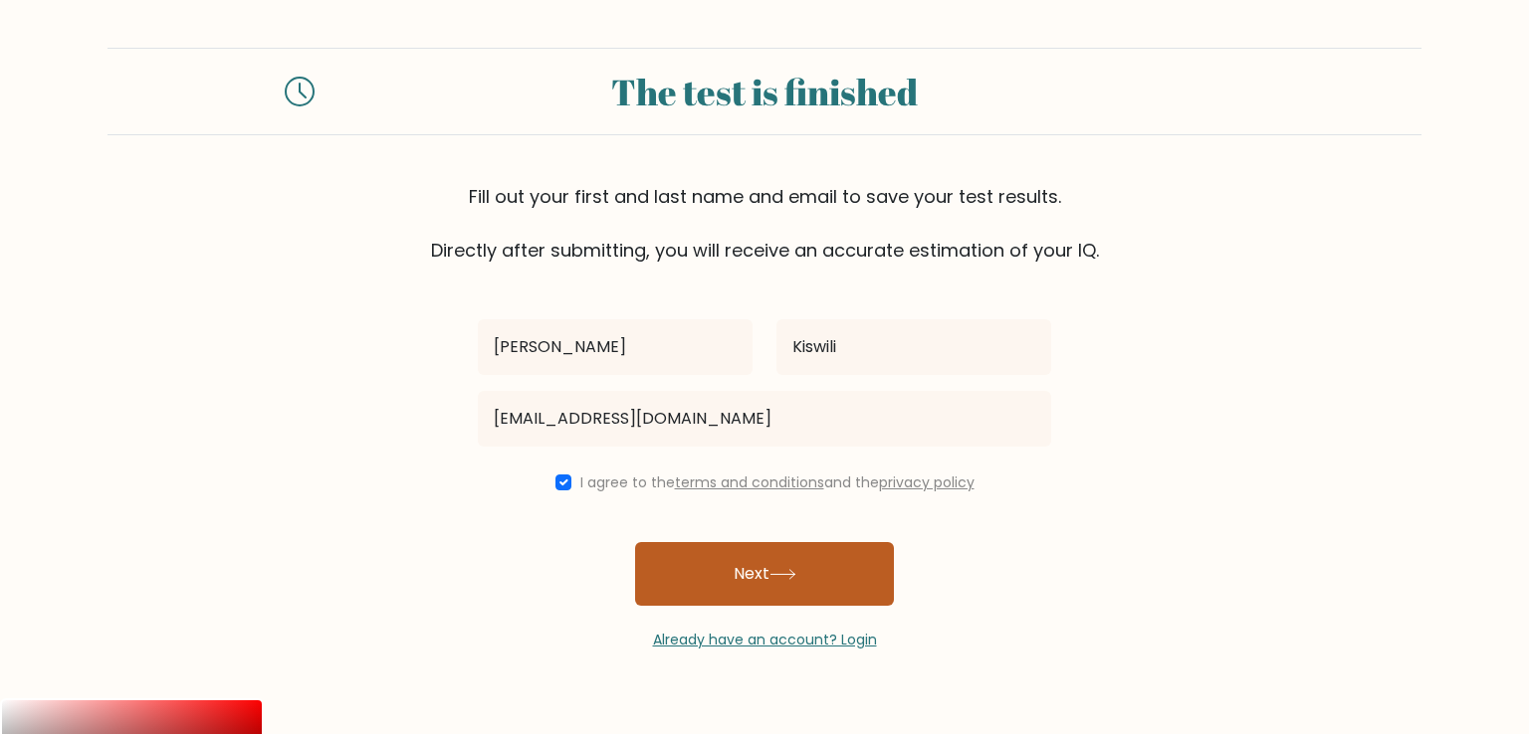
click at [780, 570] on icon at bounding box center [782, 574] width 27 height 11
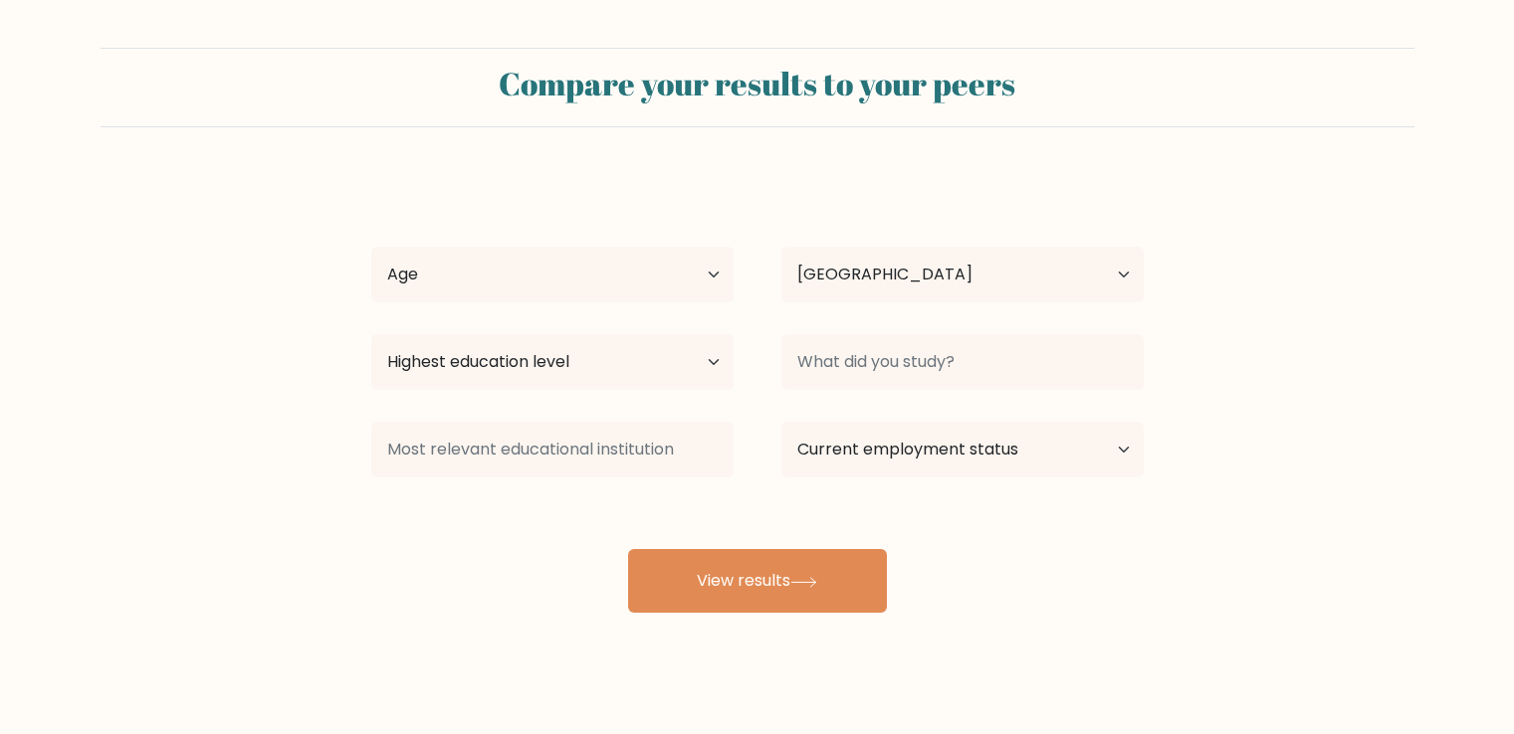
select select "KE"
click at [636, 272] on select "Age Under [DEMOGRAPHIC_DATA] [DEMOGRAPHIC_DATA] [DEMOGRAPHIC_DATA] [DEMOGRAPHIC…" at bounding box center [552, 275] width 362 height 56
select select "25_34"
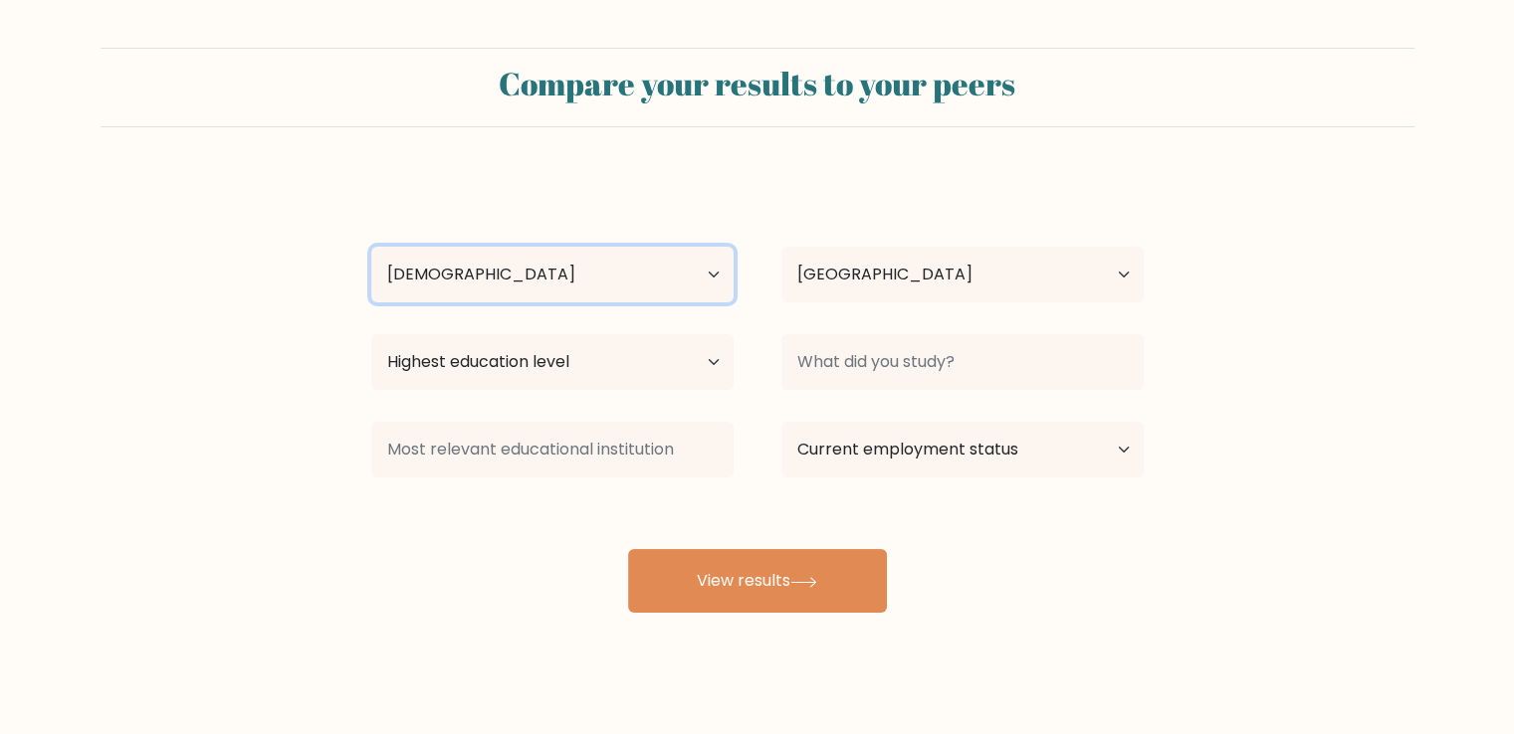
click at [371, 247] on select "Age Under 18 years old 18-24 years old 25-34 years old 35-44 years old 45-54 ye…" at bounding box center [552, 275] width 362 height 56
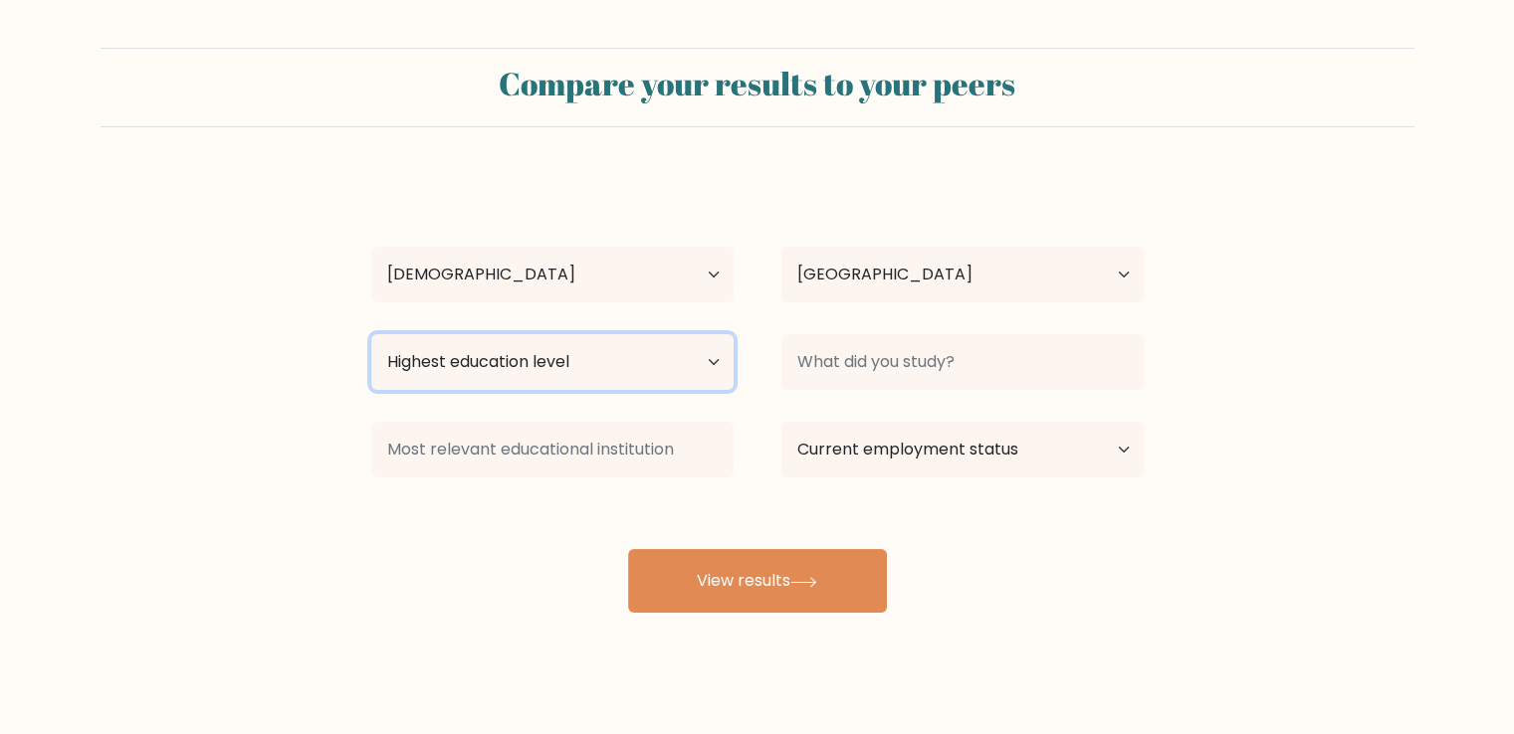
click at [551, 363] on select "Highest education level No schooling Primary Lower Secondary Upper Secondary Oc…" at bounding box center [552, 362] width 362 height 56
select select "bachelors_degree"
click at [371, 334] on select "Highest education level No schooling Primary Lower Secondary Upper Secondary Oc…" at bounding box center [552, 362] width 362 height 56
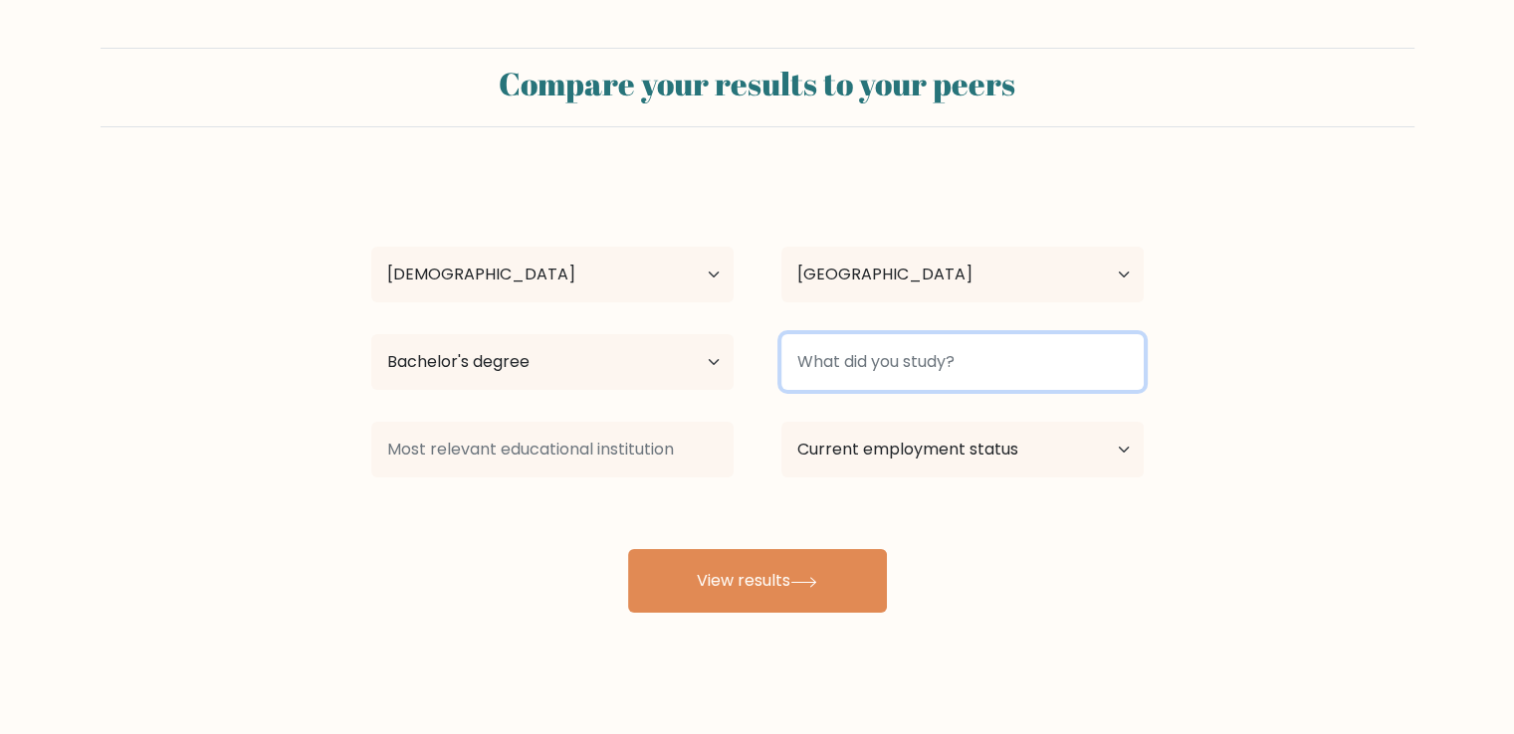
click at [908, 359] on input at bounding box center [962, 362] width 362 height 56
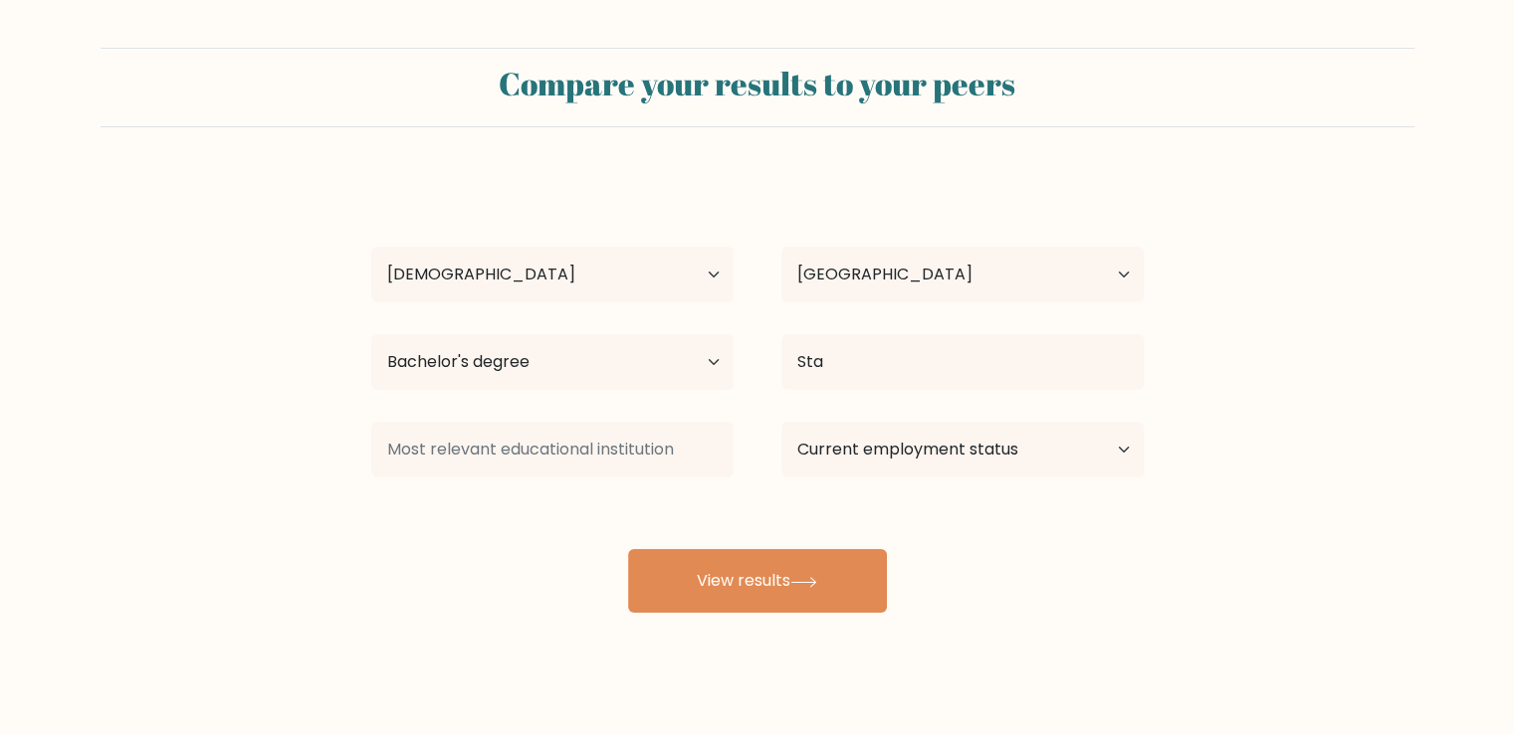
click at [789, 419] on div "Dalvin Kiswili Age Under 18 years old 18-24 years old 25-34 years old 35-44 yea…" at bounding box center [757, 394] width 796 height 438
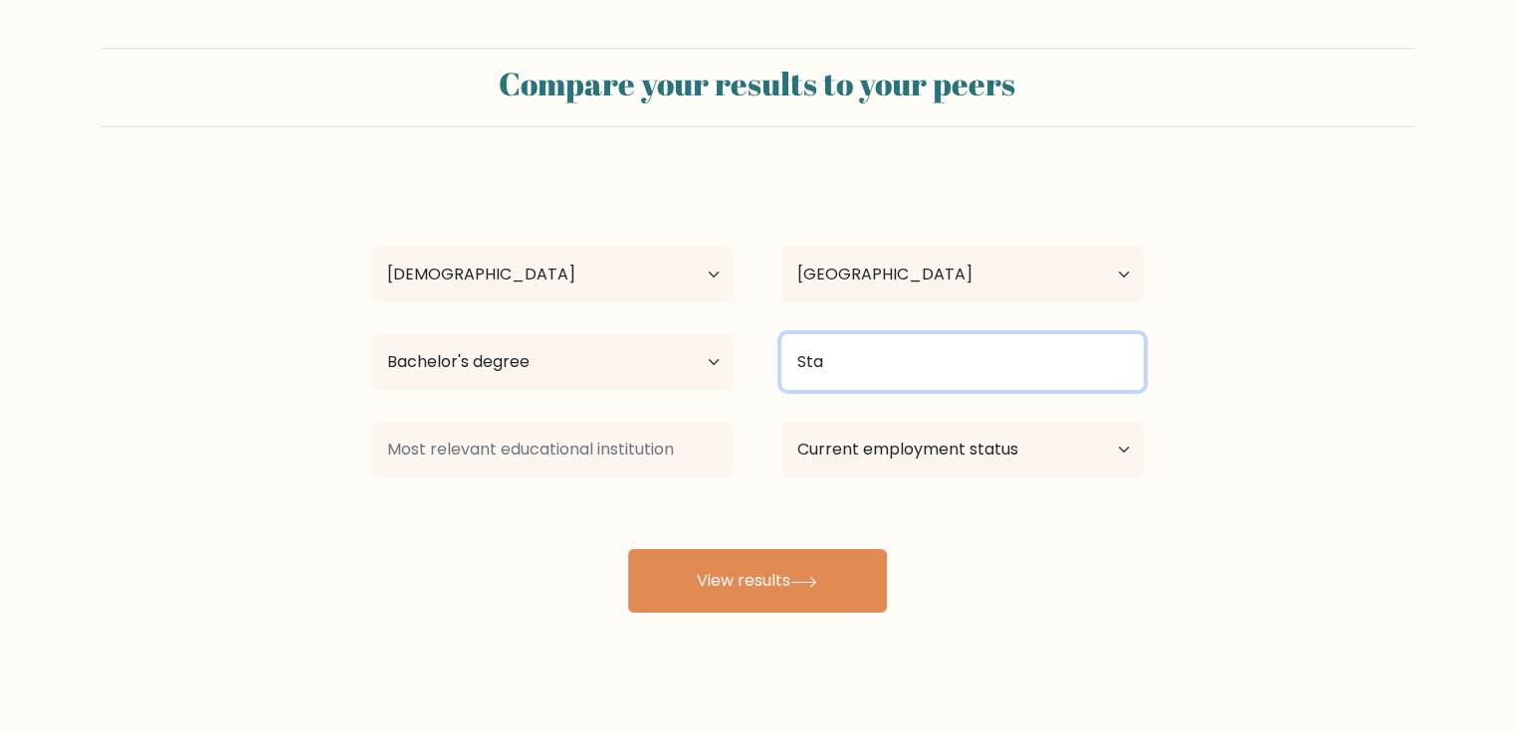
click at [832, 367] on input "Sta" at bounding box center [962, 362] width 362 height 56
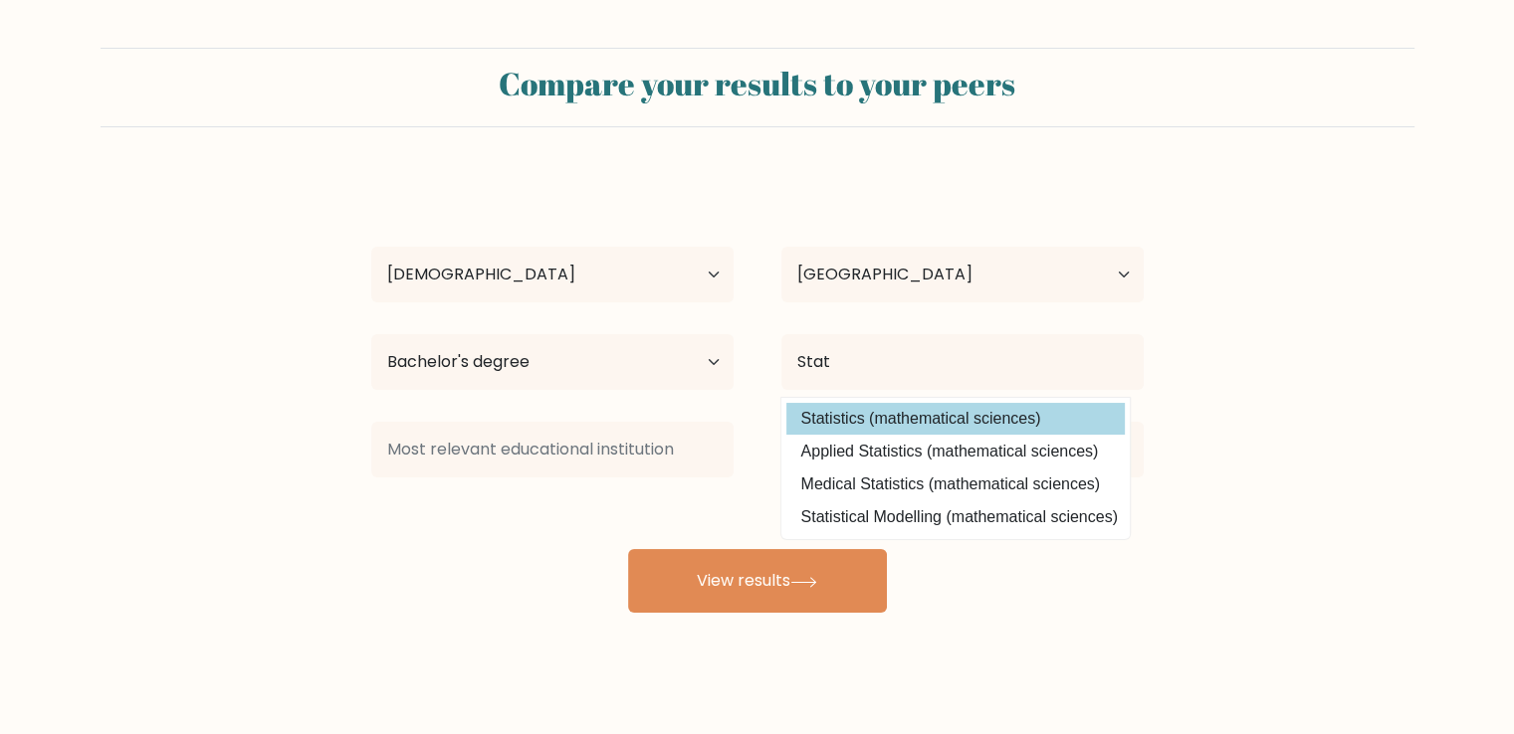
click at [842, 418] on div "Dalvin Kiswili Age Under 18 years old 18-24 years old 25-34 years old 35-44 yea…" at bounding box center [757, 394] width 796 height 438
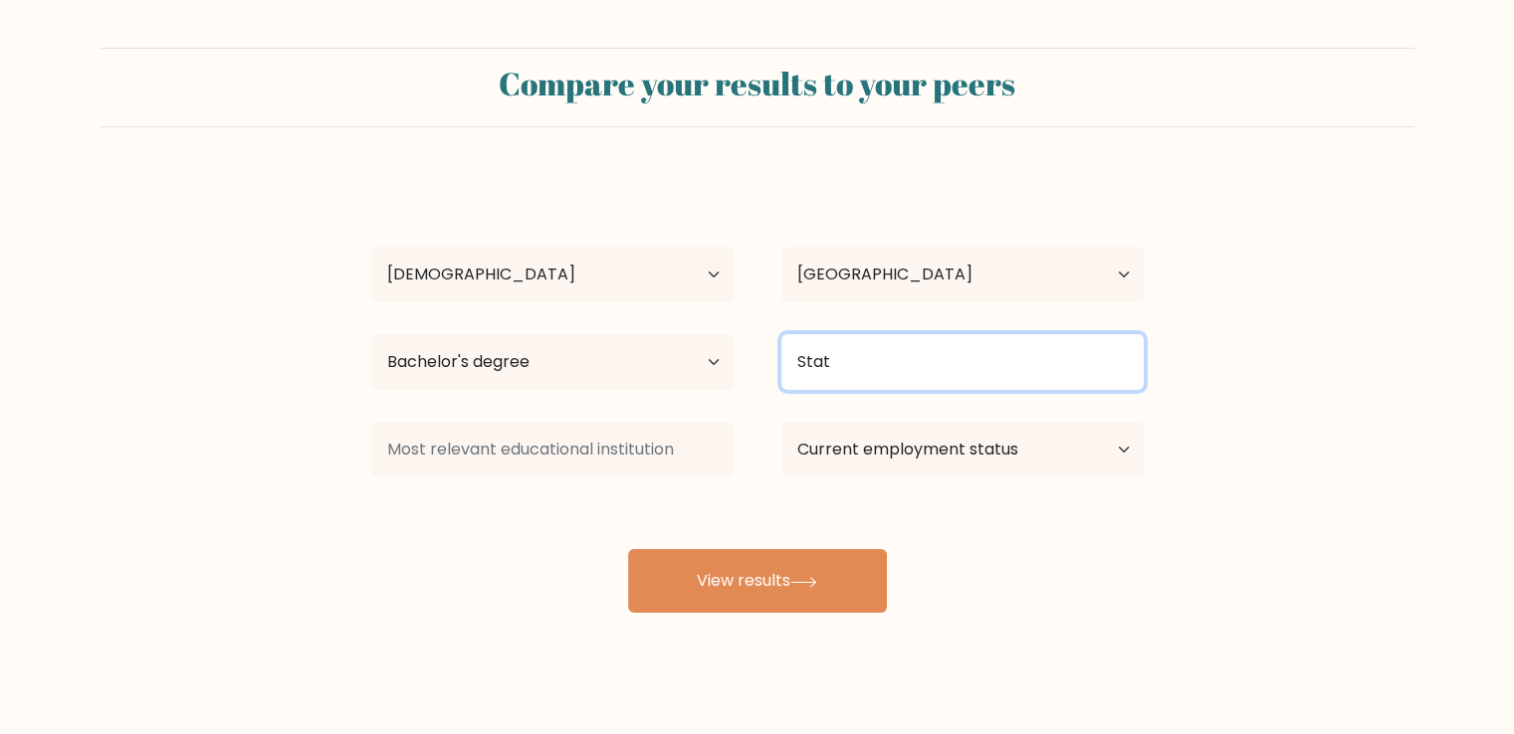
click at [844, 363] on input "Stat" at bounding box center [962, 362] width 362 height 56
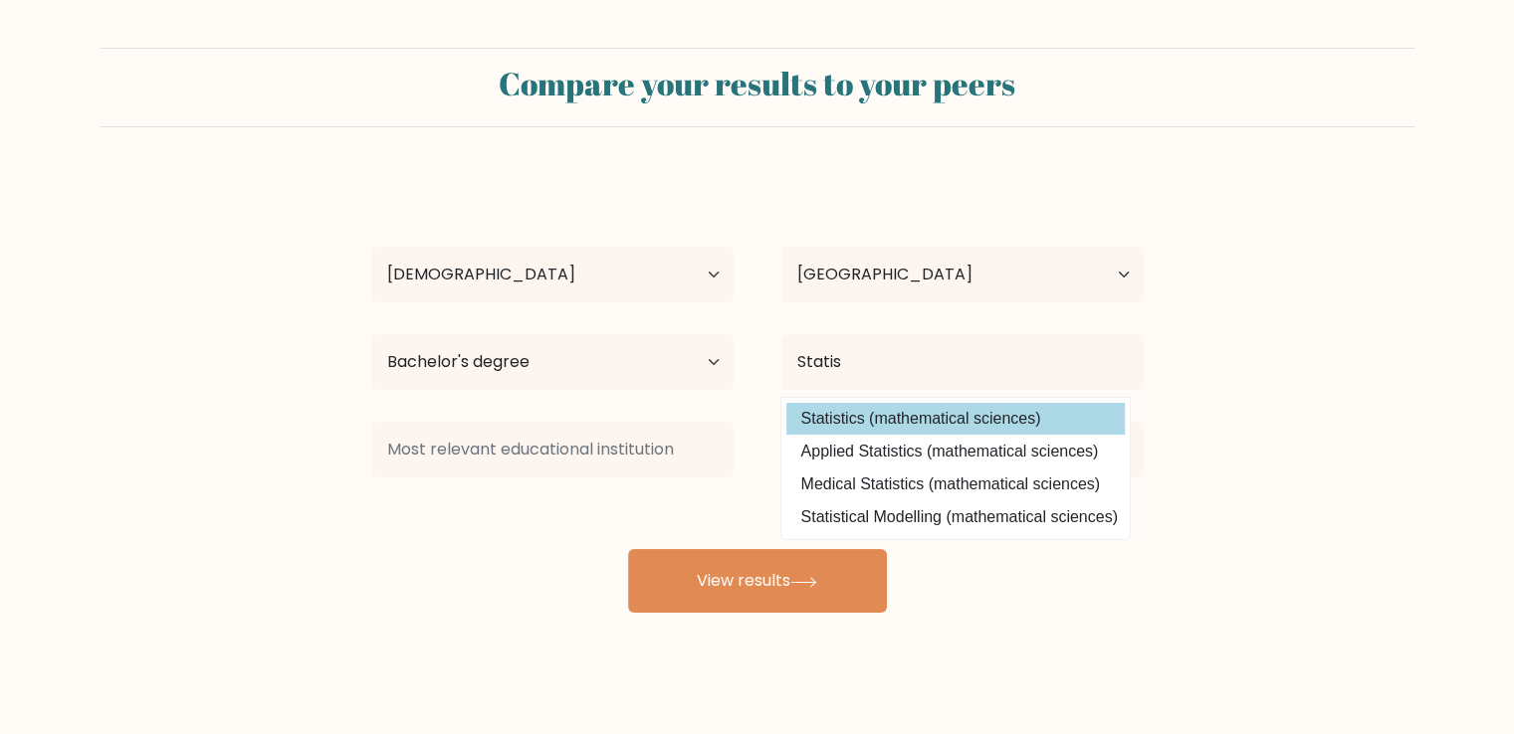
click at [1087, 408] on div "Dalvin Kiswili Age Under 18 years old 18-24 years old 25-34 years old 35-44 yea…" at bounding box center [757, 394] width 796 height 438
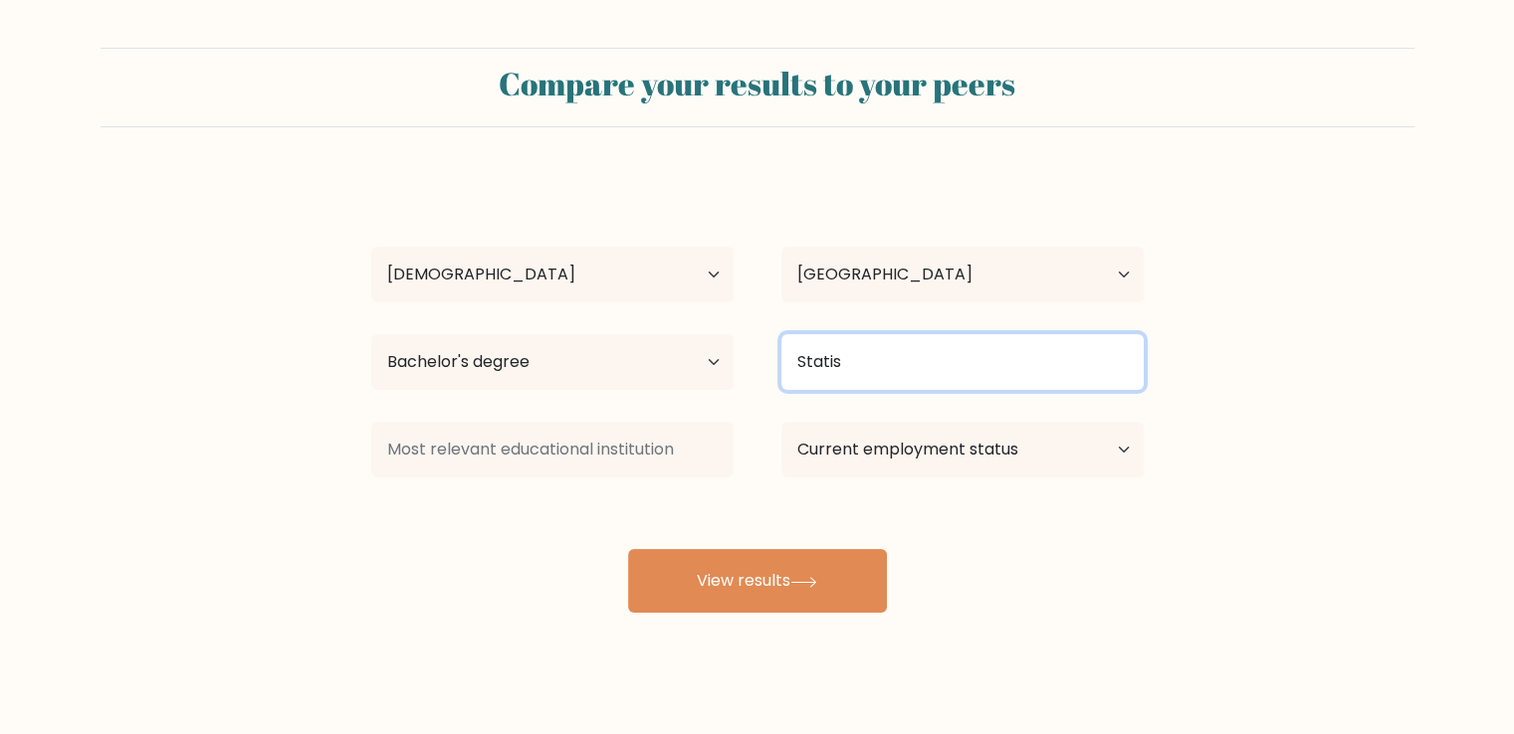
click at [932, 362] on input "Statis" at bounding box center [962, 362] width 362 height 56
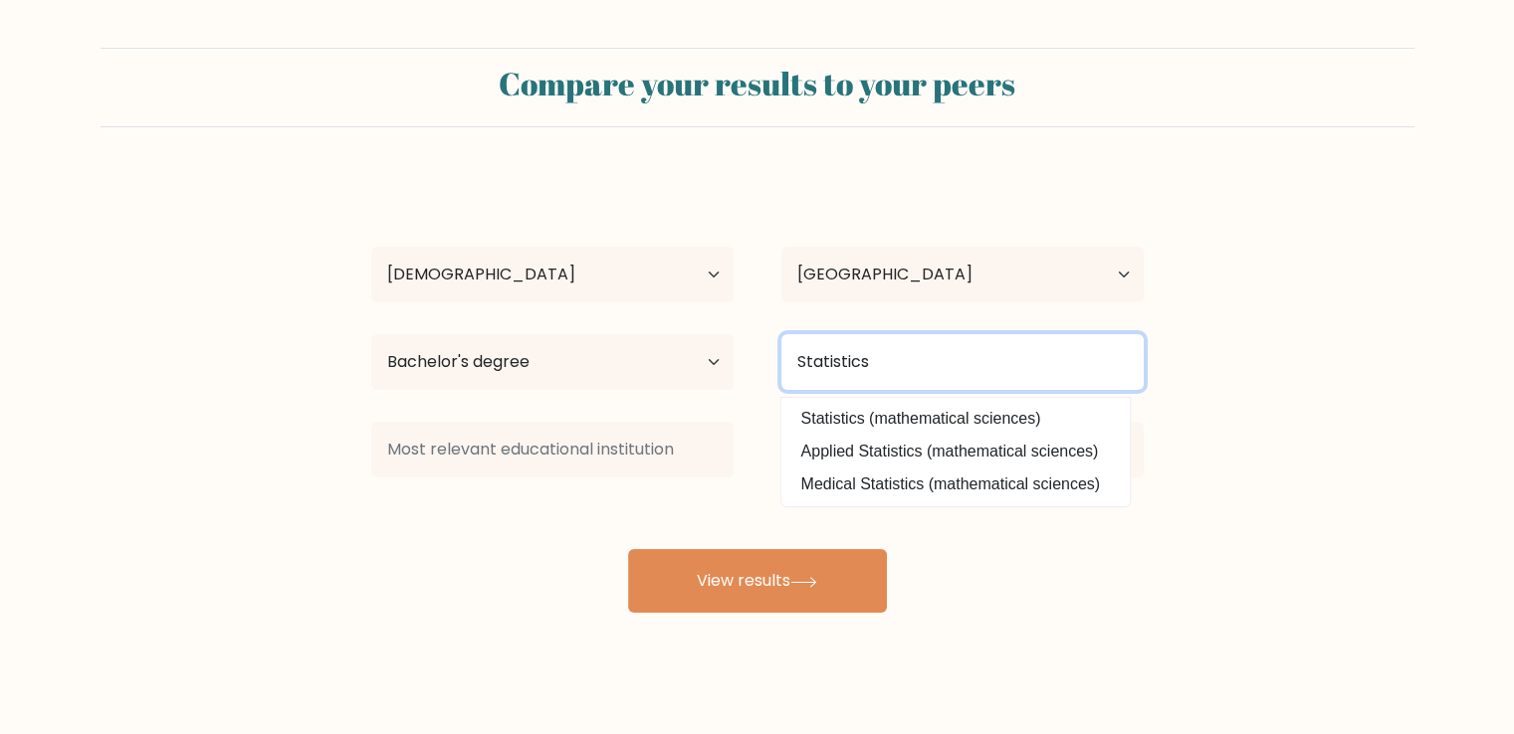
type input "Statistics"
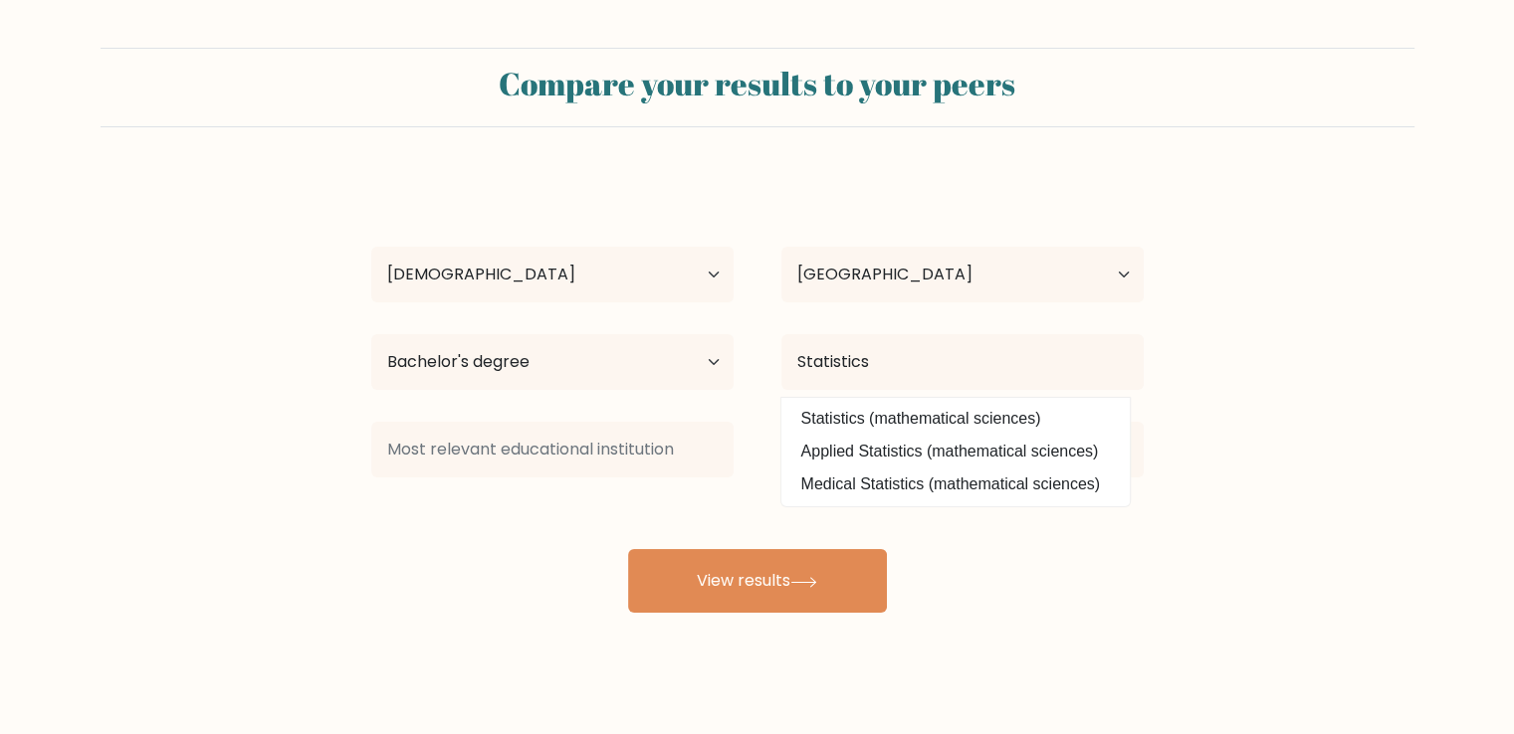
click at [636, 520] on div "Dalvin Kiswili Age Under 18 years old 18-24 years old 25-34 years old 35-44 yea…" at bounding box center [757, 394] width 796 height 438
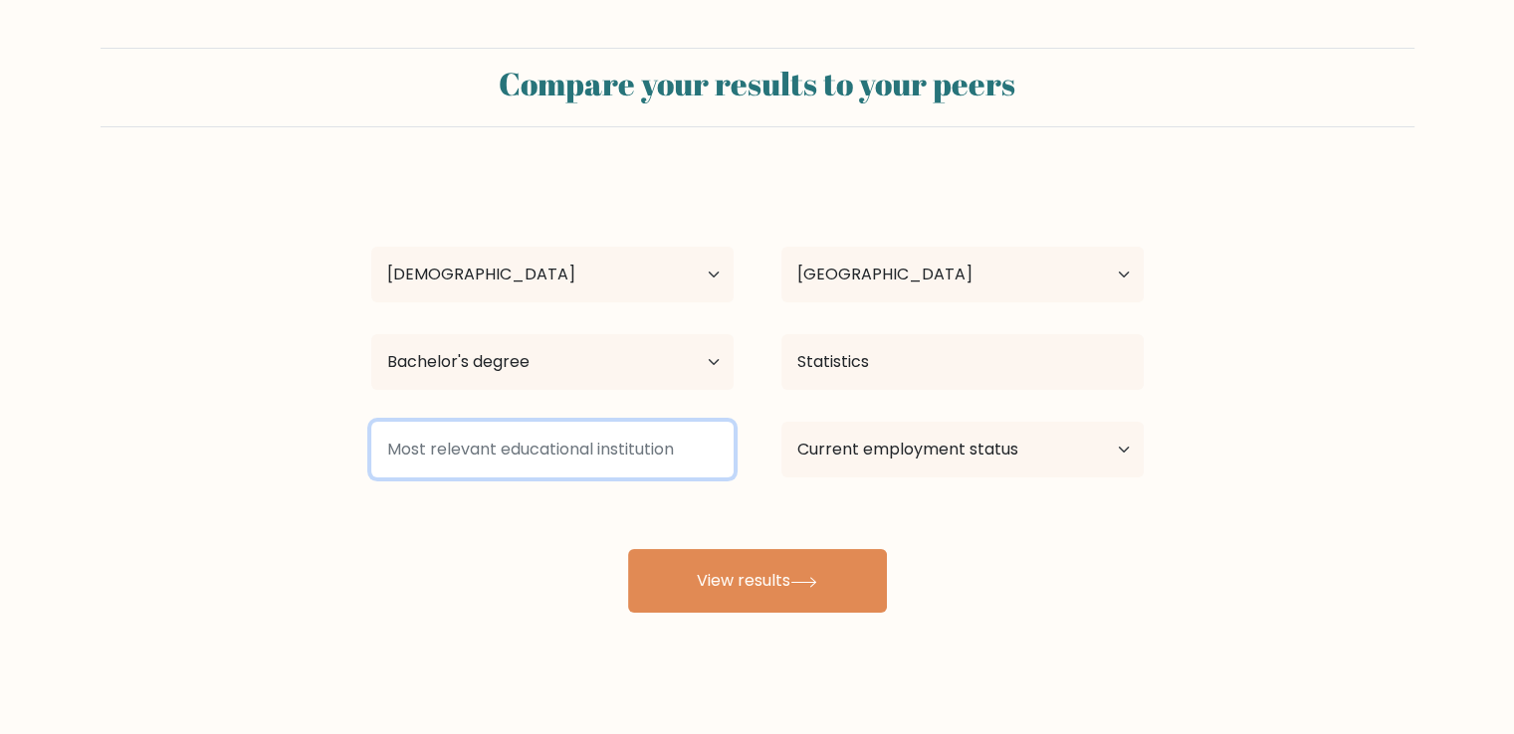
click at [478, 451] on input at bounding box center [552, 450] width 362 height 56
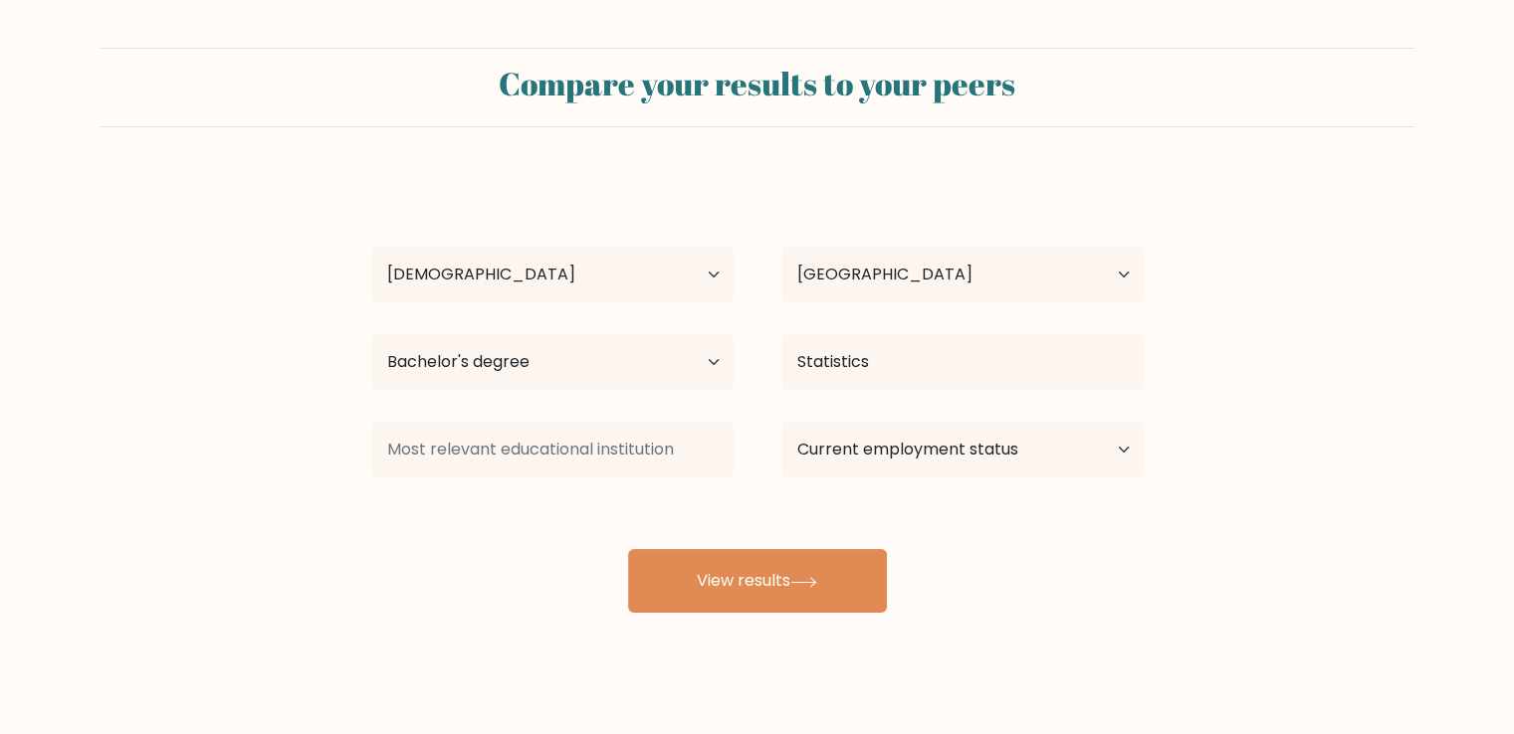
click at [462, 519] on div "Dalvin Kiswili Age Under 18 years old 18-24 years old 25-34 years old 35-44 yea…" at bounding box center [757, 394] width 796 height 438
click at [959, 453] on select "Current employment status Employed Student Retired Other / prefer not to answer" at bounding box center [962, 450] width 362 height 56
select select "other"
click at [781, 422] on select "Current employment status Employed Student Retired Other / prefer not to answer" at bounding box center [962, 450] width 362 height 56
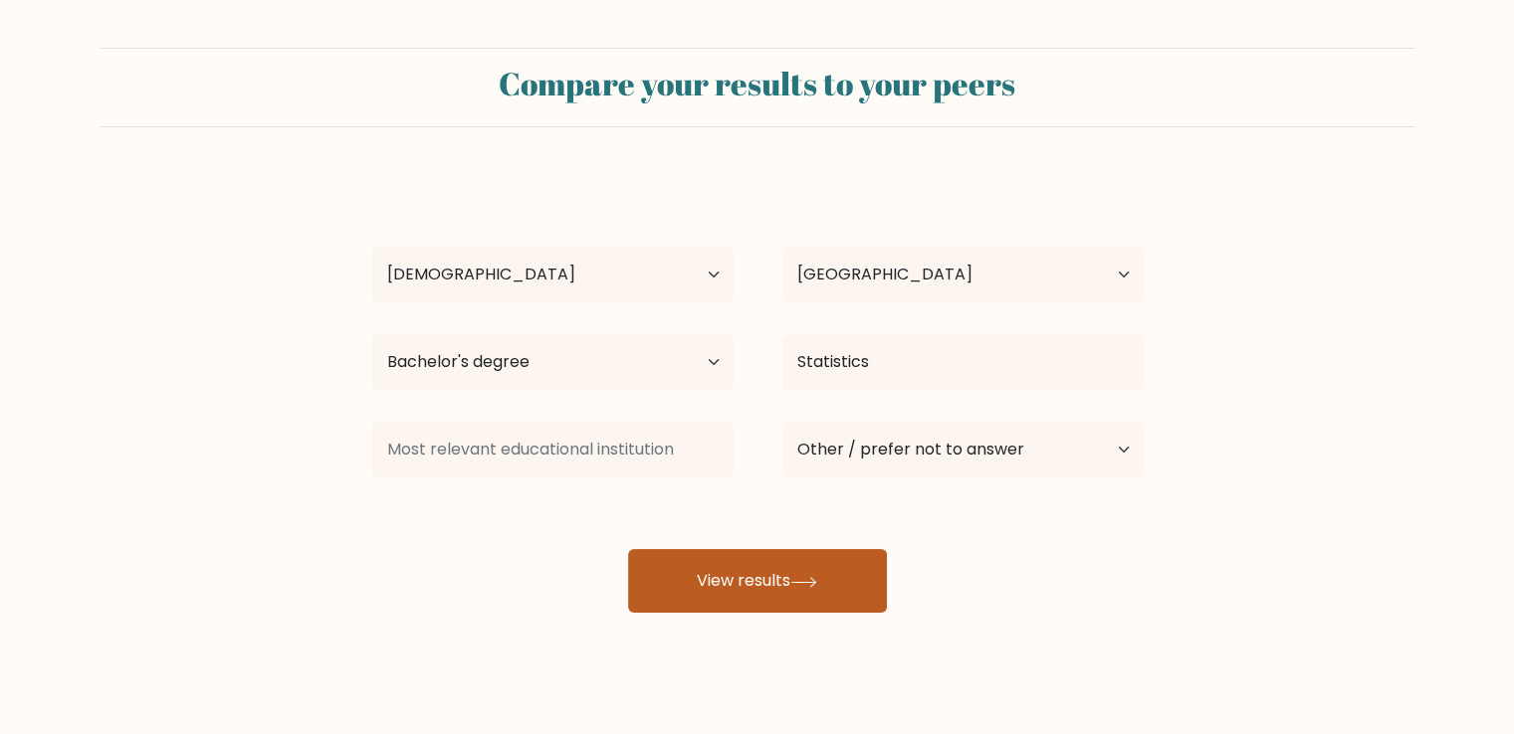
click at [764, 597] on button "View results" at bounding box center [757, 581] width 259 height 64
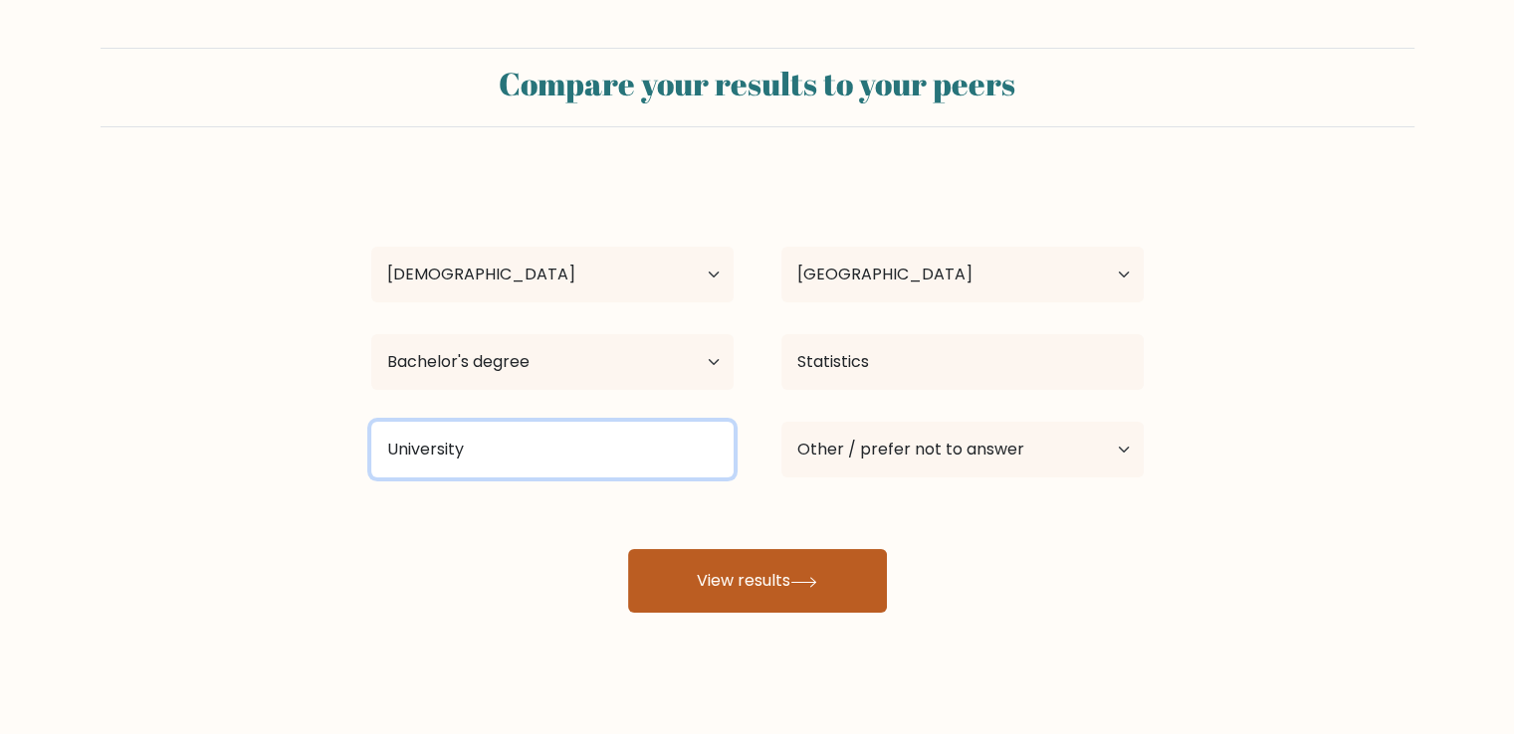
type input "University"
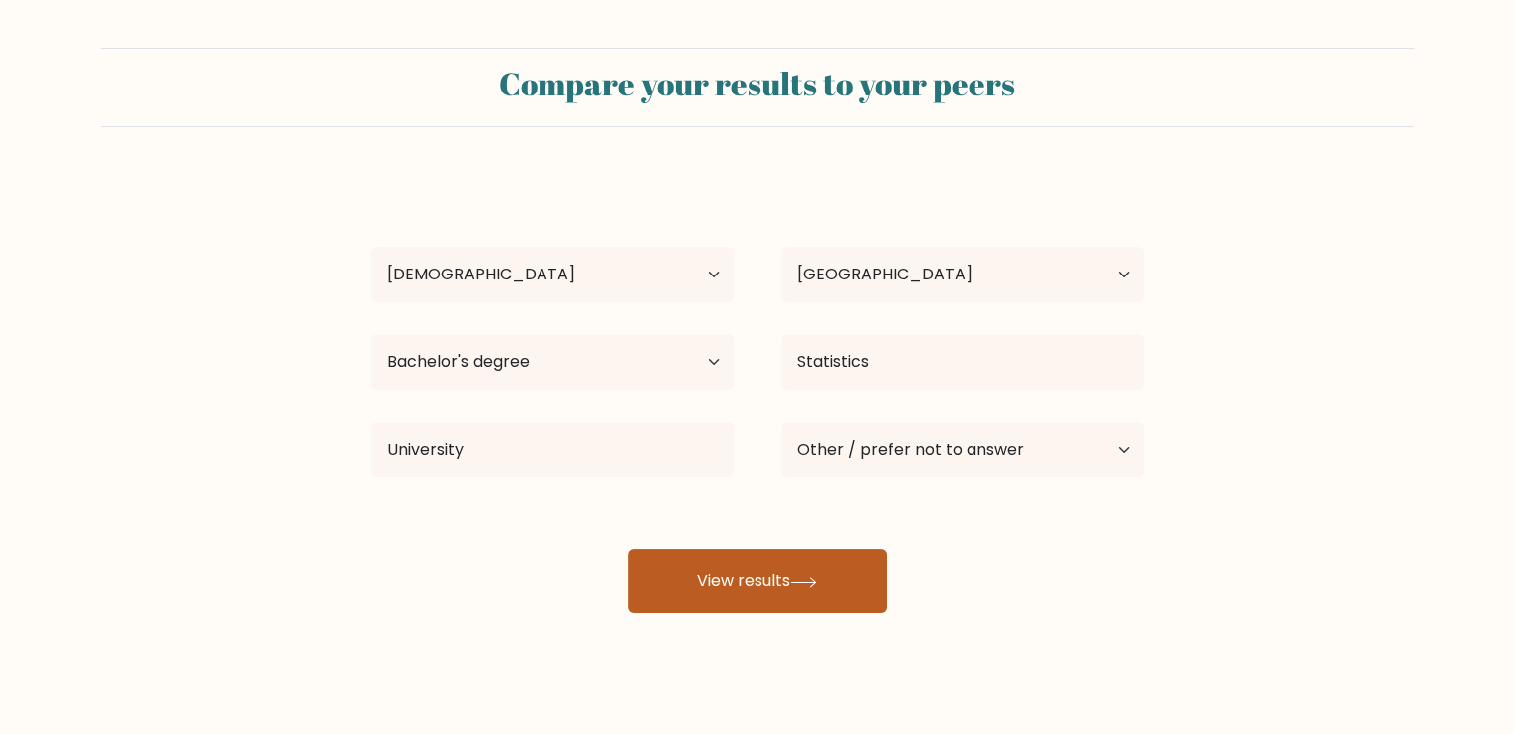
click at [738, 578] on button "View results" at bounding box center [757, 581] width 259 height 64
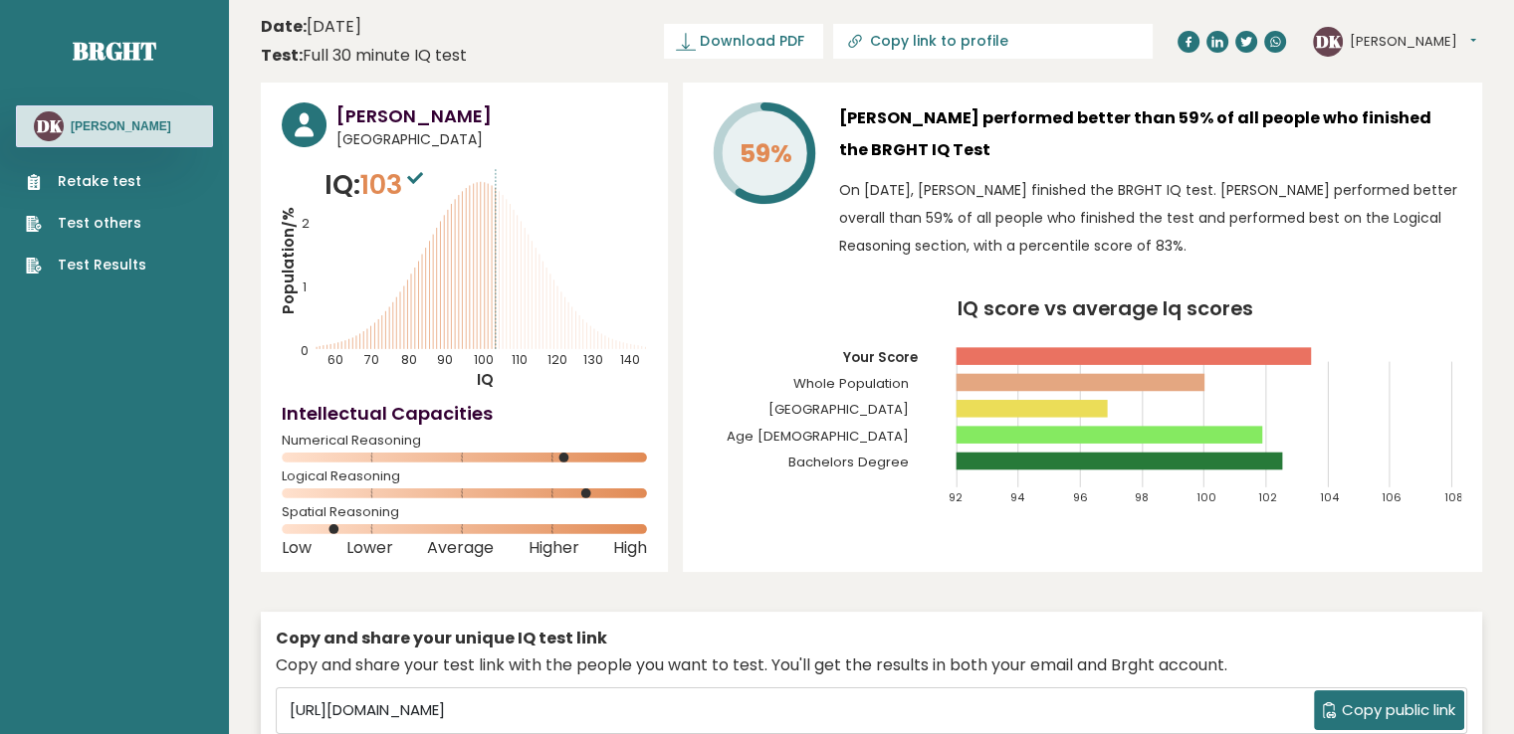
click at [1401, 38] on button "[PERSON_NAME]" at bounding box center [1413, 42] width 126 height 20
click at [730, 288] on div "59% [PERSON_NAME] performed better than 59% of all people who finished the BRGH…" at bounding box center [1082, 328] width 799 height 490
click at [1383, 40] on button "[PERSON_NAME]" at bounding box center [1413, 42] width 126 height 20
click at [1387, 105] on link "Profile" at bounding box center [1402, 101] width 102 height 28
